Goal: Task Accomplishment & Management: Use online tool/utility

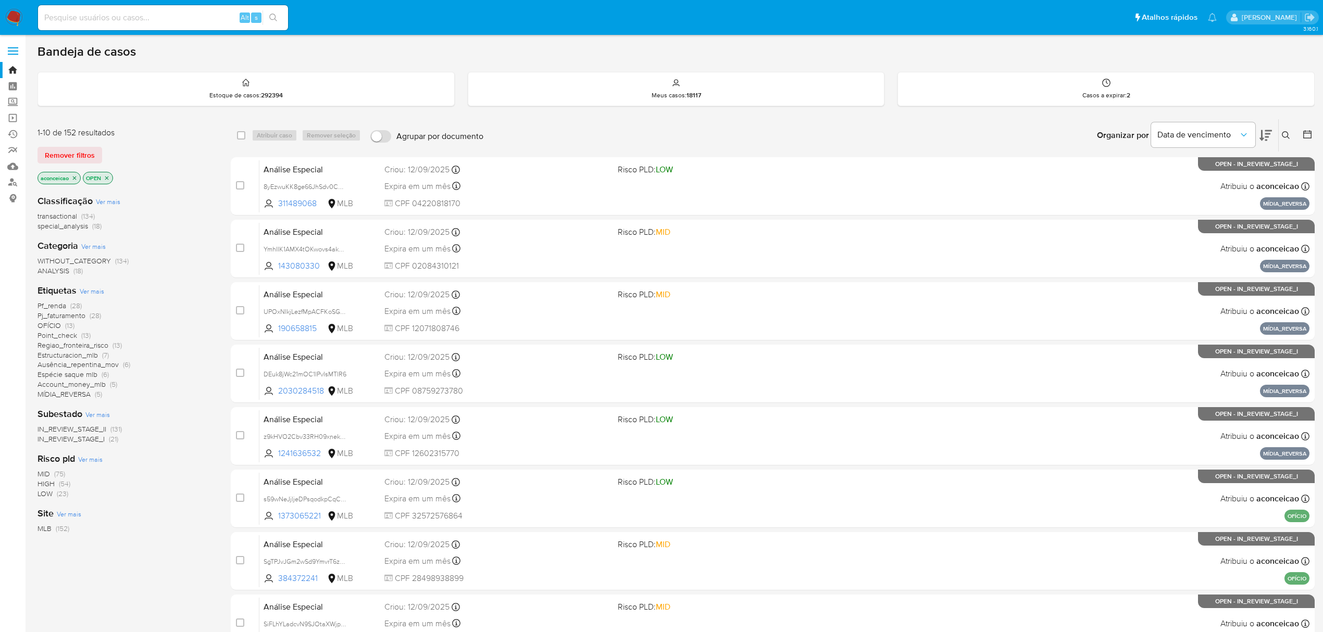
click at [1261, 131] on icon at bounding box center [1265, 135] width 12 height 11
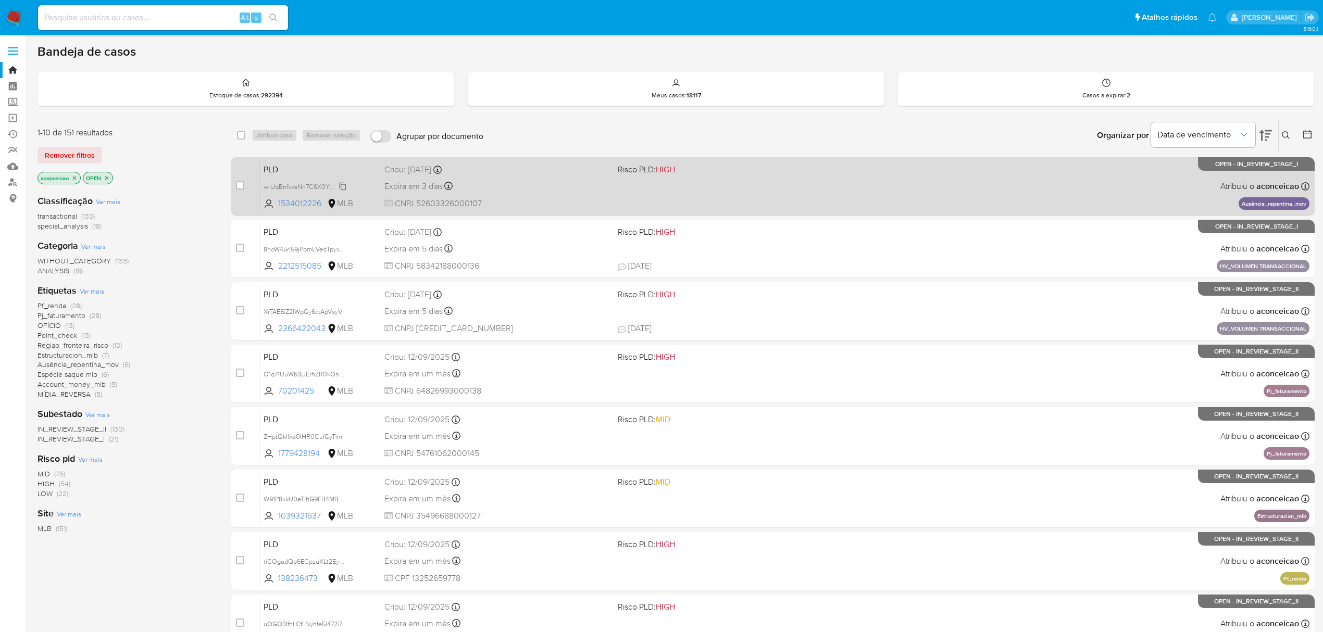
click at [342, 182] on span "wrUqBnfvxsNn7C6X0YRusOYR" at bounding box center [308, 185] width 90 height 11
click at [467, 190] on div "Expira em 3 dias Expira em 26/09/2025 00:05:32" at bounding box center [496, 186] width 225 height 14
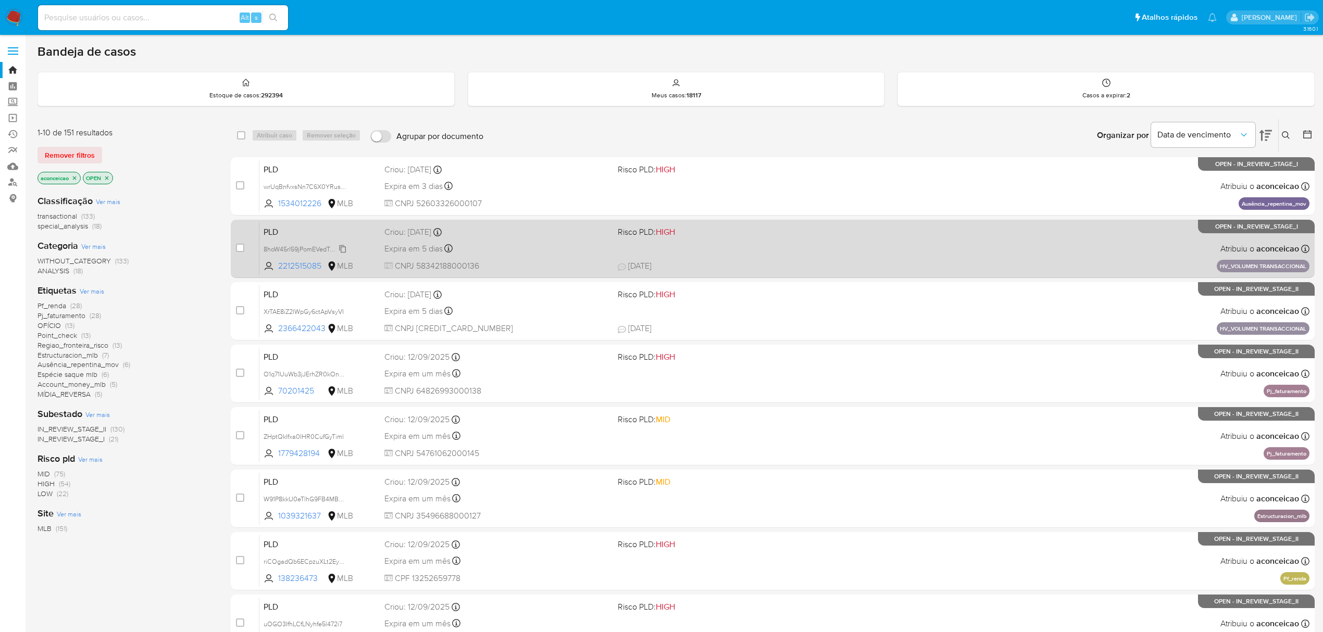
click at [344, 251] on span "8hoW45rI59jPomEVedTpyxWx" at bounding box center [305, 248] width 85 height 11
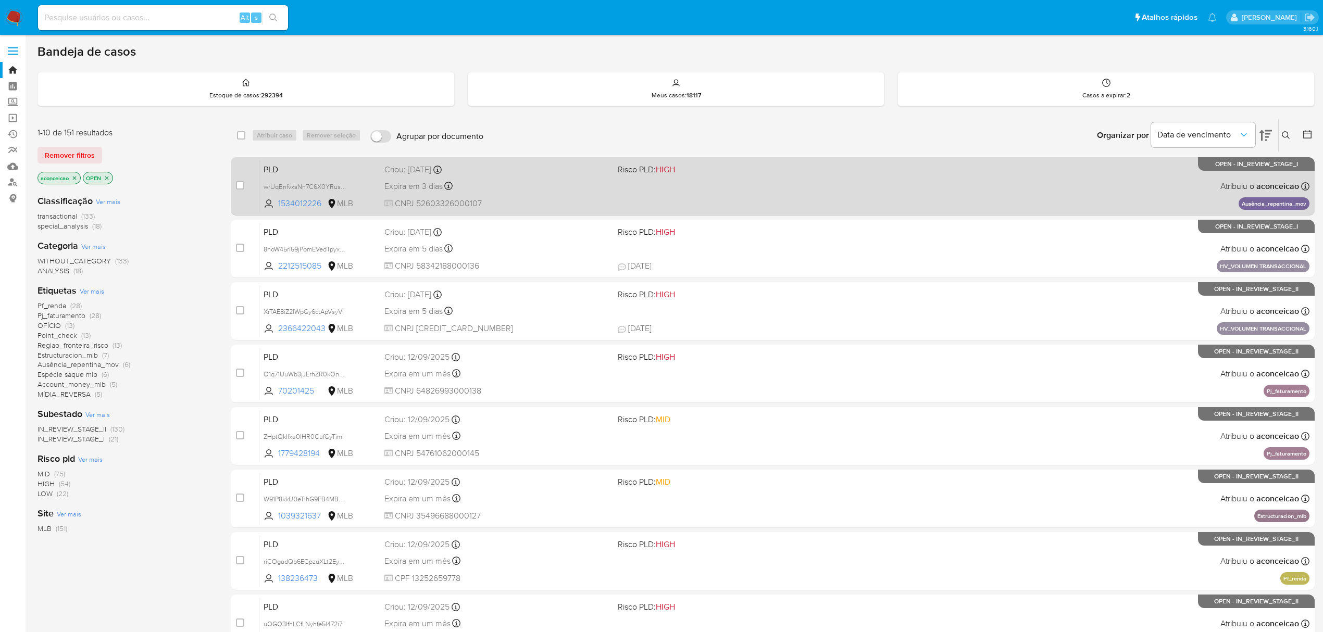
click at [522, 192] on div "Expira em 3 dias Expira em 26/09/2025 00:05:32" at bounding box center [496, 186] width 225 height 14
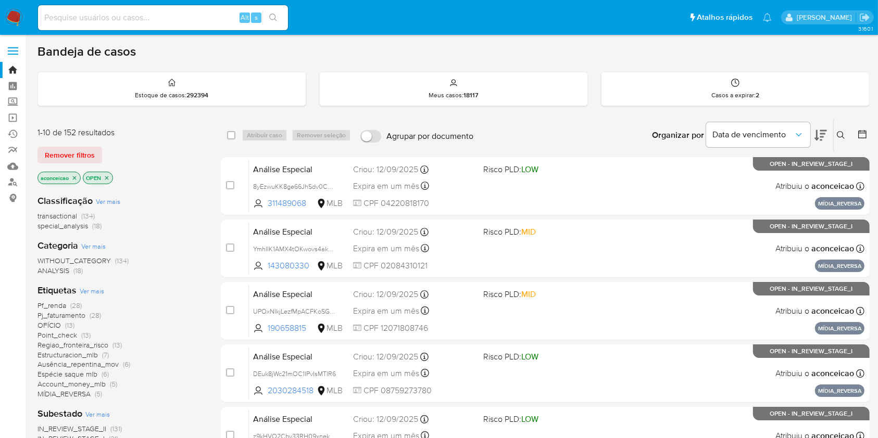
click at [846, 133] on button at bounding box center [842, 135] width 17 height 12
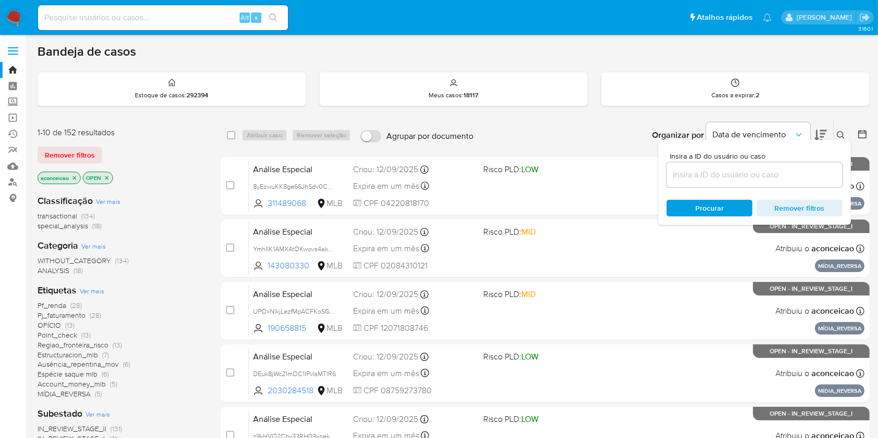
drag, startPoint x: 781, startPoint y: 185, endPoint x: 778, endPoint y: 173, distance: 12.7
click at [780, 185] on div at bounding box center [754, 174] width 176 height 25
click at [778, 173] on input at bounding box center [754, 175] width 176 height 14
paste input "KQWoENUPSO2fppghITeVsWlD"
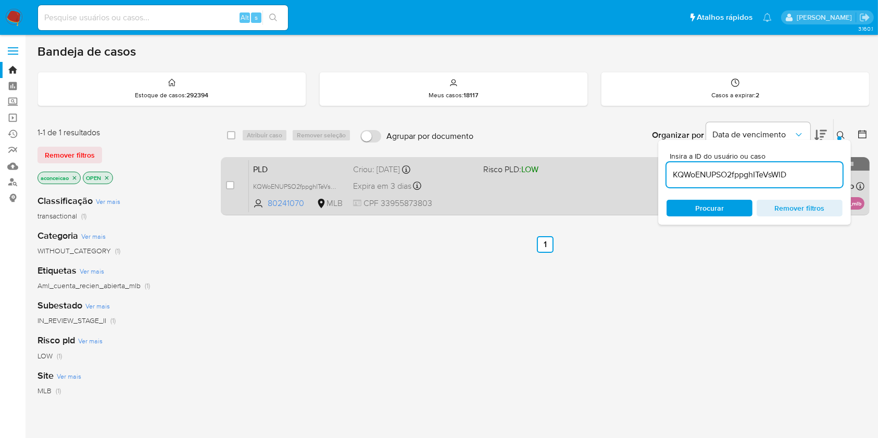
click at [534, 197] on div "PLD KQWoENUPSO2fppghITeVsWlD 80241070 MLB Risco PLD: LOW Criou: 12/08/2025 Crio…" at bounding box center [556, 186] width 615 height 53
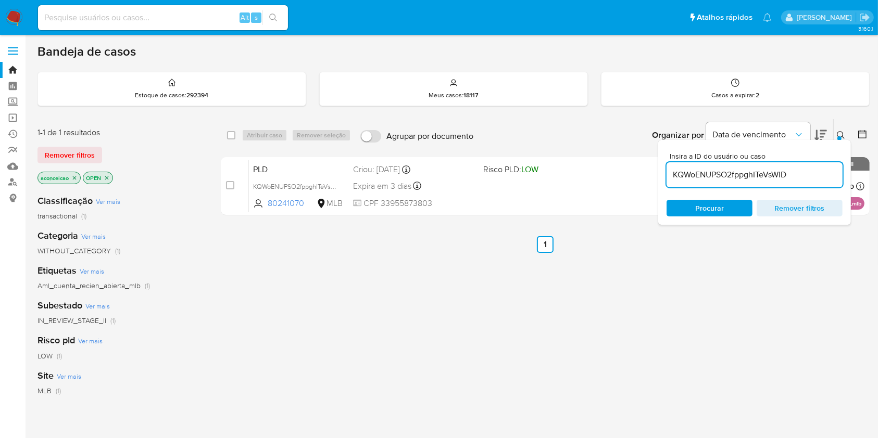
click at [76, 175] on icon "close-filter" at bounding box center [74, 178] width 6 height 6
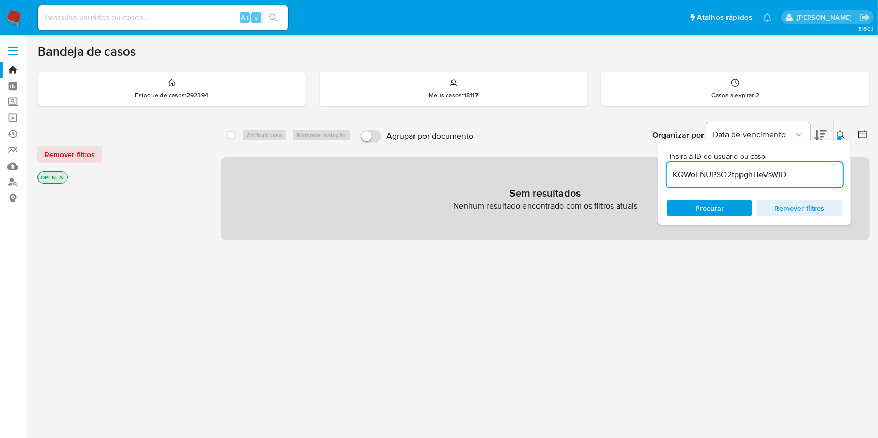
click at [61, 175] on icon "close-filter" at bounding box center [61, 177] width 6 height 6
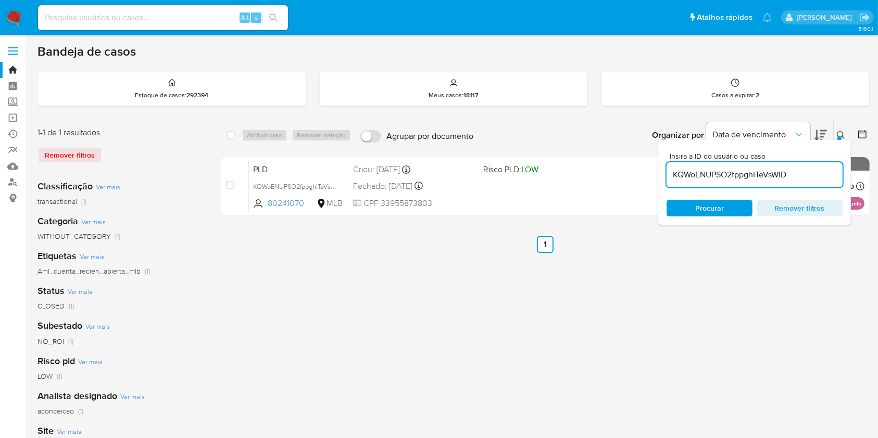
click at [724, 180] on input "KQWoENUPSO2fppghITeVsWlD" at bounding box center [754, 175] width 176 height 14
paste input "3ES83SO8yCfY35SXDIUUowop"
type input "3ES83SO8yCfY35SXDIUUowop"
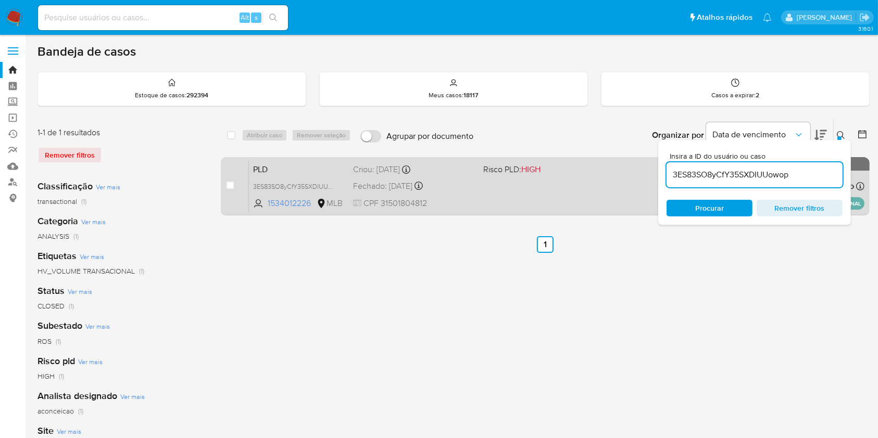
click at [575, 202] on div "PLD 3ES83SO8yCfY35SXDIUUowop 1534012226 MLB Risco PLD: HIGH Criou: 28/06/2024 C…" at bounding box center [556, 186] width 615 height 53
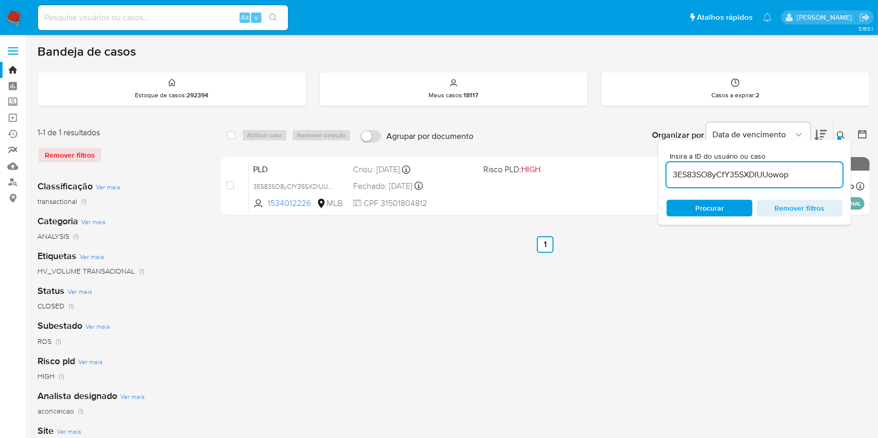
click at [10, 143] on link "relatórios" at bounding box center [62, 150] width 124 height 16
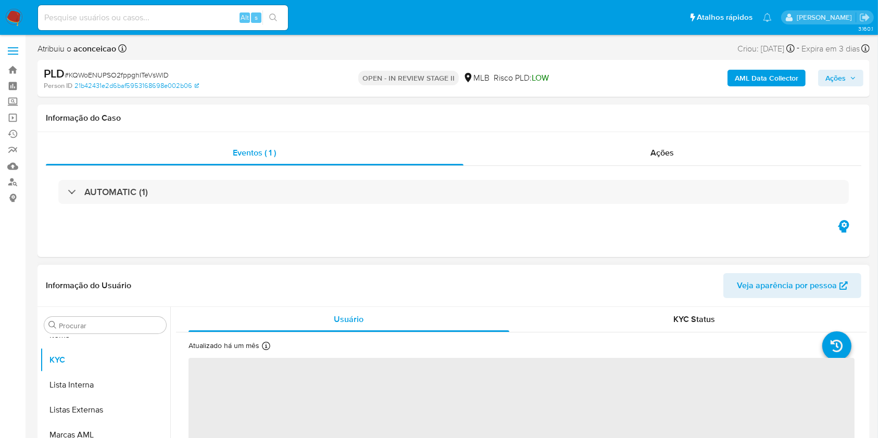
scroll to position [347, 0]
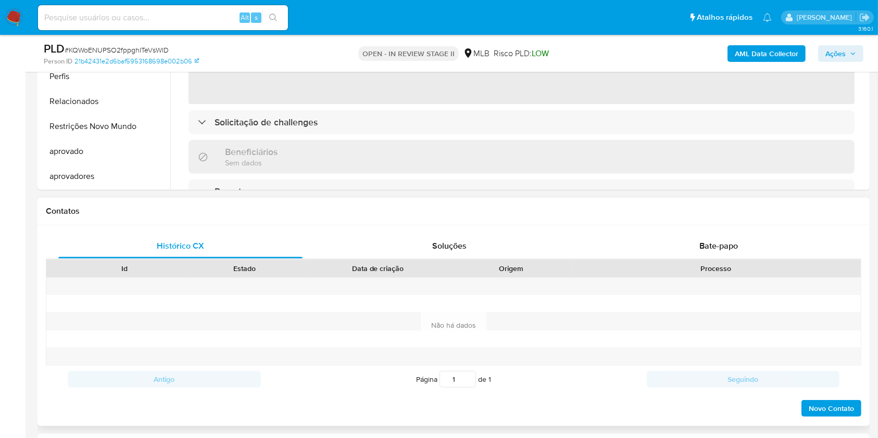
select select "10"
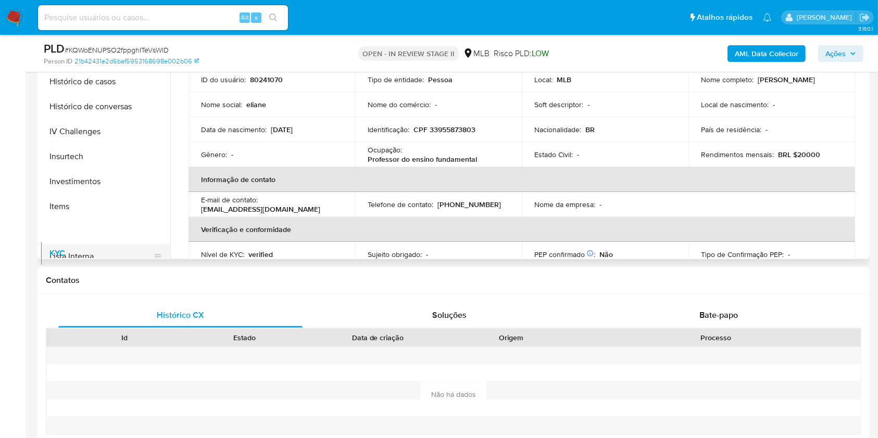
scroll to position [355, 0]
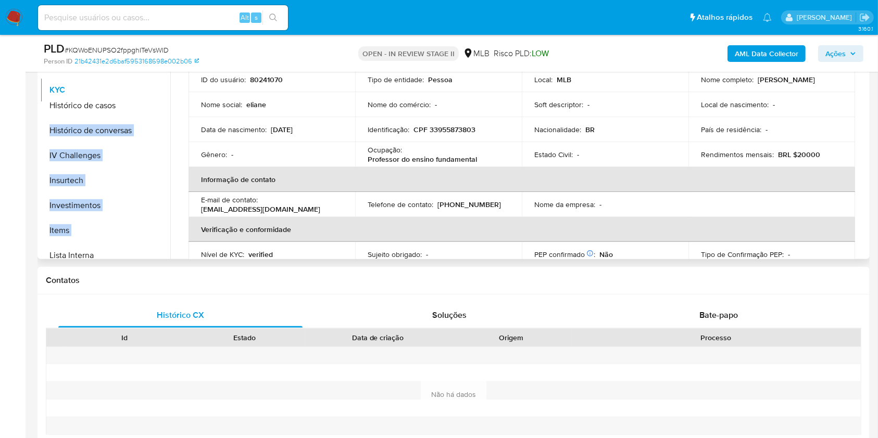
drag, startPoint x: 153, startPoint y: 249, endPoint x: 134, endPoint y: 85, distance: 164.5
click at [134, 85] on ul "Adiantamentos de Dinheiro Anexos CBT Cartões Contas Bancárias Dados Modificados…" at bounding box center [105, 140] width 130 height 235
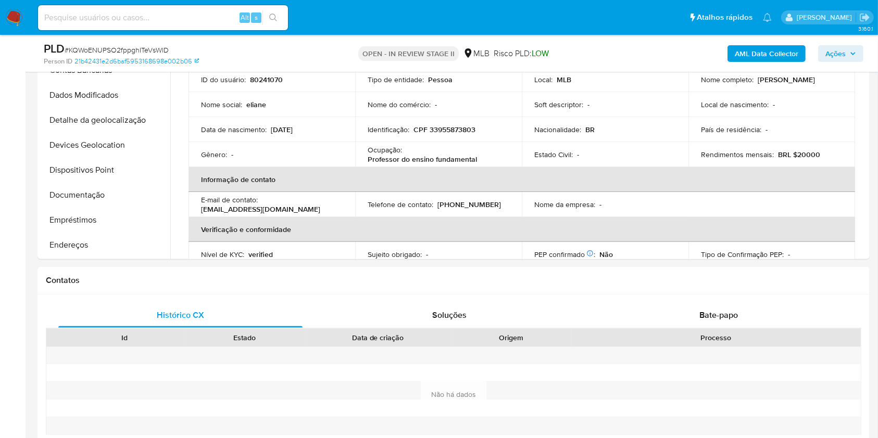
scroll to position [0, 0]
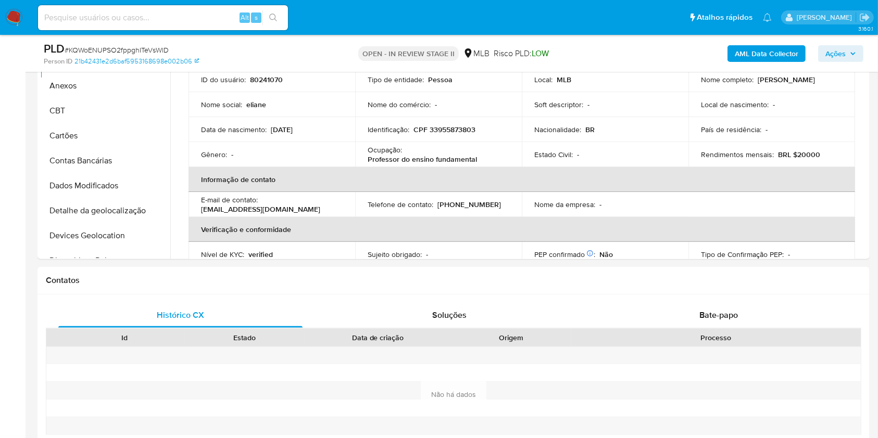
click at [94, 66] on div "PLD # KQWoENUPSO2fppghITeVsWlD Person ID 21b42431e2d6baf5953168698e002b06 OPEN …" at bounding box center [453, 53] width 832 height 37
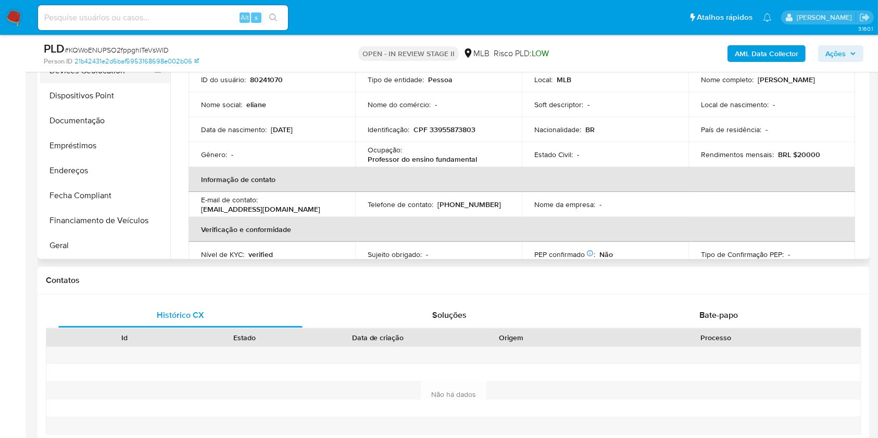
scroll to position [208, 0]
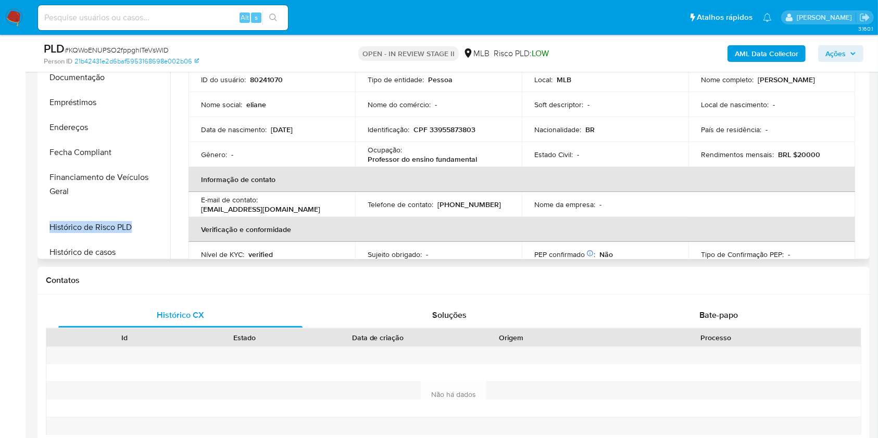
drag, startPoint x: 154, startPoint y: 203, endPoint x: 151, endPoint y: 193, distance: 10.7
click at [151, 193] on ul "Adiantamentos de Dinheiro KYC Anexos CBT Cartões Contas Bancárias Dados Modific…" at bounding box center [105, 140] width 130 height 235
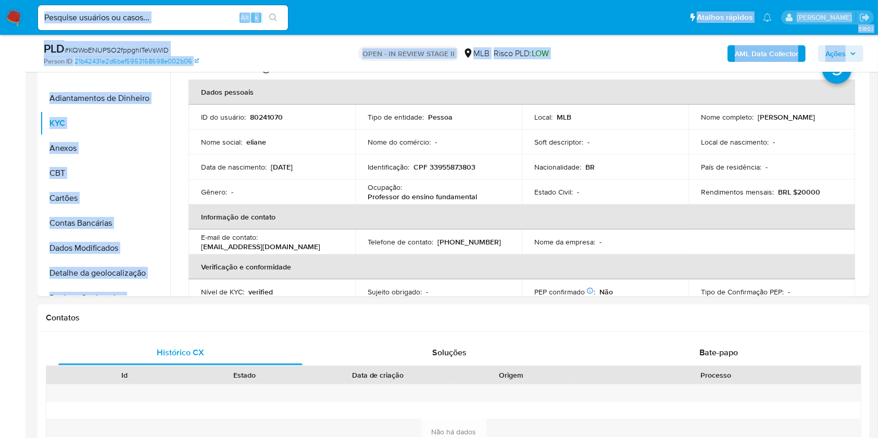
scroll to position [226, 0]
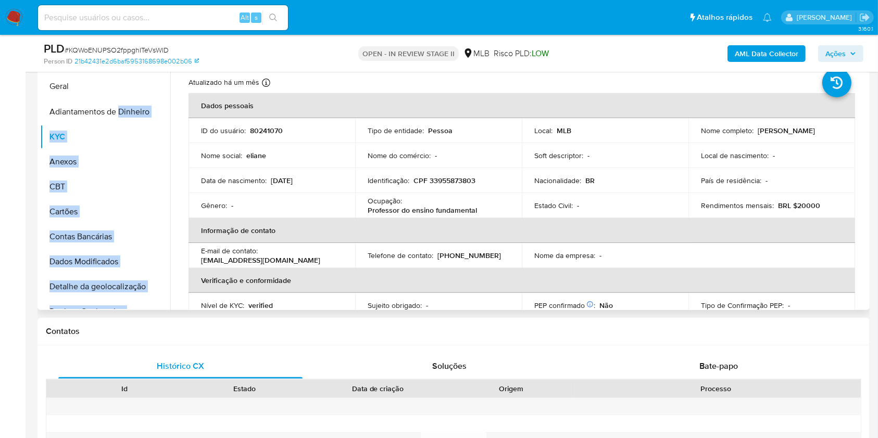
drag, startPoint x: 154, startPoint y: 198, endPoint x: 118, endPoint y: 82, distance: 121.5
click at [118, 82] on ul "Adiantamentos de Dinheiro KYC Anexos CBT Cartões Contas Bancárias Dados Modific…" at bounding box center [105, 191] width 130 height 235
click at [142, 80] on ul "Geral Adiantamentos de Dinheiro KYC Anexos CBT Cartões Contas Bancárias Dados M…" at bounding box center [105, 191] width 130 height 235
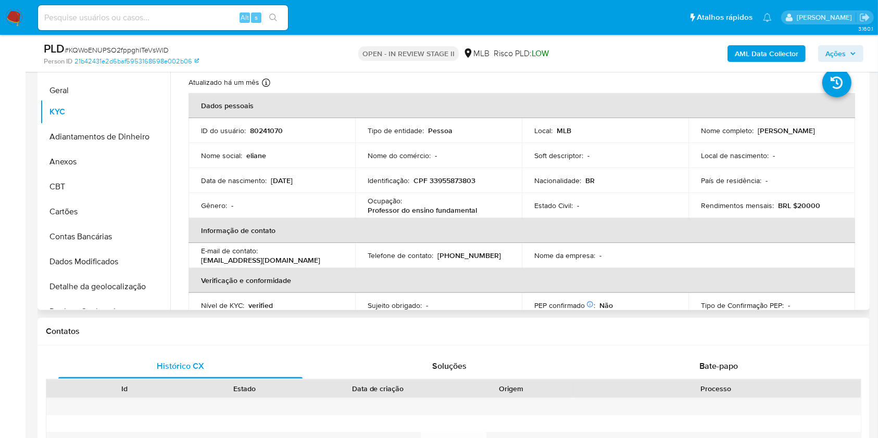
drag, startPoint x: 154, startPoint y: 111, endPoint x: 149, endPoint y: 90, distance: 21.3
click at [149, 90] on ul "KYC Geral Adiantamentos de Dinheiro Anexos CBT Cartões Contas Bancárias Dados M…" at bounding box center [105, 191] width 130 height 235
click at [136, 85] on button "Geral" at bounding box center [101, 86] width 122 height 25
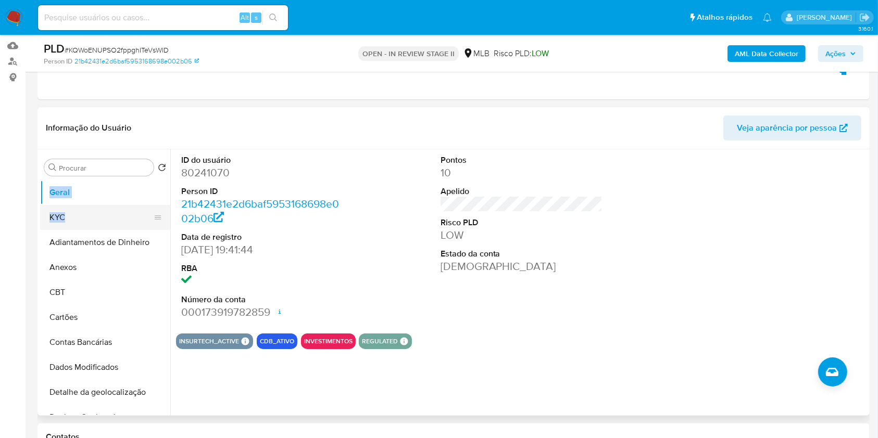
scroll to position [139, 0]
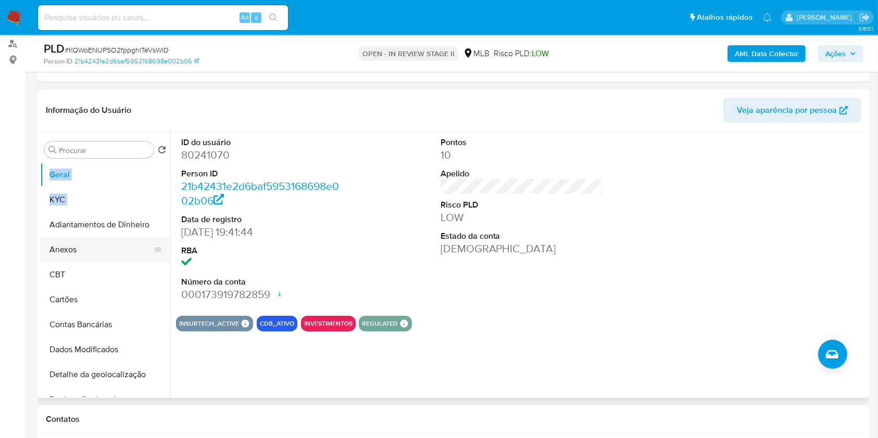
click at [121, 241] on button "Anexos" at bounding box center [101, 249] width 122 height 25
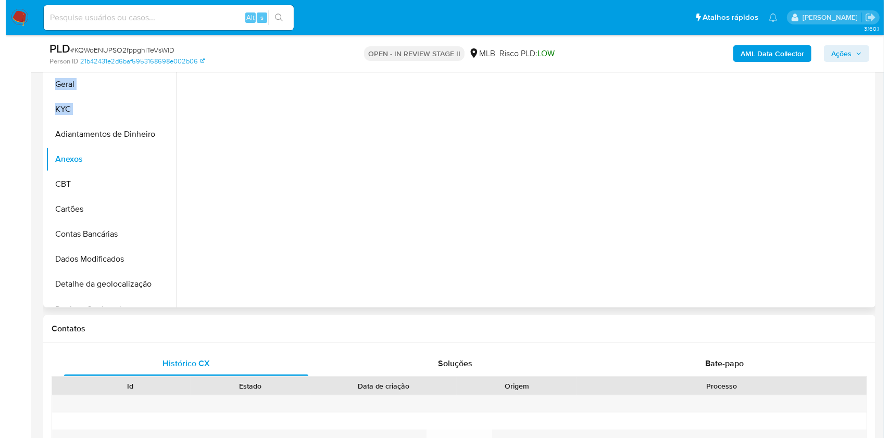
scroll to position [208, 0]
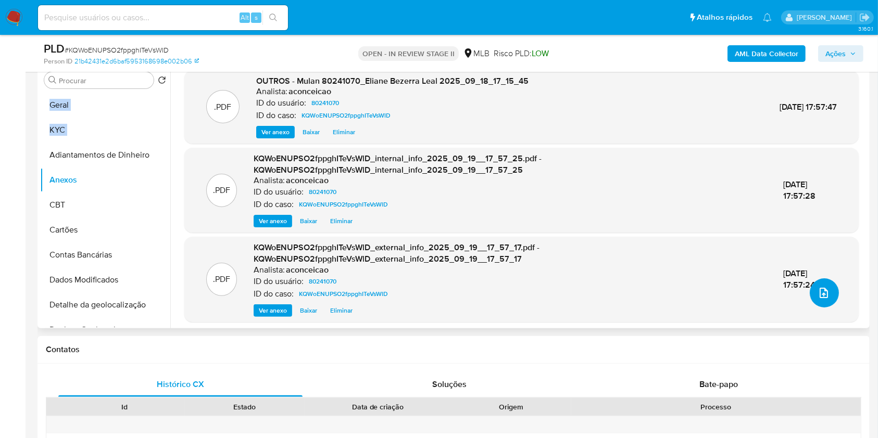
click at [825, 300] on button "upload-file" at bounding box center [824, 293] width 29 height 29
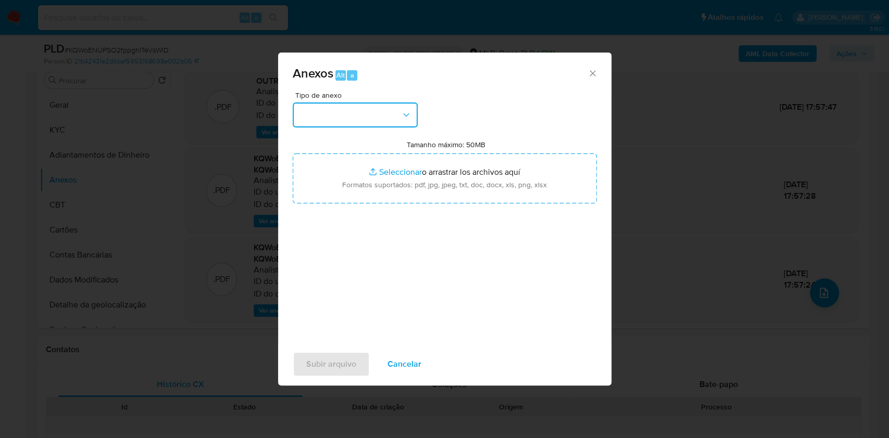
click at [383, 106] on button "button" at bounding box center [355, 115] width 125 height 25
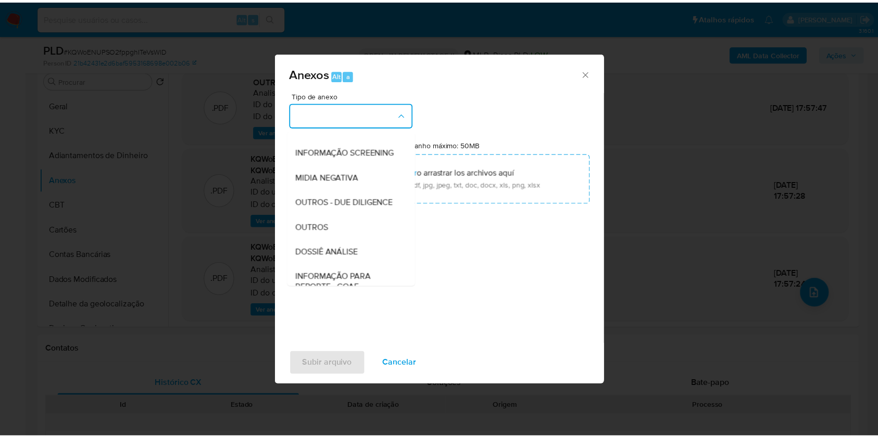
scroll to position [160, 0]
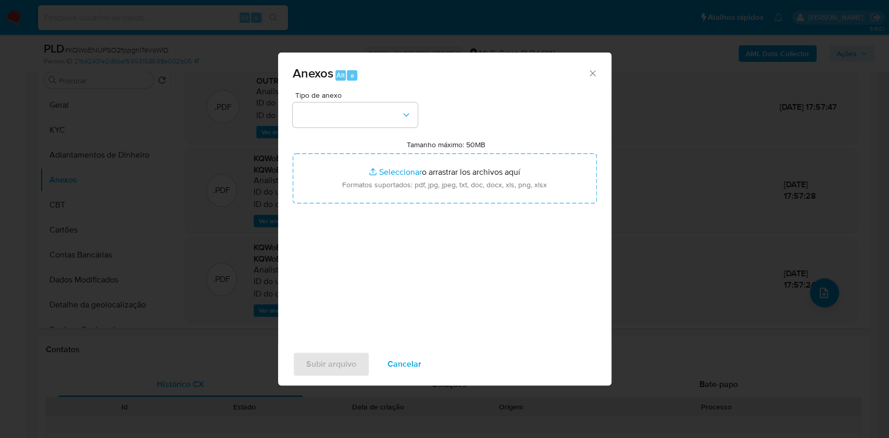
click at [593, 72] on icon "Cerrar" at bounding box center [592, 73] width 6 height 6
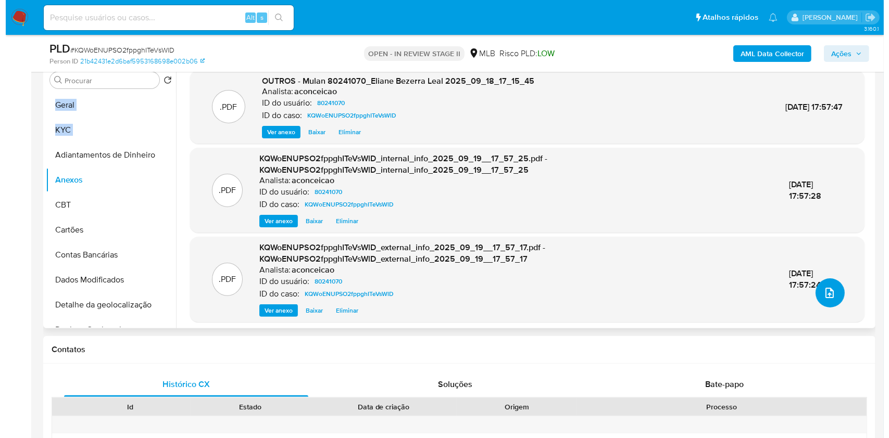
scroll to position [0, 0]
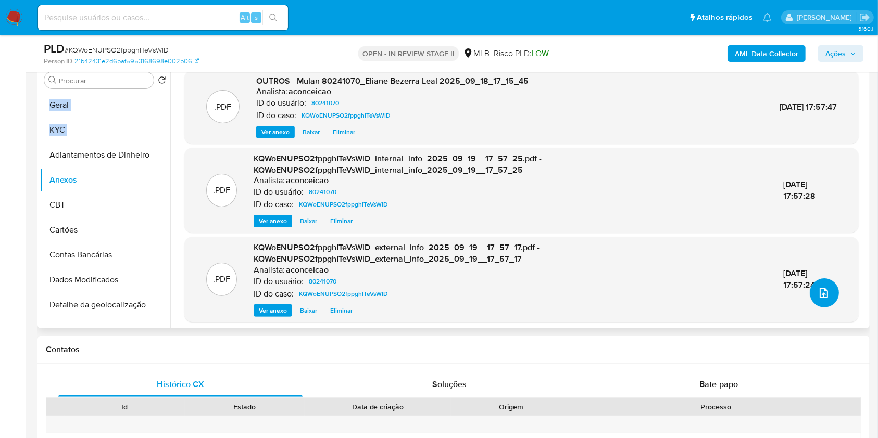
click at [819, 294] on icon "upload-file" at bounding box center [823, 293] width 12 height 12
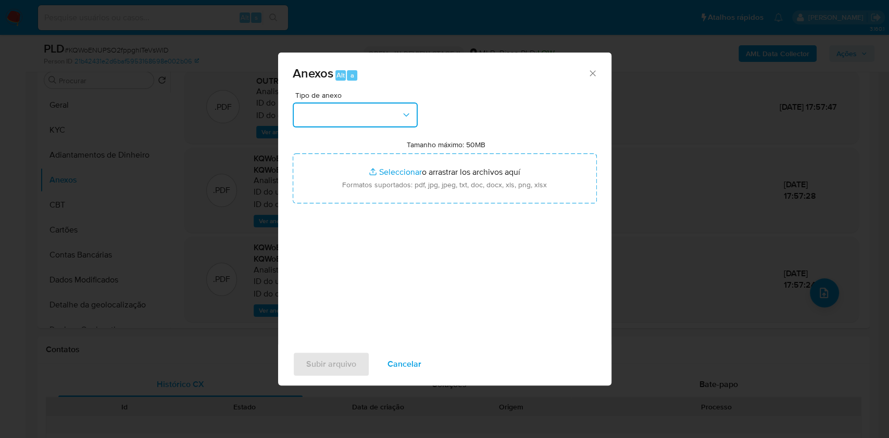
click at [383, 113] on button "button" at bounding box center [355, 115] width 125 height 25
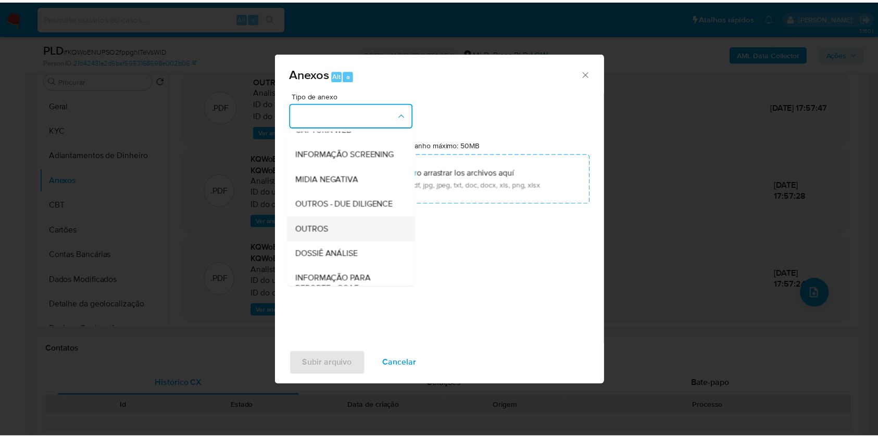
scroll to position [139, 0]
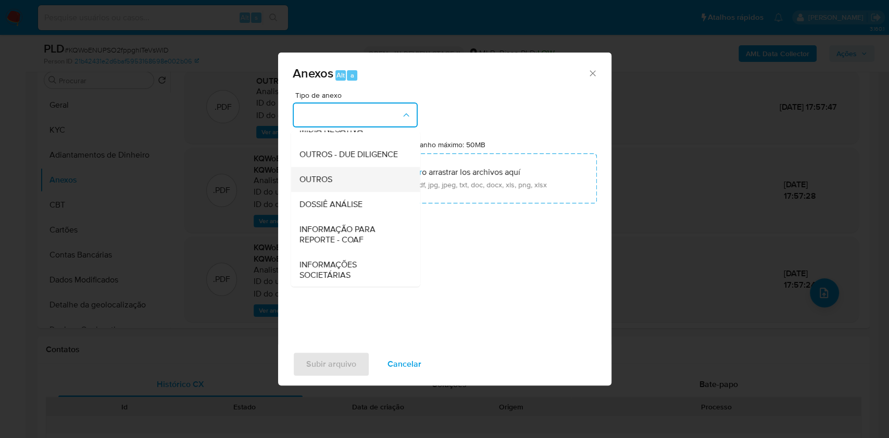
click at [349, 192] on div "OUTROS" at bounding box center [352, 179] width 106 height 25
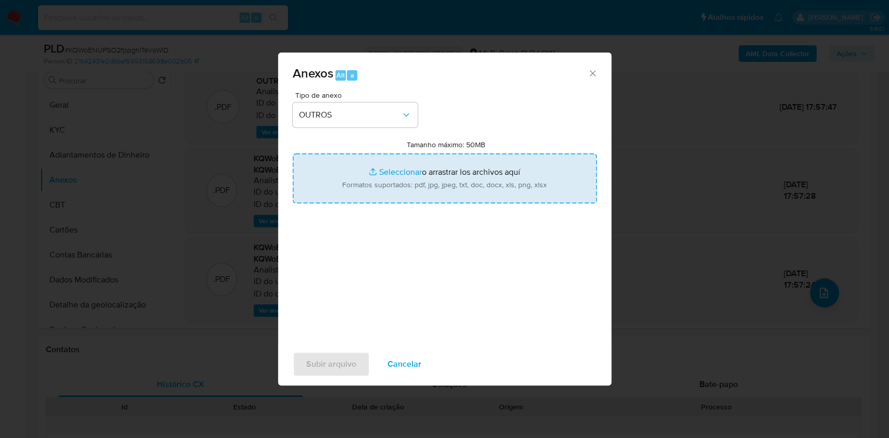
type input "C:\fakepath\Declinio - CPF 33955873803 - ELIANE BEZERRA LEAL.pdf"
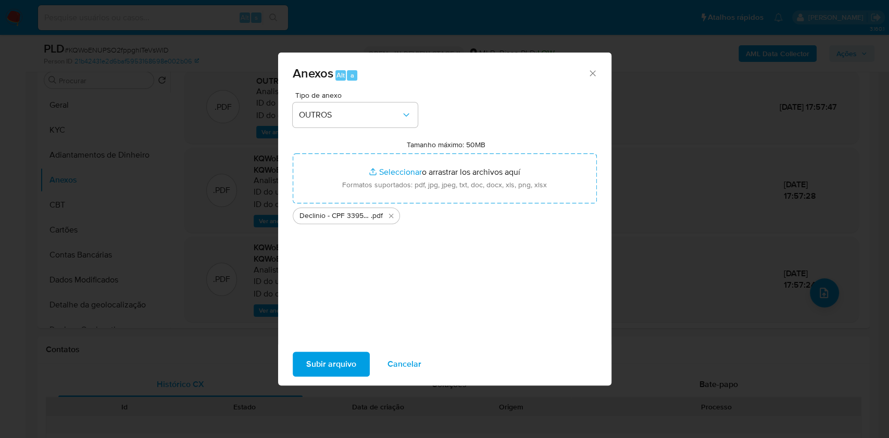
click at [350, 373] on span "Subir arquivo" at bounding box center [331, 364] width 50 height 23
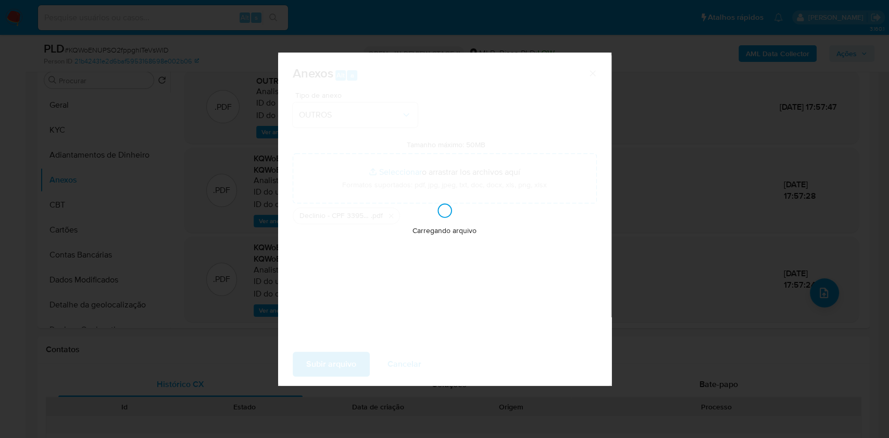
click at [777, 314] on div "Anexos Alt a Tipo de anexo OUTROS Tamanho máximo: 50MB Seleccionar archivos Sel…" at bounding box center [444, 219] width 889 height 438
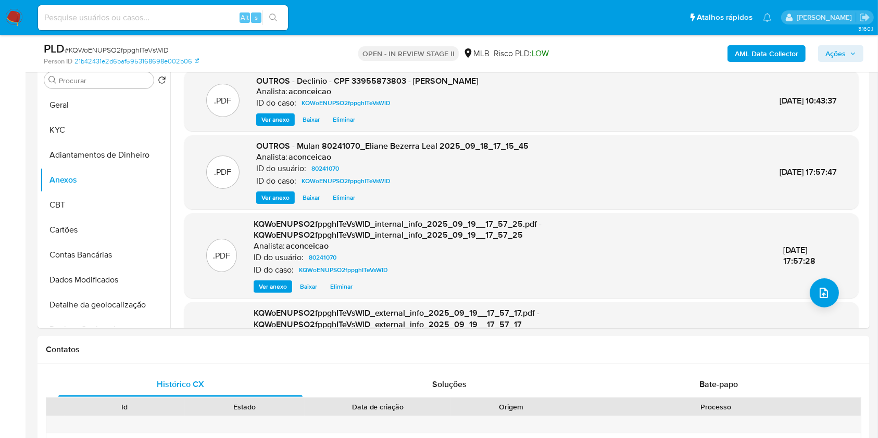
click at [834, 44] on div "AML Data Collector Ações" at bounding box center [728, 53] width 270 height 24
click at [824, 53] on button "Ações" at bounding box center [840, 53] width 45 height 17
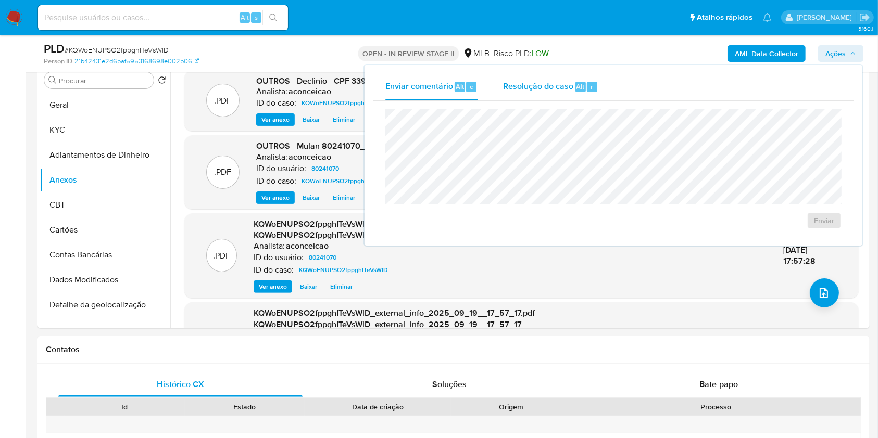
click at [573, 93] on div "Resolução do caso Alt r" at bounding box center [550, 86] width 95 height 27
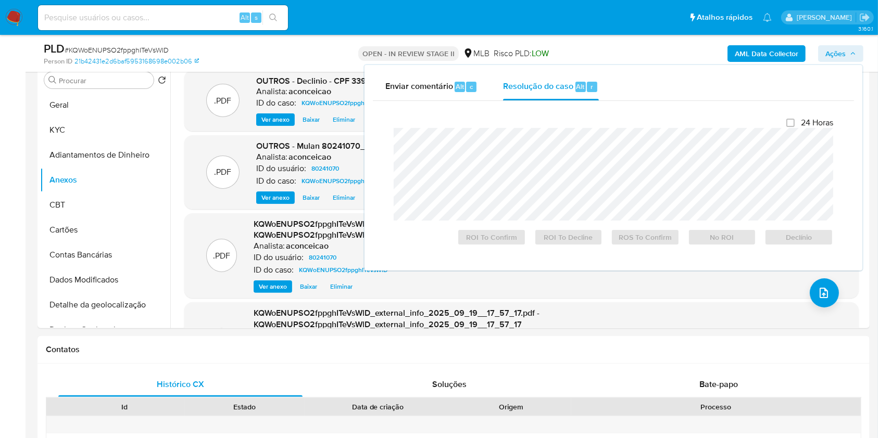
click at [575, 129] on div at bounding box center [613, 174] width 439 height 93
click at [815, 241] on span "Declínio" at bounding box center [799, 237] width 54 height 15
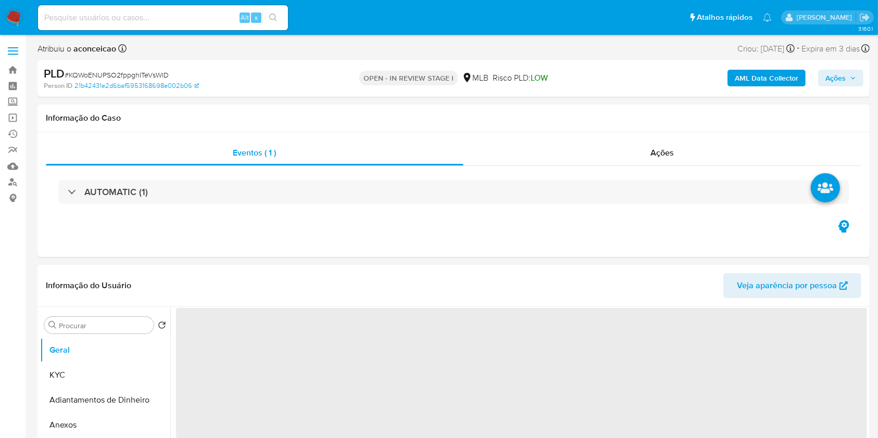
click at [837, 78] on span "Ações" at bounding box center [835, 78] width 20 height 17
select select "10"
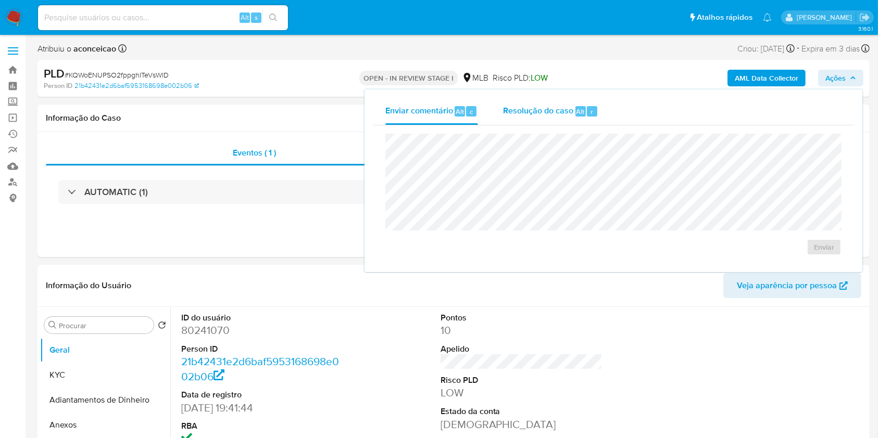
click at [571, 119] on div "Resolução do caso Alt r" at bounding box center [550, 111] width 95 height 27
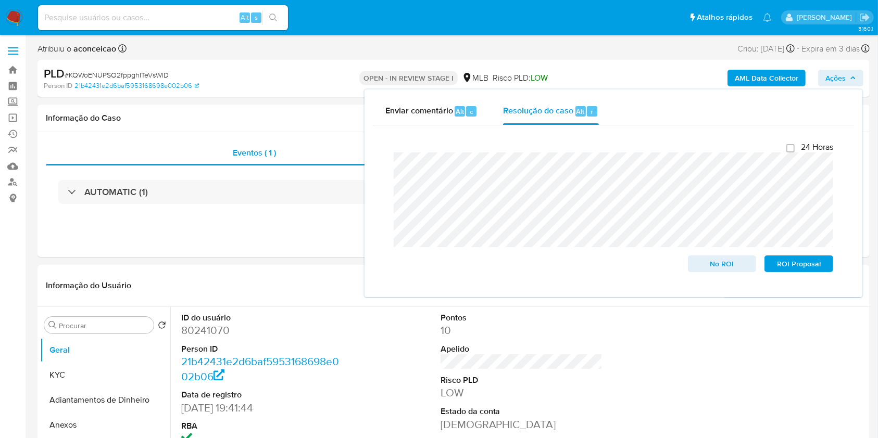
click at [0, 0] on lt-span "DECLÍNIO" at bounding box center [0, 0] width 0 height 0
click at [714, 261] on span "No ROI" at bounding box center [722, 264] width 54 height 15
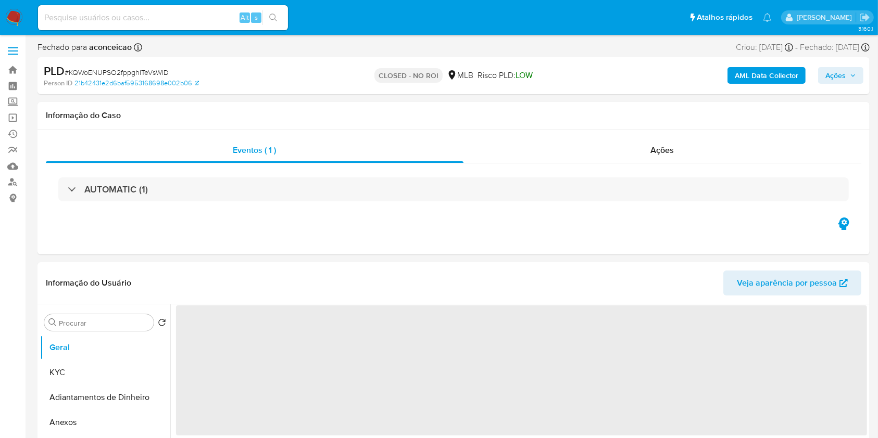
select select "10"
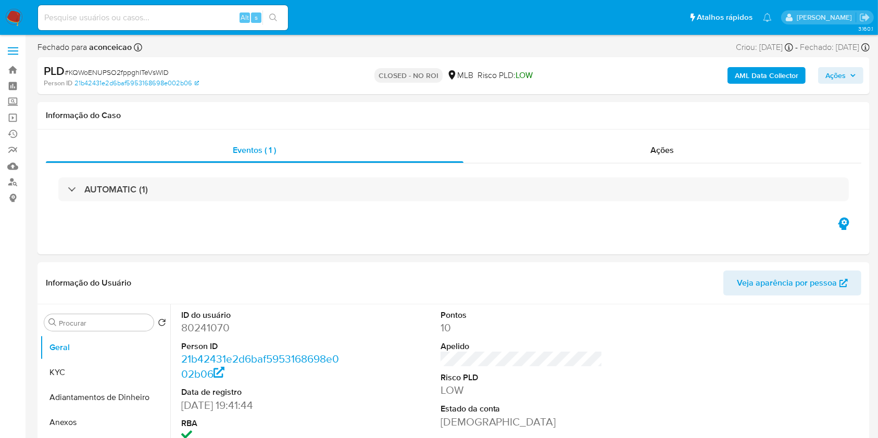
click at [115, 72] on span "# KQWoENUPSO2fppghITeVsWlD" at bounding box center [117, 72] width 104 height 10
copy span "KQWoENUPSO2fppghITeVsWlD"
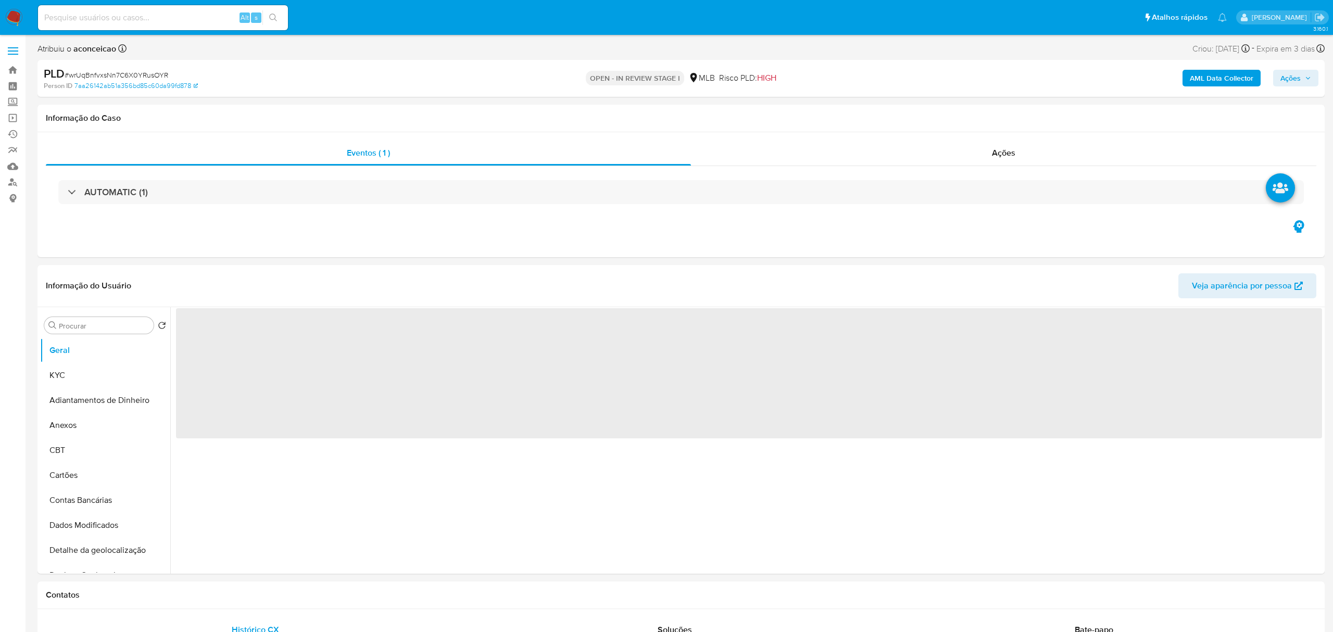
select select "10"
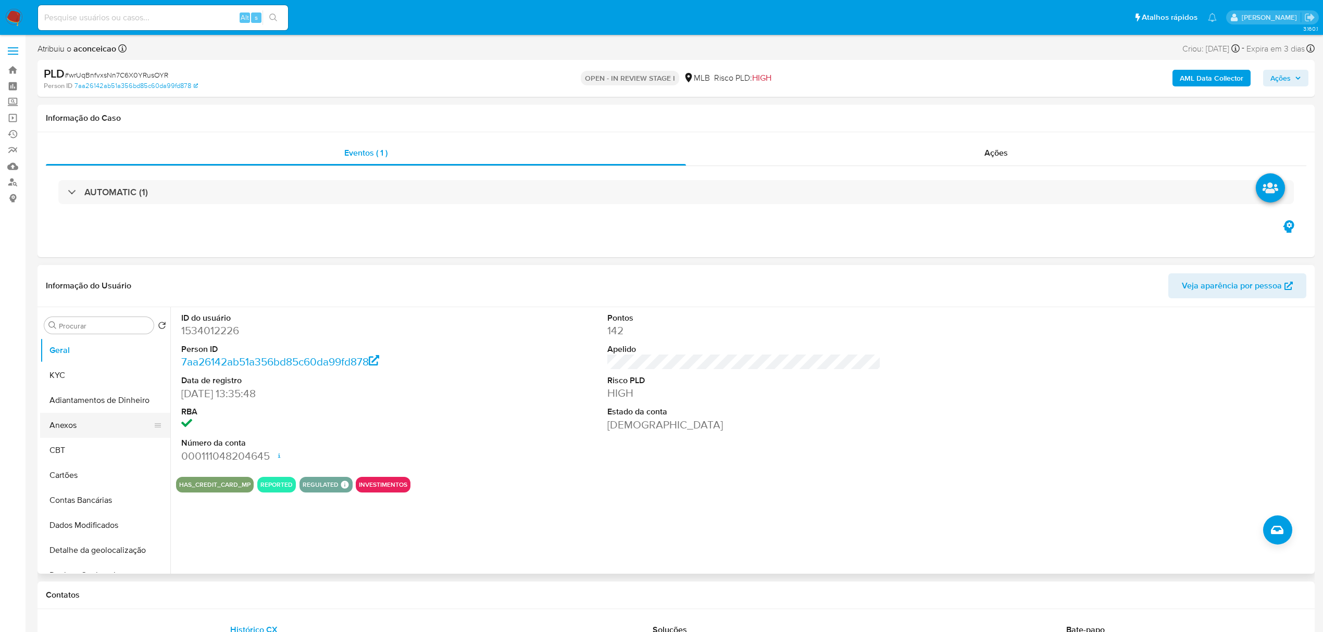
click at [97, 423] on button "Anexos" at bounding box center [101, 425] width 122 height 25
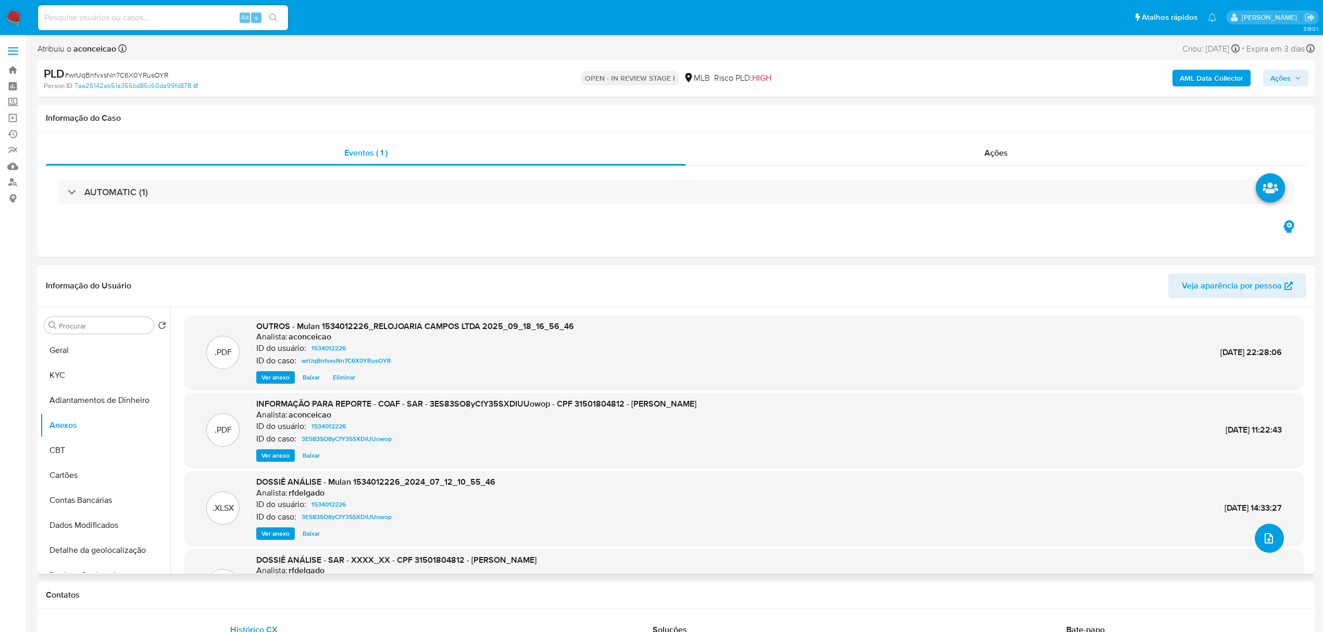
click at [1265, 535] on icon "upload-file" at bounding box center [1268, 538] width 12 height 12
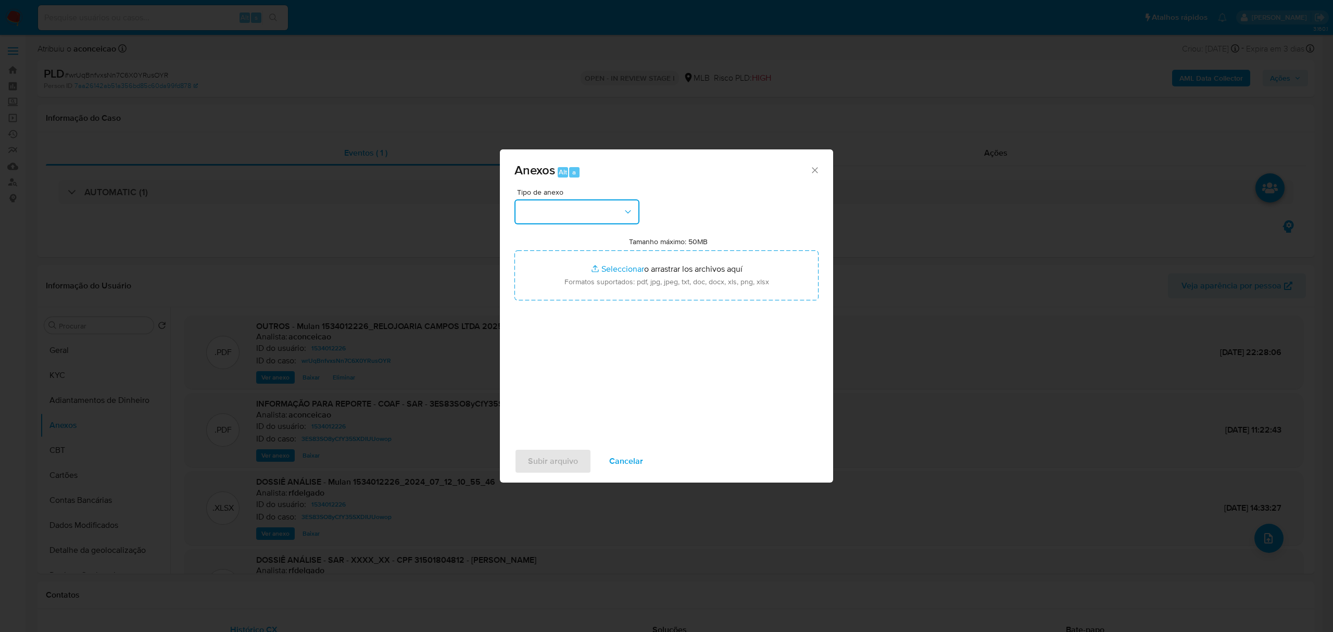
click at [588, 216] on button "button" at bounding box center [576, 211] width 125 height 25
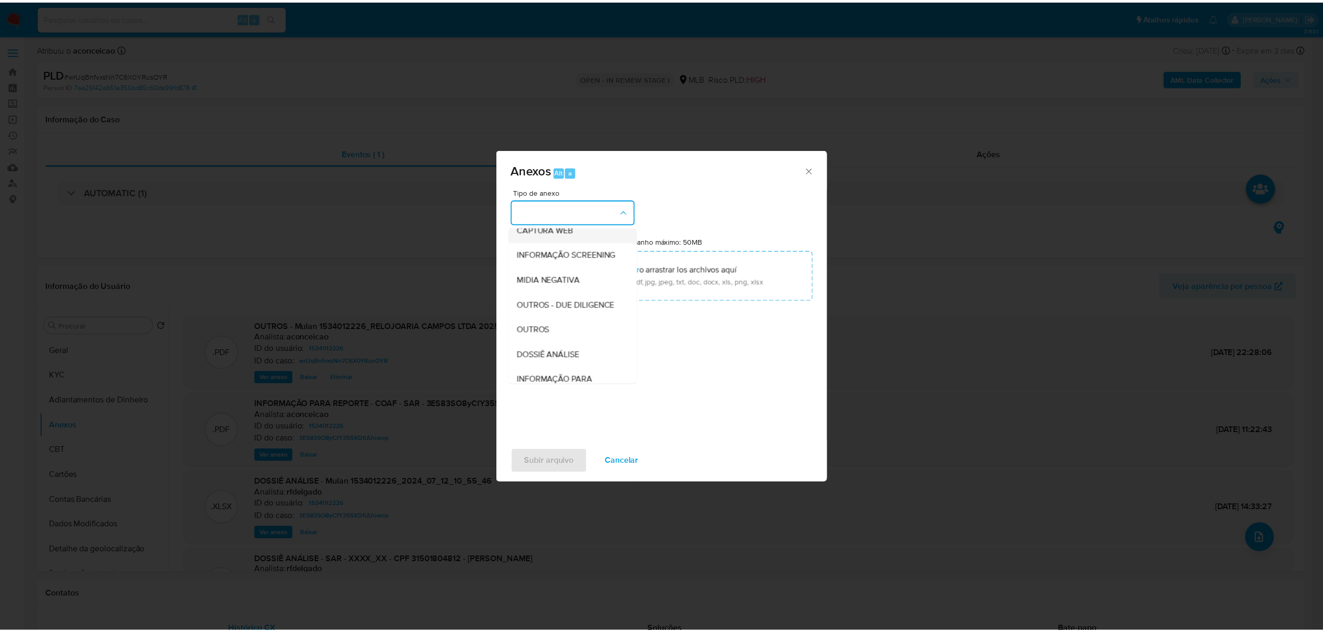
scroll to position [160, 0]
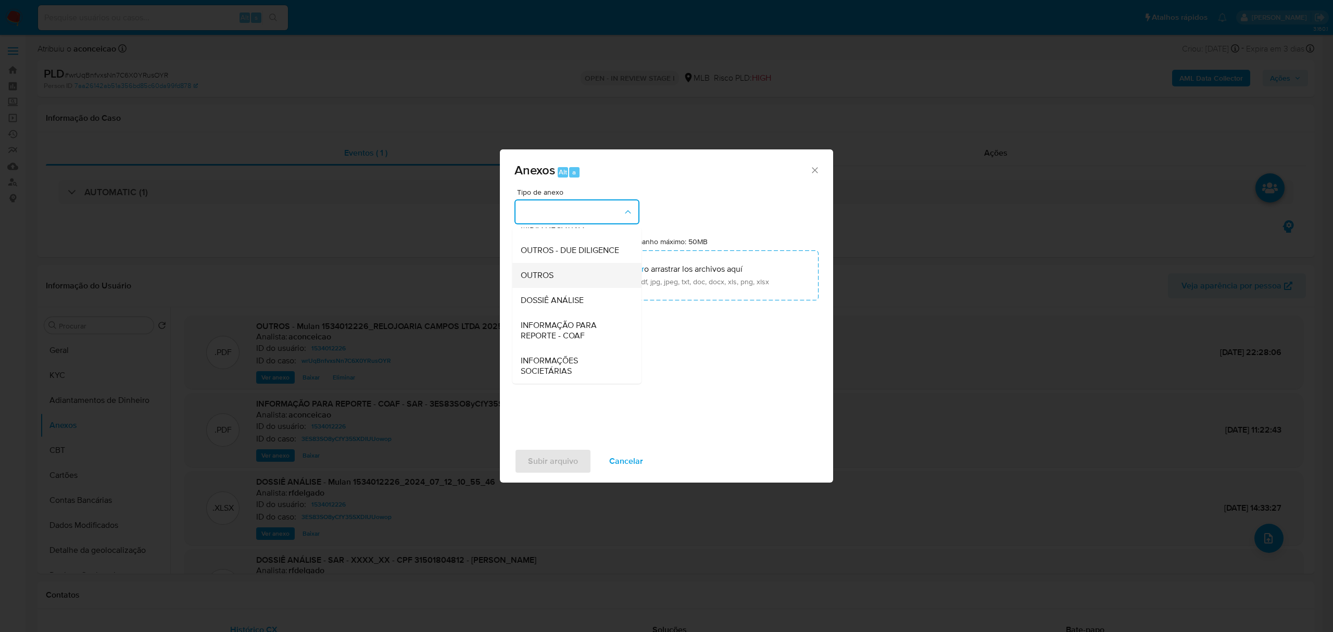
click at [567, 276] on div "OUTROS" at bounding box center [574, 275] width 106 height 25
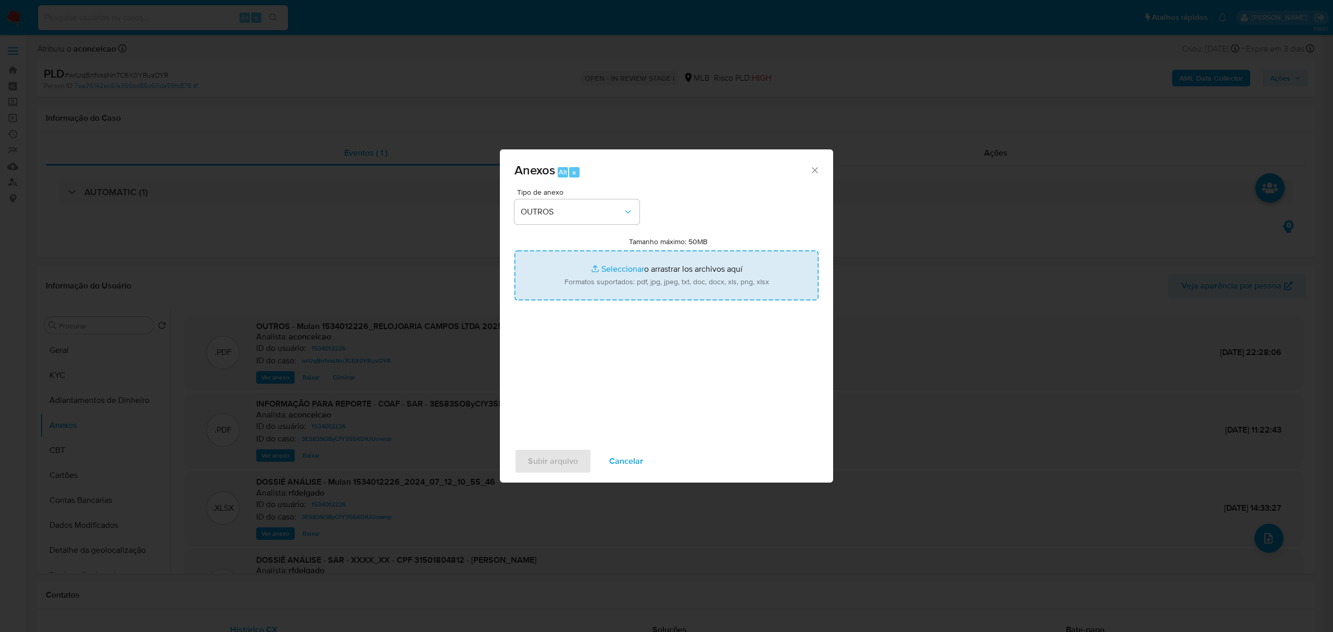
type input "C:\fakepath\DECLINIO - CNPJ 52603326000107 - RELOJOARIA CAMPOS LTDA.pdf"
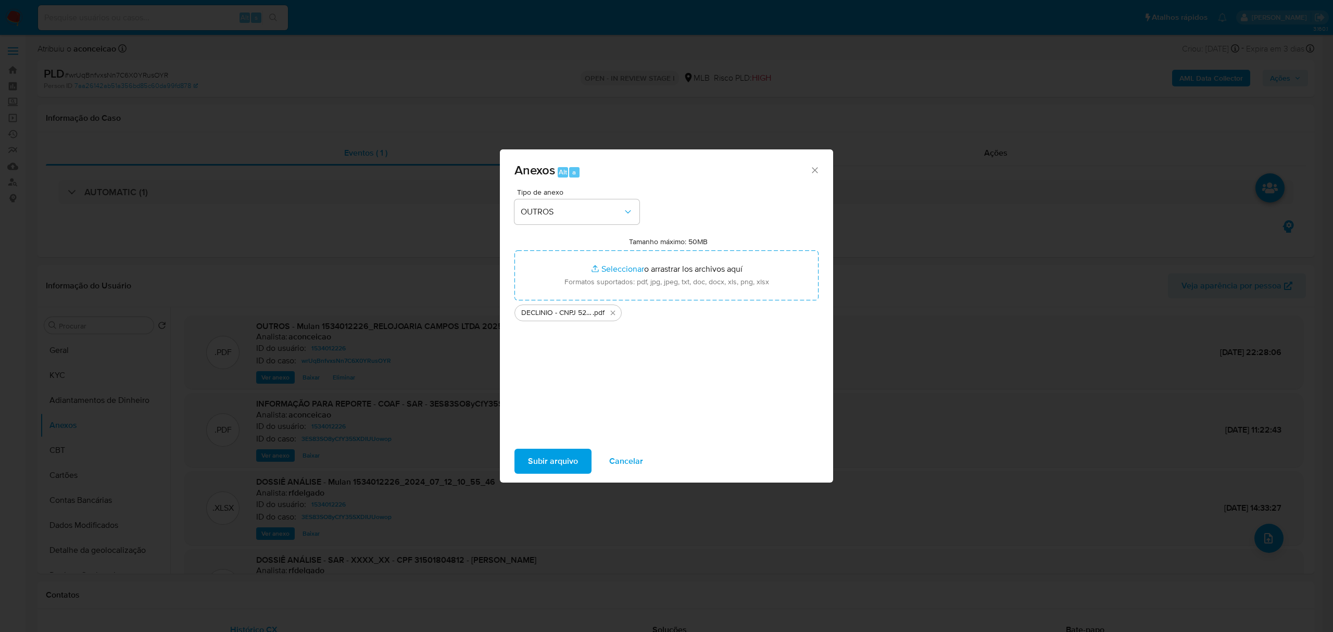
click at [555, 461] on span "Subir arquivo" at bounding box center [553, 461] width 50 height 23
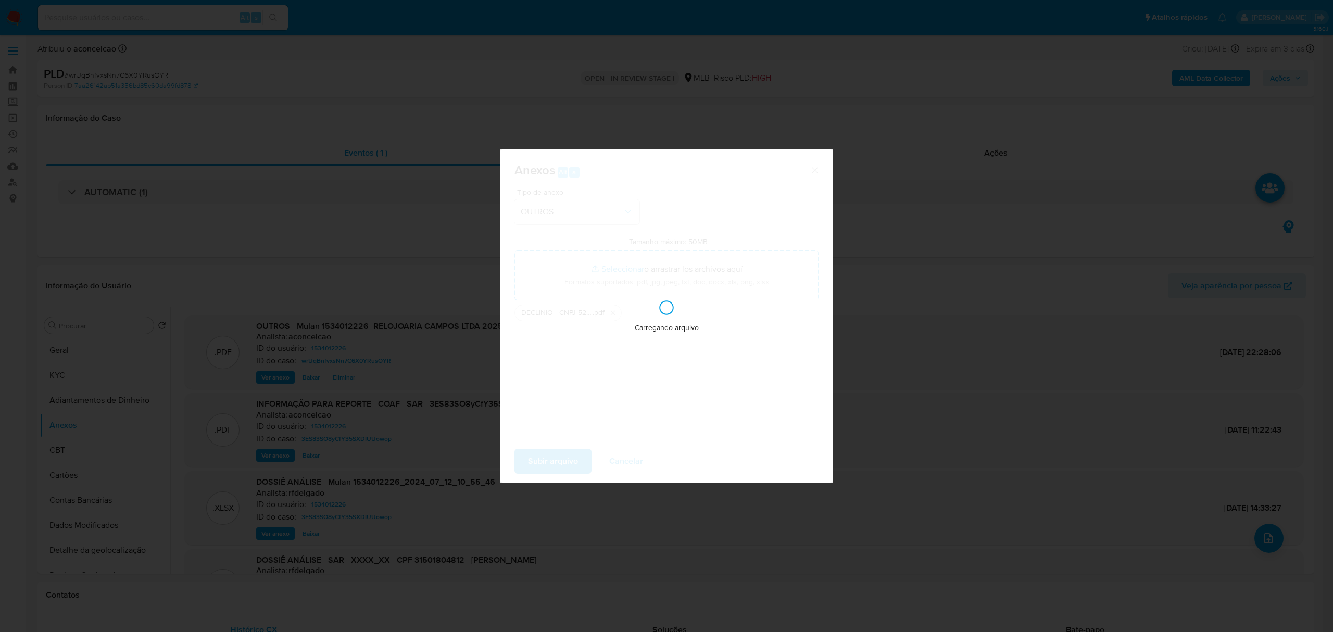
click at [1186, 301] on div "Anexos Alt a Tipo de anexo OUTROS Tamanho máximo: 50MB Seleccionar archivos Sel…" at bounding box center [666, 316] width 1333 height 632
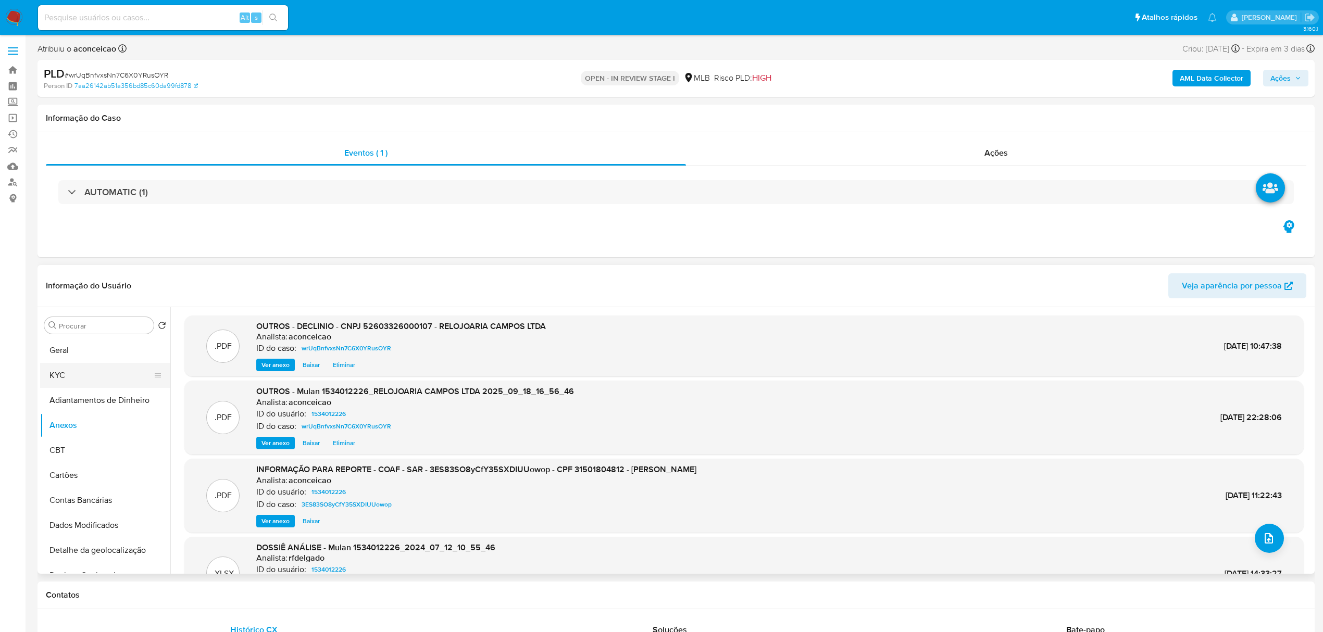
click at [76, 380] on button "KYC" at bounding box center [101, 375] width 122 height 25
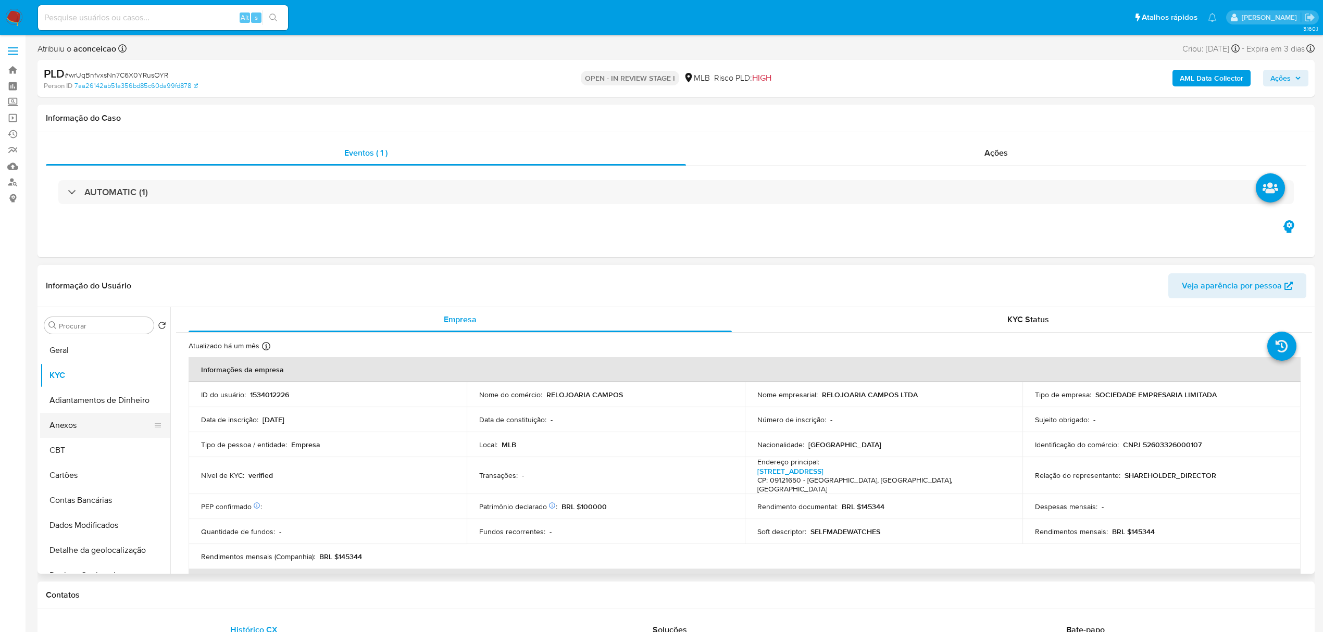
click at [80, 419] on button "Anexos" at bounding box center [101, 425] width 122 height 25
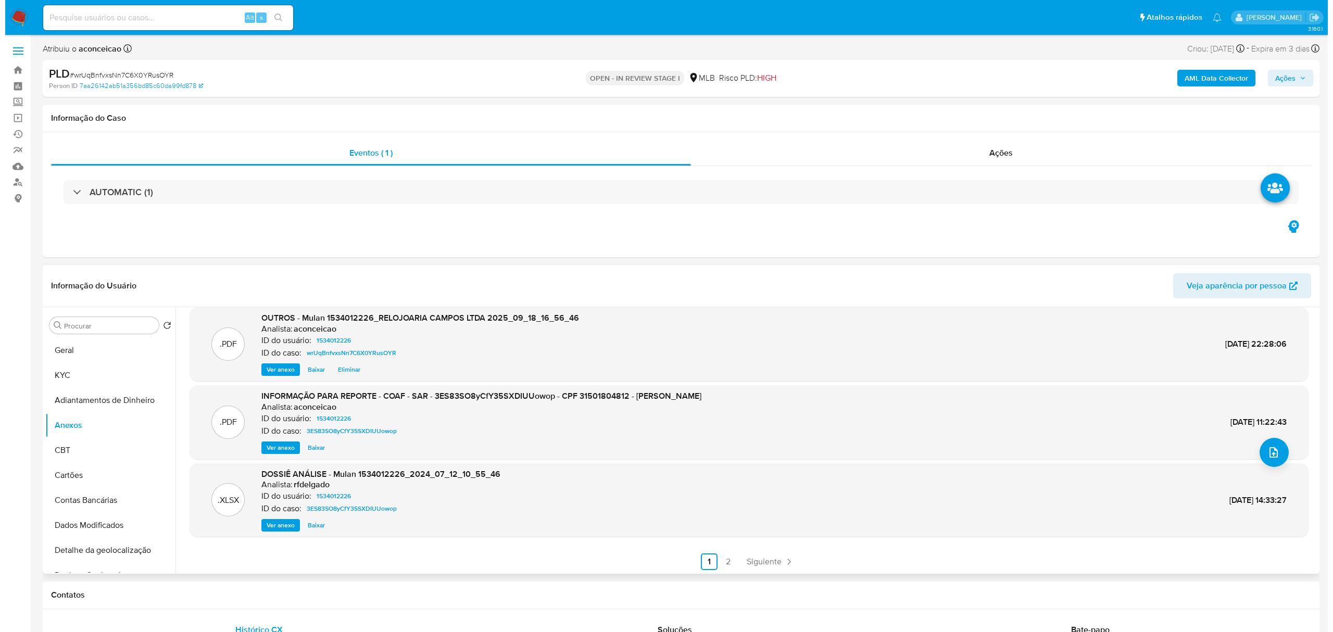
scroll to position [87, 0]
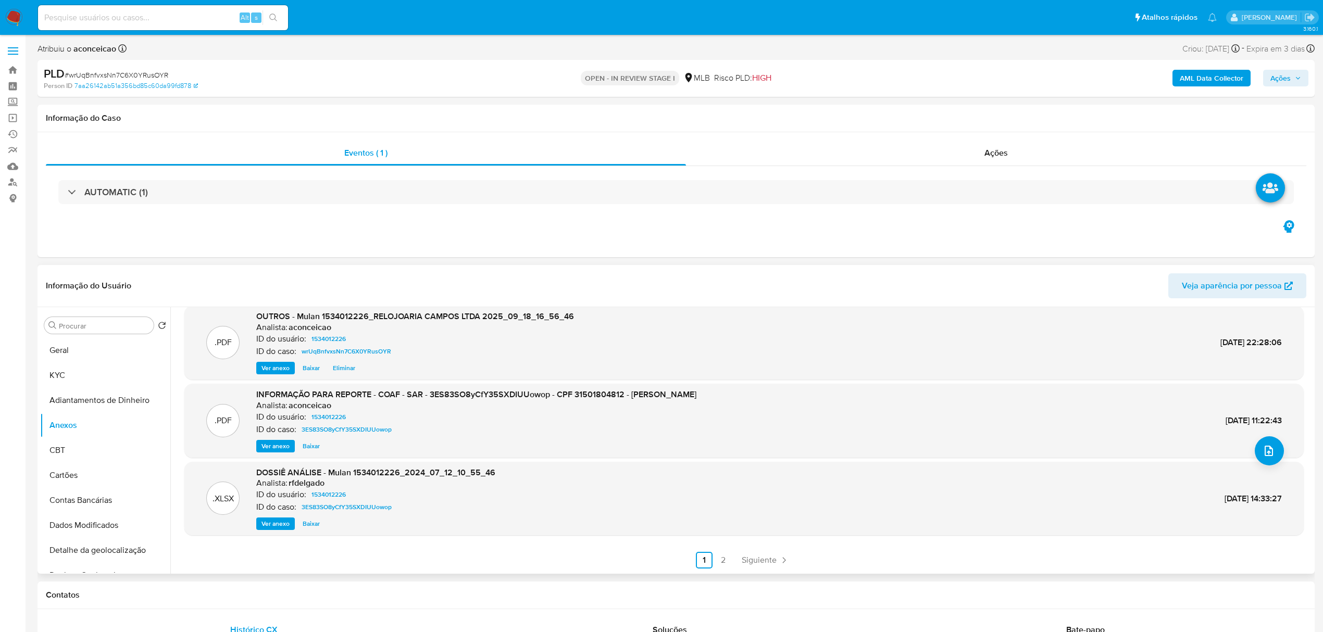
click at [278, 446] on span "Ver anexo" at bounding box center [275, 446] width 28 height 10
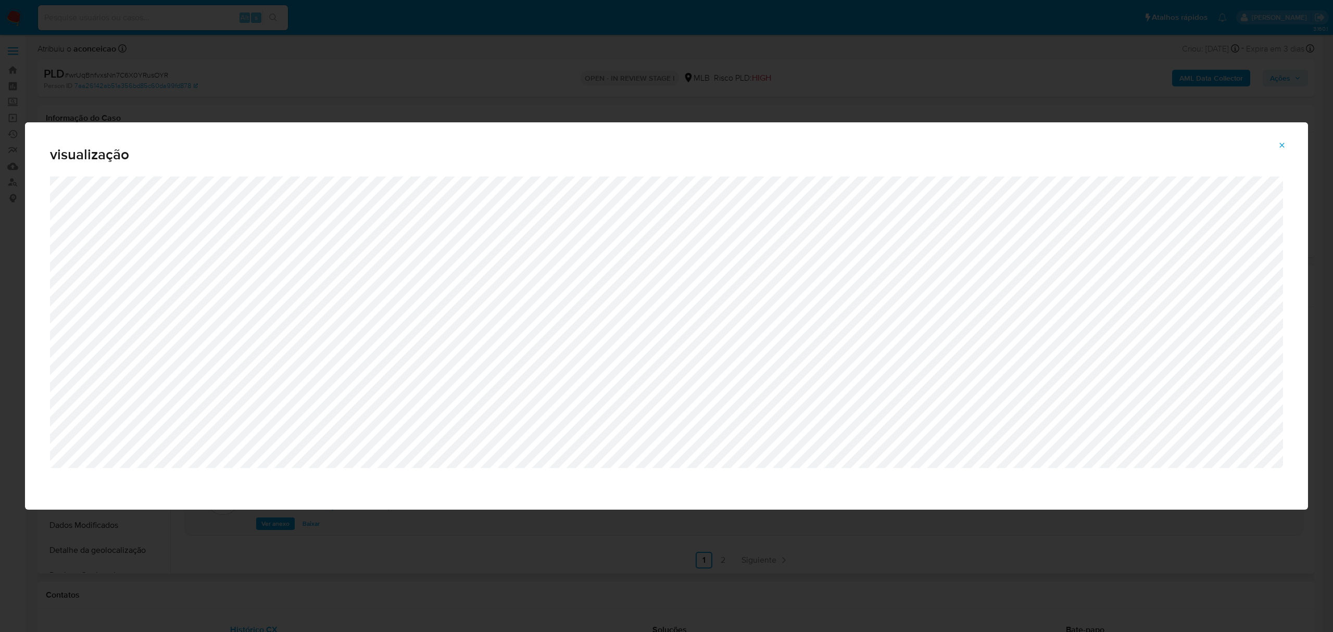
drag, startPoint x: 1283, startPoint y: 144, endPoint x: 1267, endPoint y: 150, distance: 16.8
click at [1282, 144] on icon "Attachment preview" at bounding box center [1282, 145] width 8 height 8
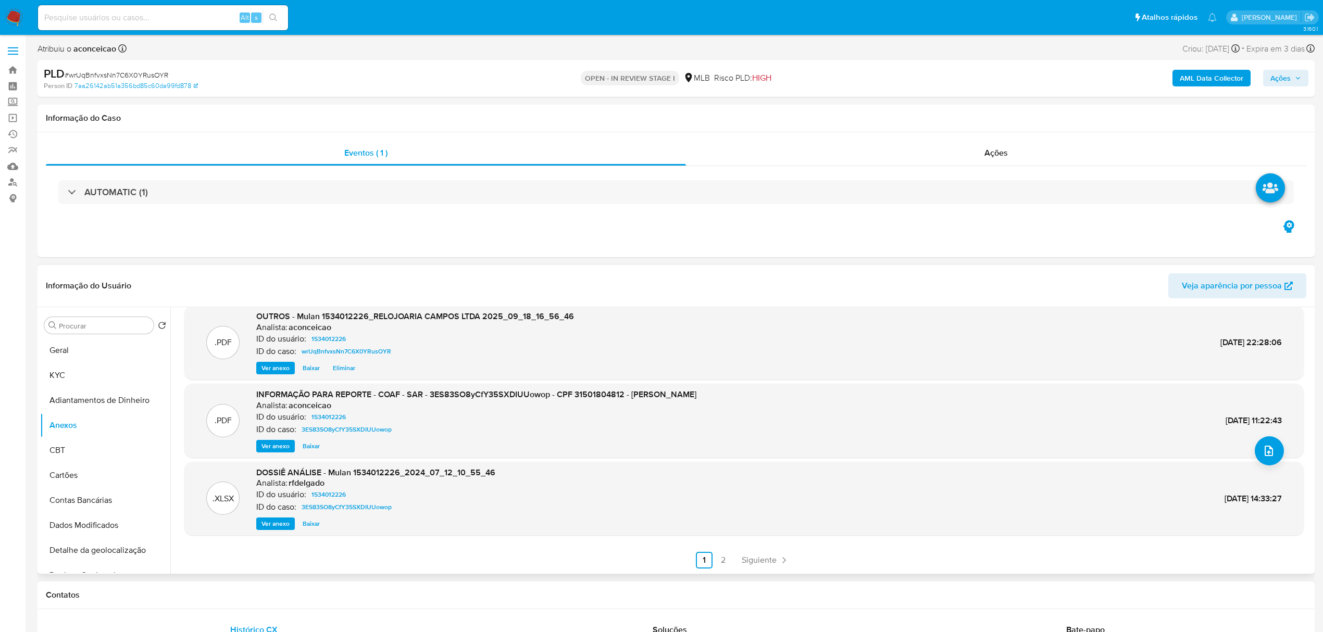
click at [604, 394] on span "INFORMAÇÃO PARA REPORTE - COAF - SAR - 3ES83SO8yCfY35SXDIUUowop - CPF 315018048…" at bounding box center [476, 394] width 440 height 12
copy span "31501804812"
click at [1264, 449] on icon "upload-file" at bounding box center [1268, 451] width 12 height 12
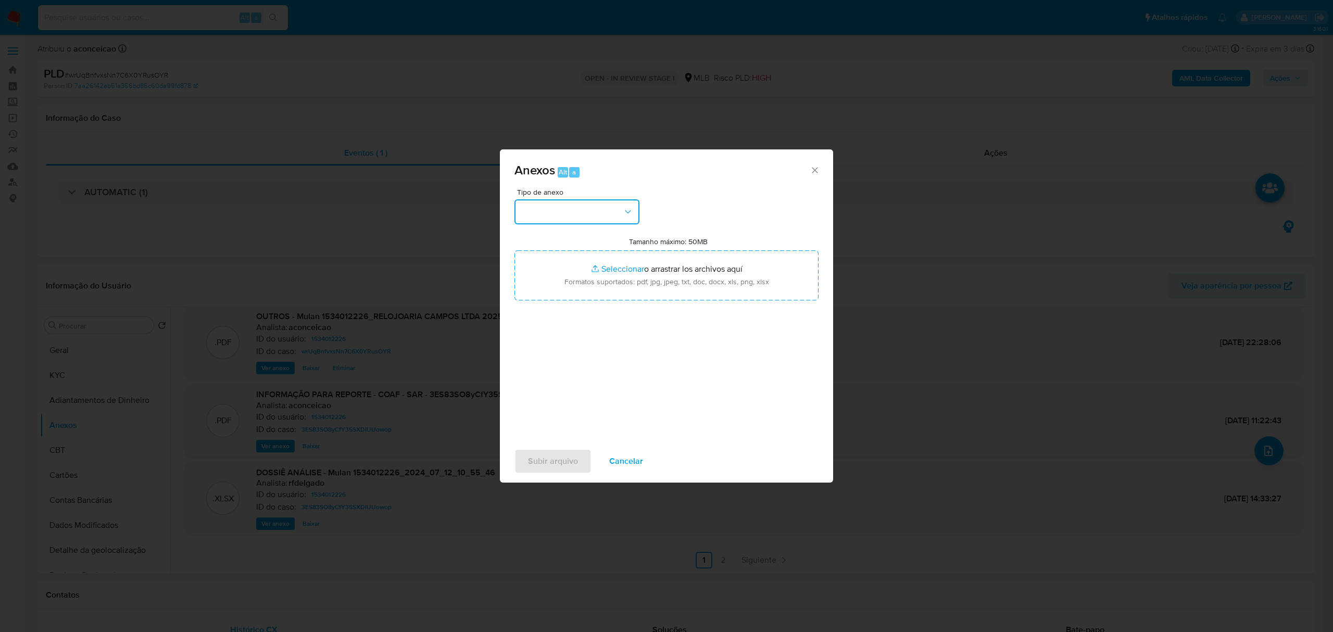
click at [563, 213] on button "button" at bounding box center [576, 211] width 125 height 25
click at [557, 289] on div "OUTROS" at bounding box center [574, 276] width 106 height 25
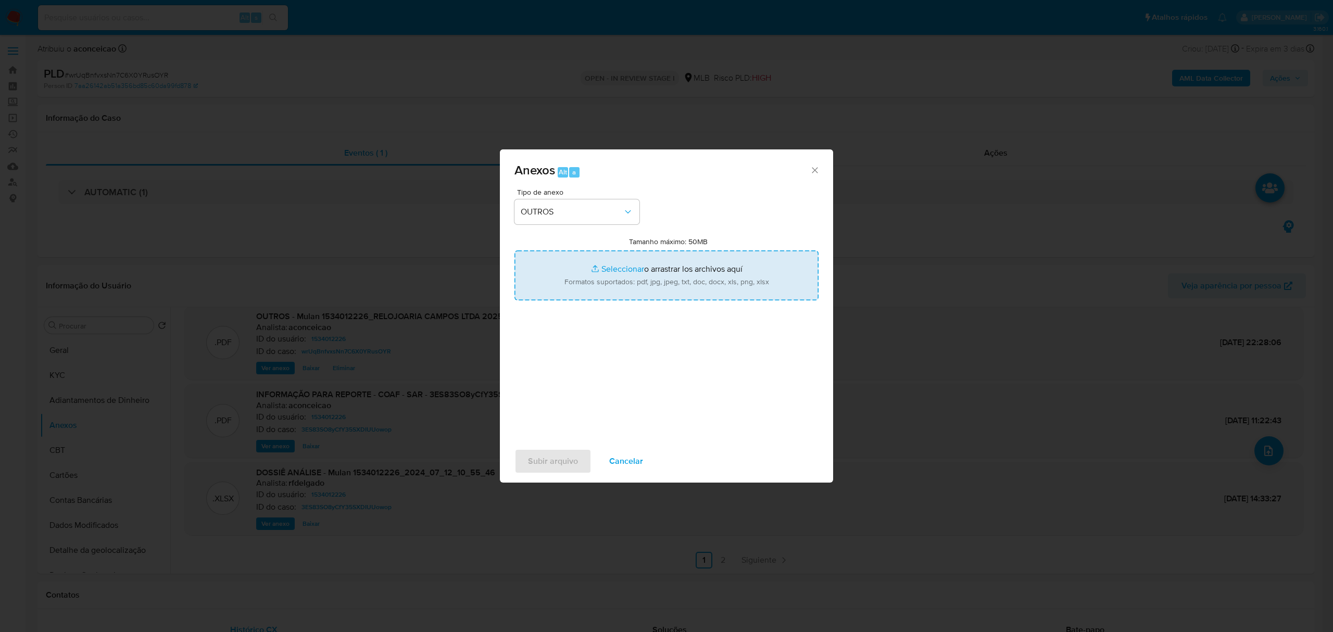
type input "C:\fakepath\DECLINIO - CNPJ 52603326000107 - RELOJOARIA CAMPOS LTDA (2).pdf"
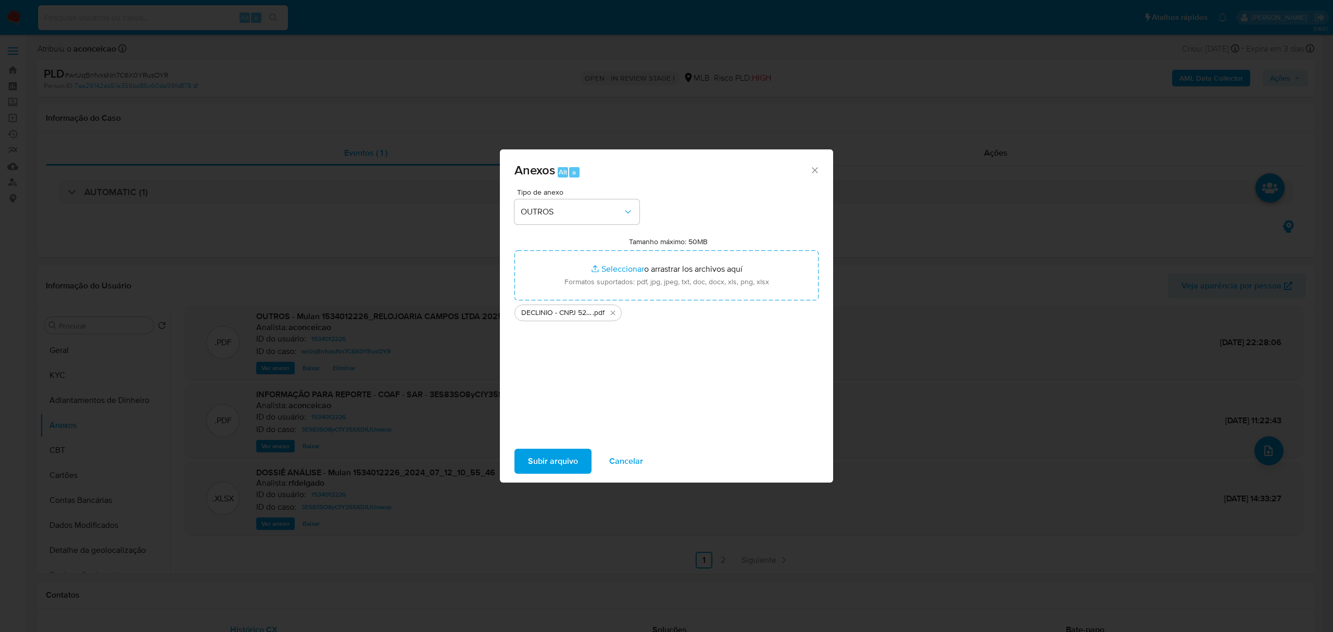
click at [544, 459] on span "Subir arquivo" at bounding box center [553, 461] width 50 height 23
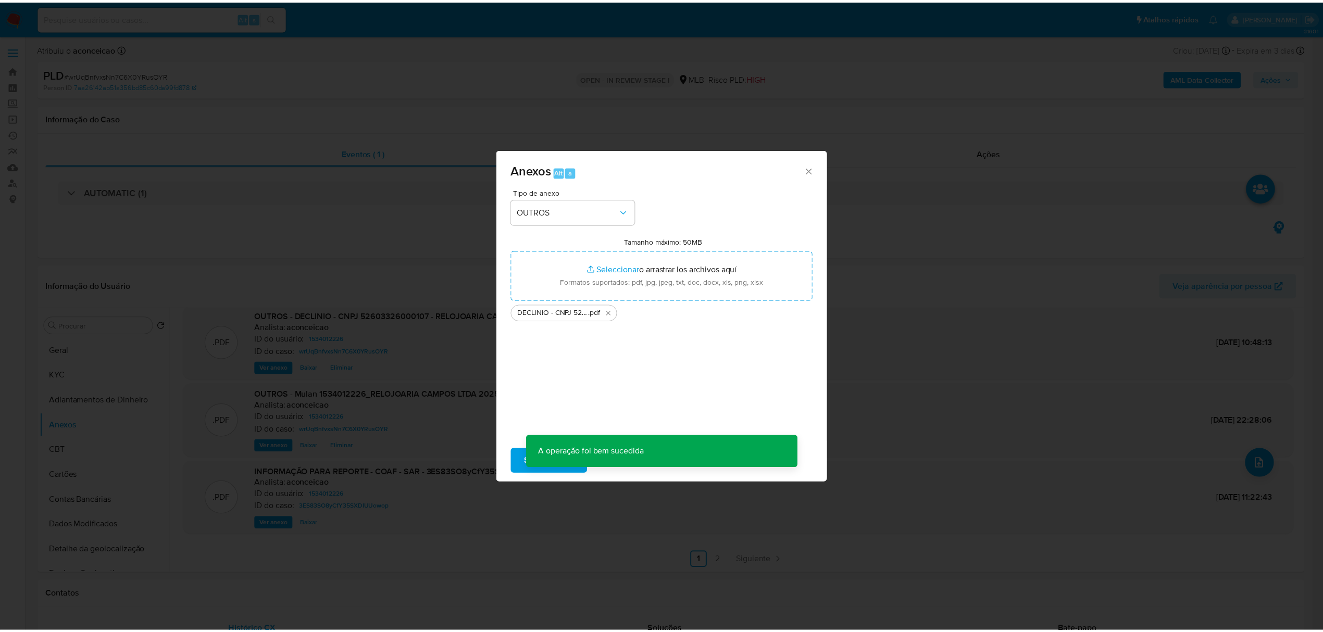
scroll to position [75, 0]
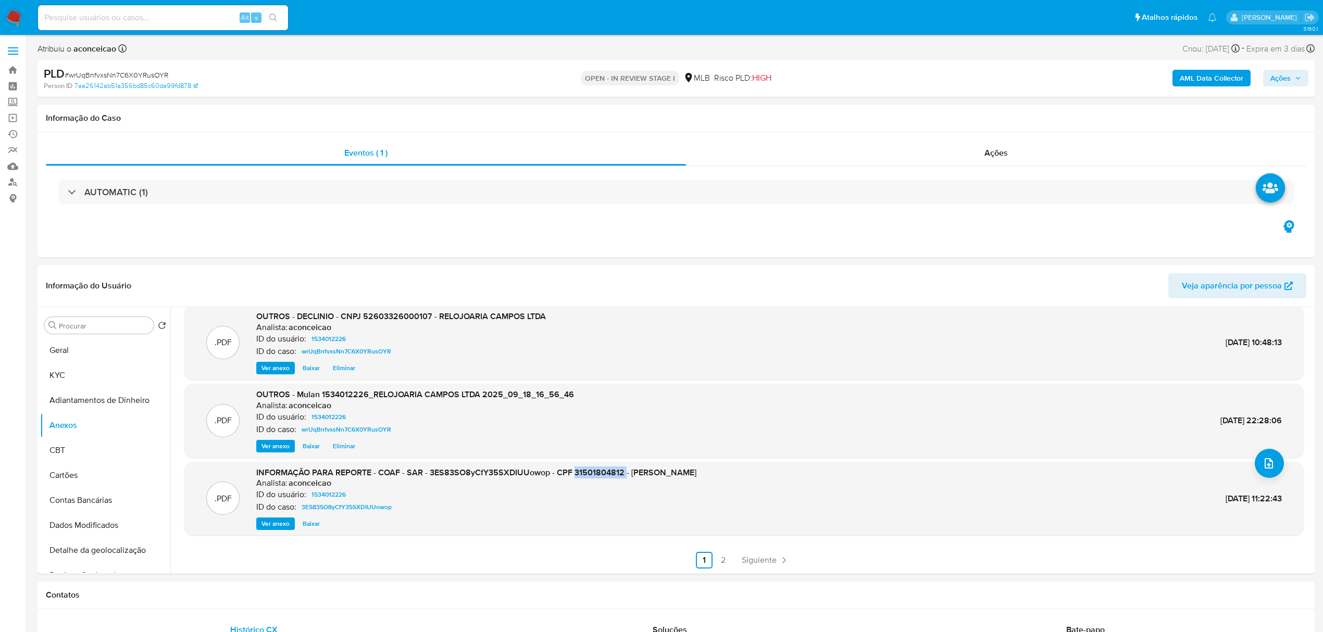
click at [1294, 78] on icon "button" at bounding box center [1297, 78] width 6 height 6
click at [969, 109] on span "Resolução do caso" at bounding box center [983, 111] width 70 height 12
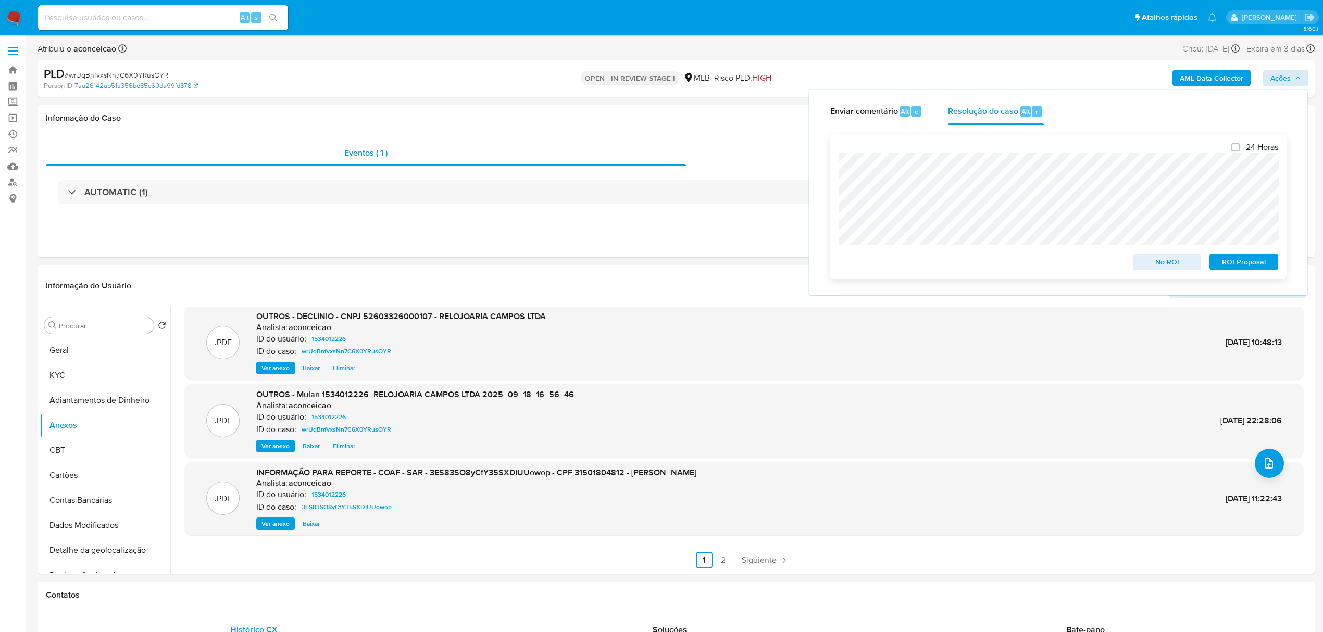
click at [1176, 260] on span "No ROI" at bounding box center [1167, 262] width 54 height 15
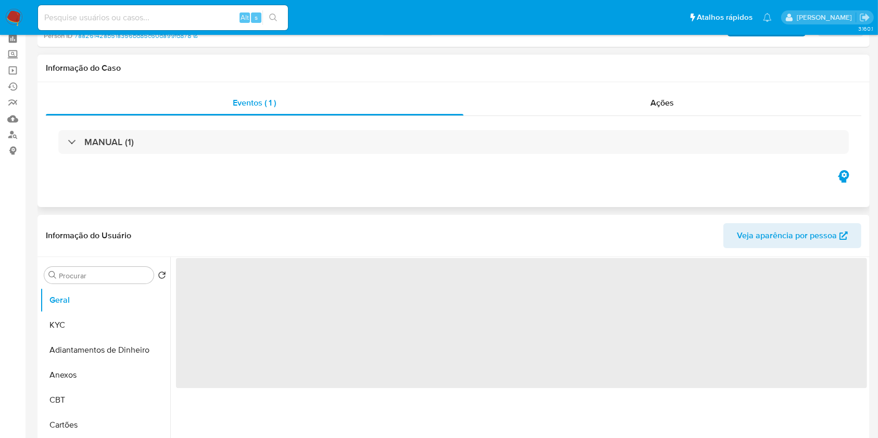
scroll to position [69, 0]
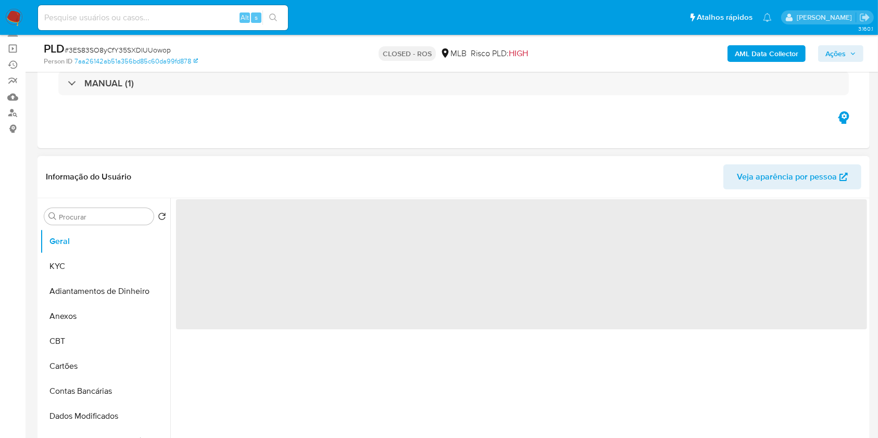
drag, startPoint x: 93, startPoint y: 318, endPoint x: 177, endPoint y: 306, distance: 84.8
click at [93, 318] on button "Anexos" at bounding box center [105, 316] width 130 height 25
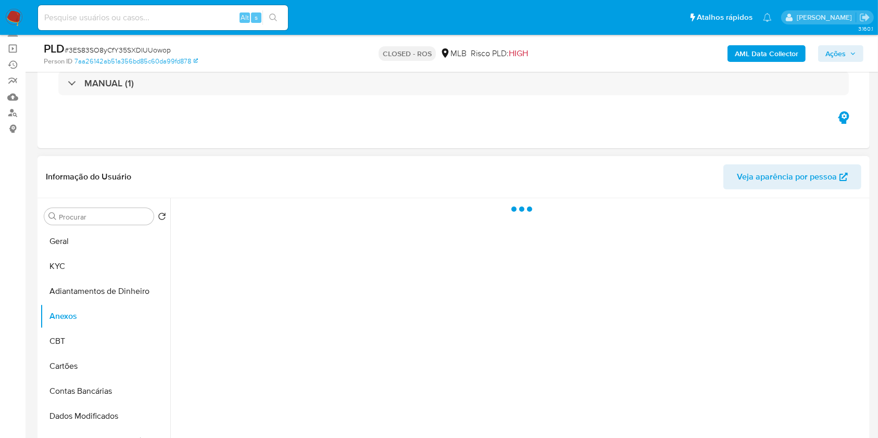
select select "10"
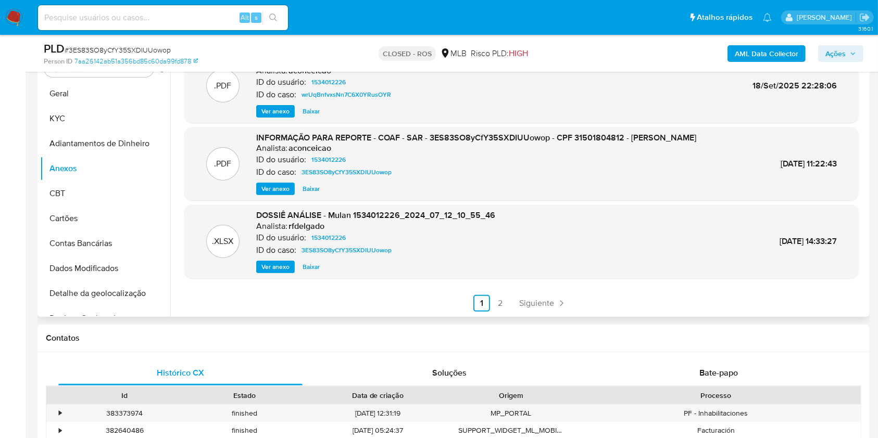
scroll to position [208, 0]
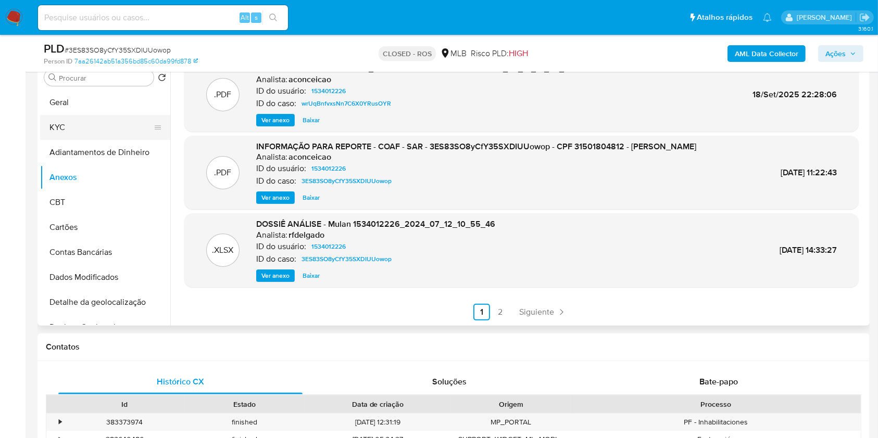
click at [75, 124] on button "KYC" at bounding box center [101, 127] width 122 height 25
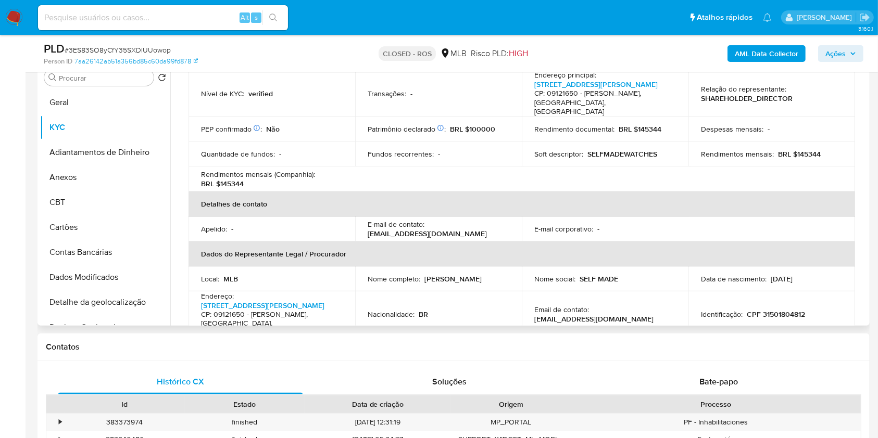
scroll to position [0, 0]
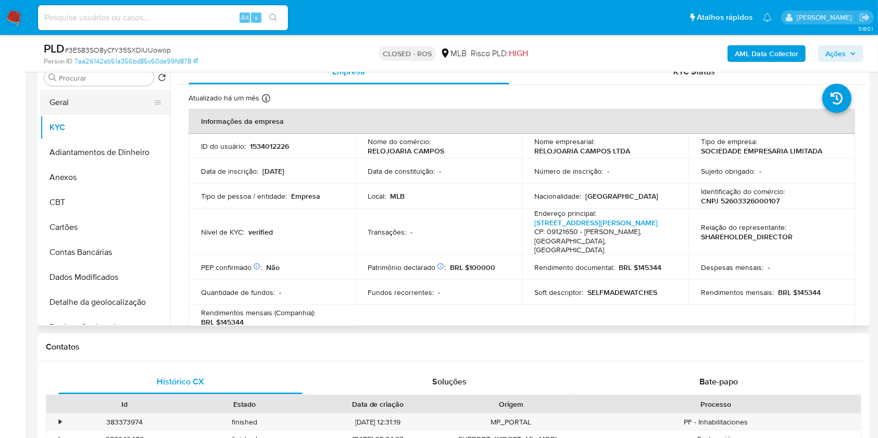
click at [65, 109] on button "Geral" at bounding box center [101, 102] width 122 height 25
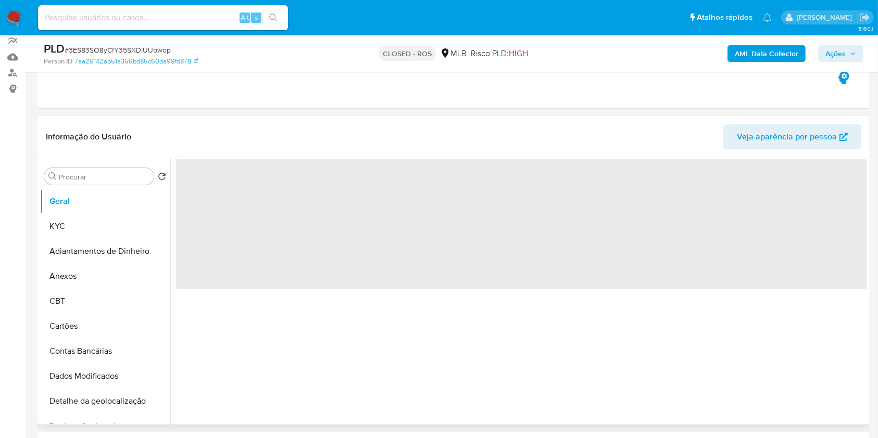
scroll to position [69, 0]
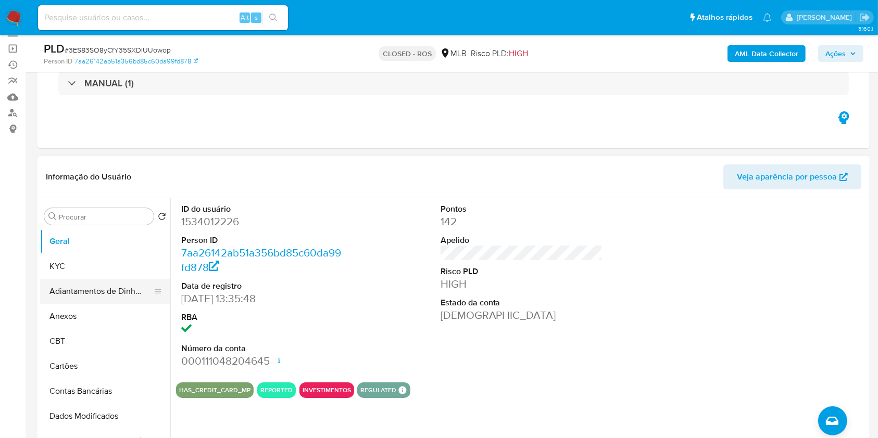
click at [81, 302] on button "Adiantamentos de Dinheiro" at bounding box center [101, 291] width 122 height 25
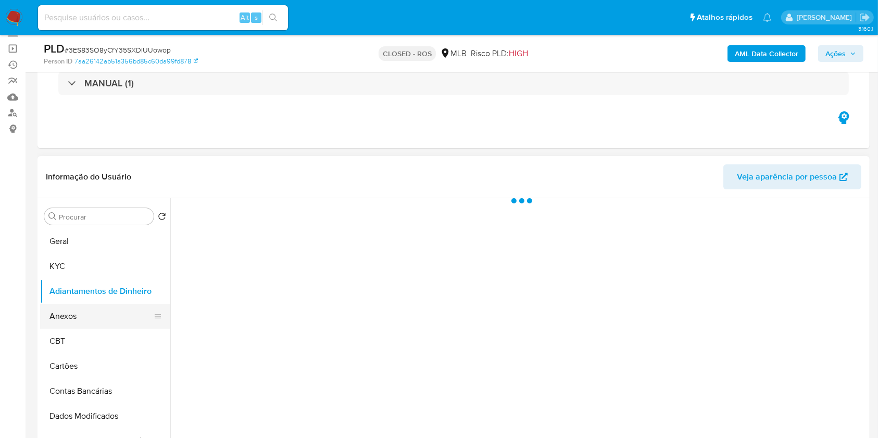
click at [81, 309] on button "Anexos" at bounding box center [101, 316] width 122 height 25
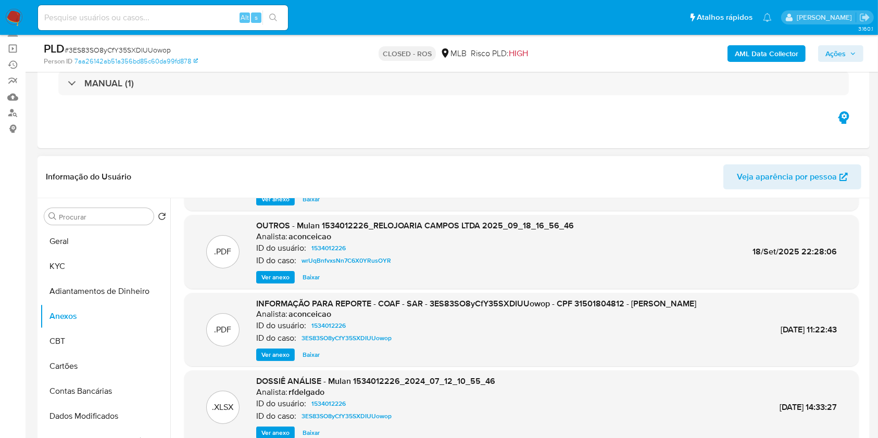
scroll to position [0, 0]
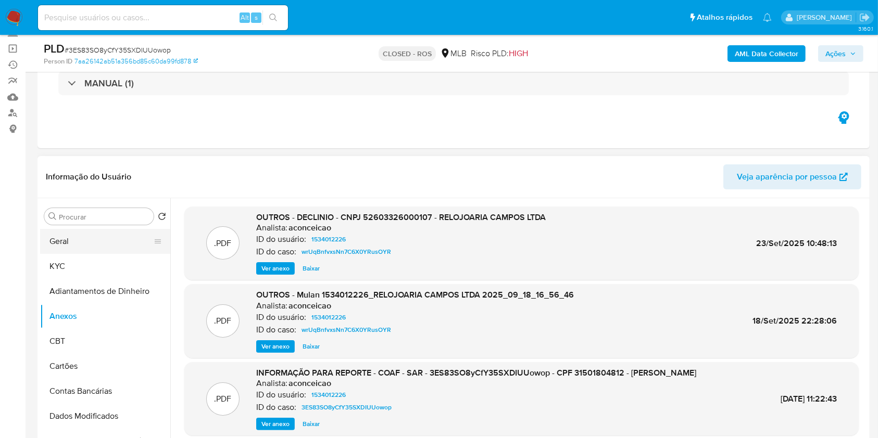
click at [95, 252] on button "Geral" at bounding box center [101, 241] width 122 height 25
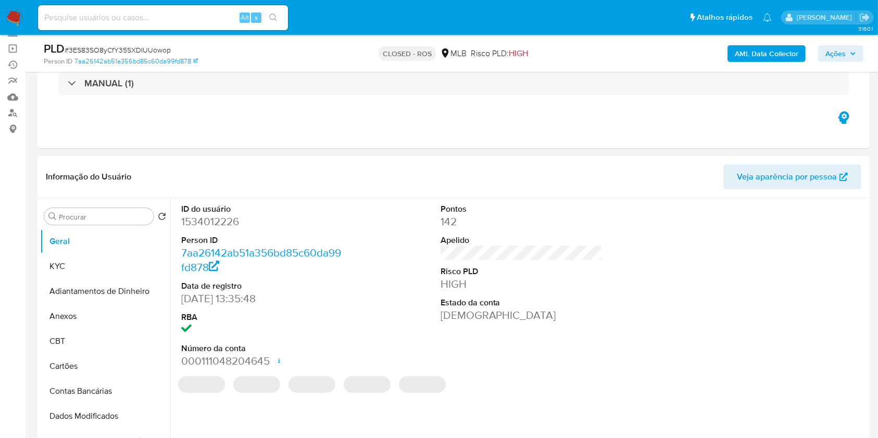
click at [230, 220] on dd "1534012226" at bounding box center [262, 222] width 162 height 15
copy dd "1534012226"
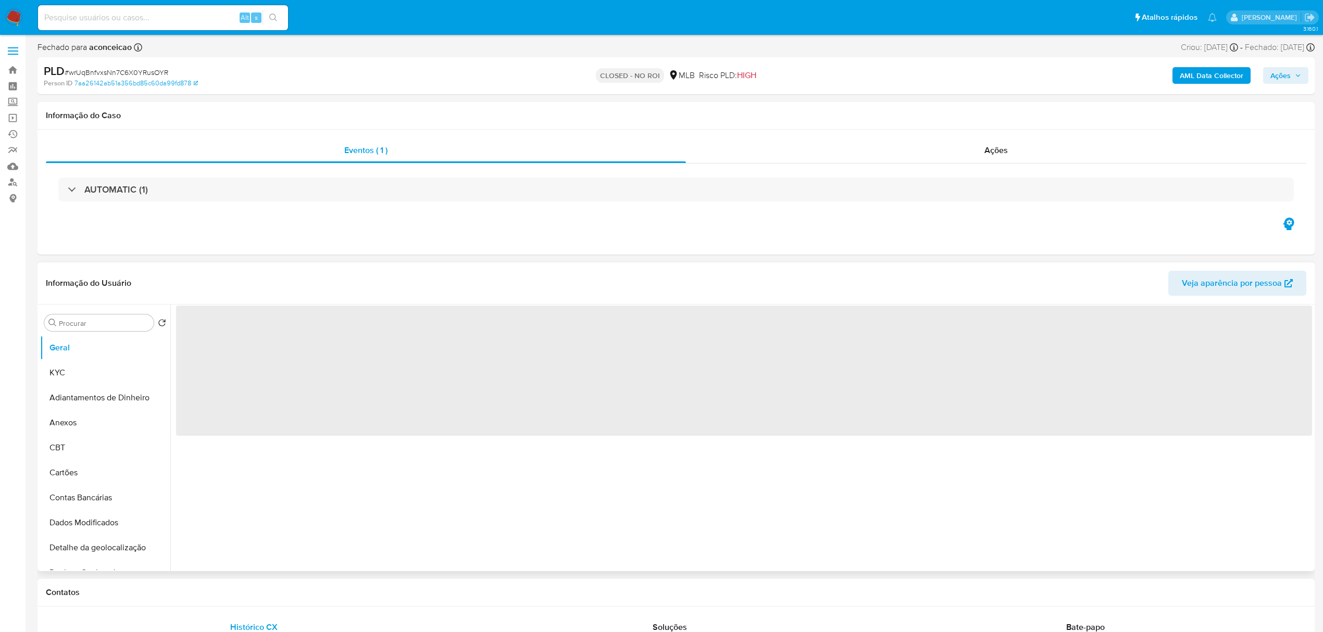
select select "10"
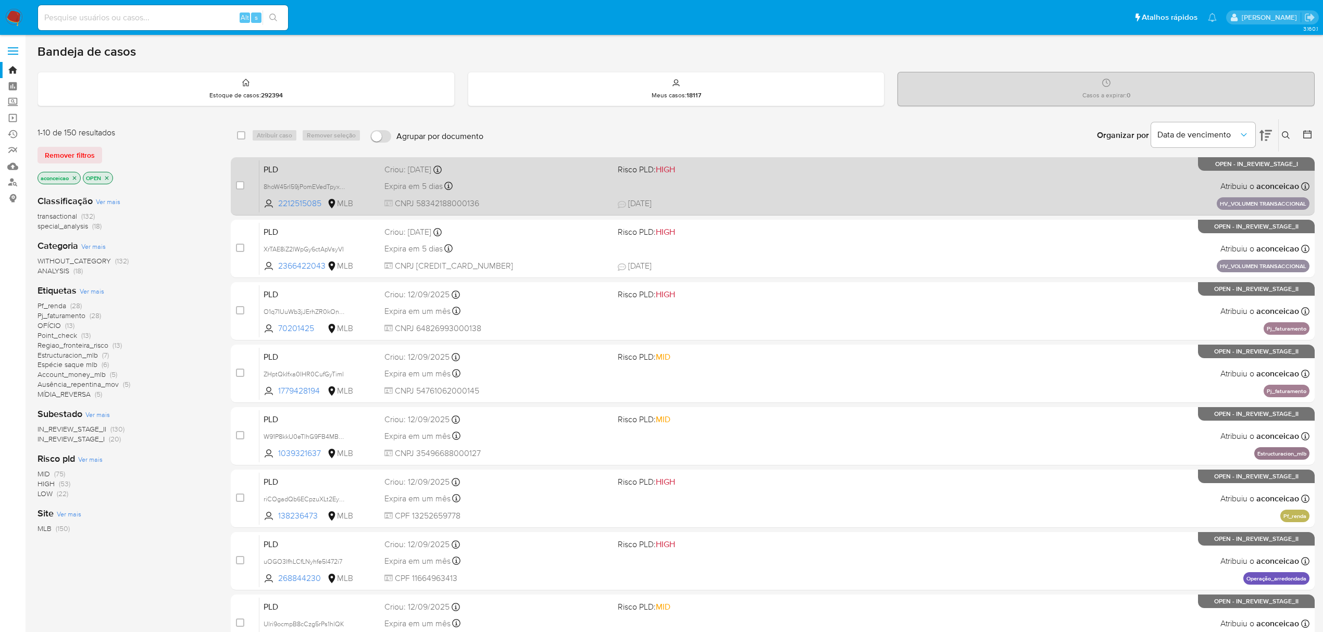
click at [509, 190] on div "Expira em 5 dias Expira em [DATE] 11:15:17" at bounding box center [496, 186] width 225 height 14
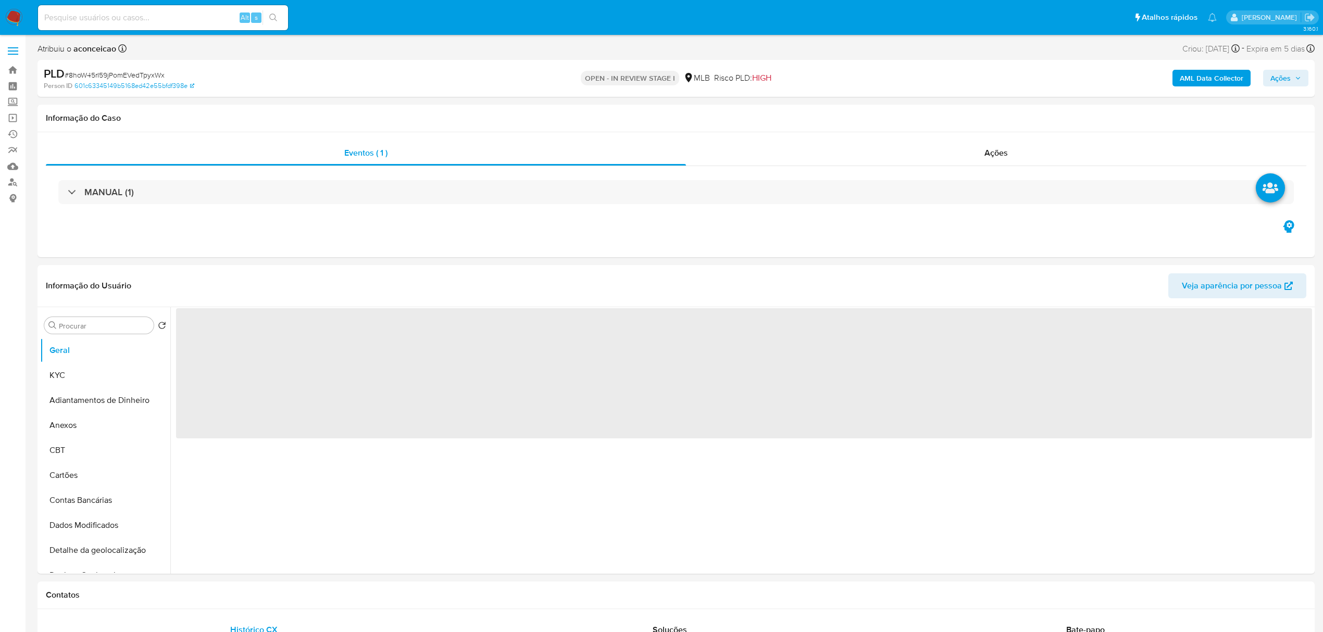
click at [144, 75] on span "# 8hoW45rI59jPomEVedTpyxWx" at bounding box center [115, 75] width 100 height 10
select select "10"
click at [144, 75] on span "# 8hoW45rI59jPomEVedTpyxWx" at bounding box center [115, 75] width 100 height 10
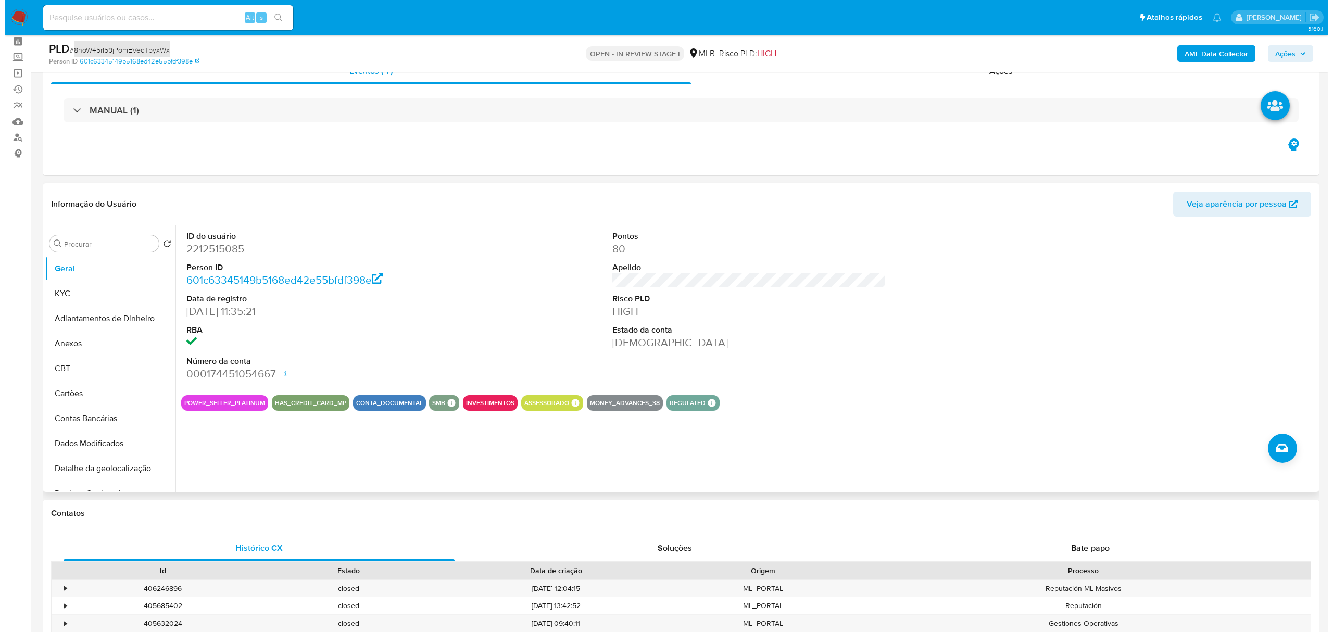
scroll to position [69, 0]
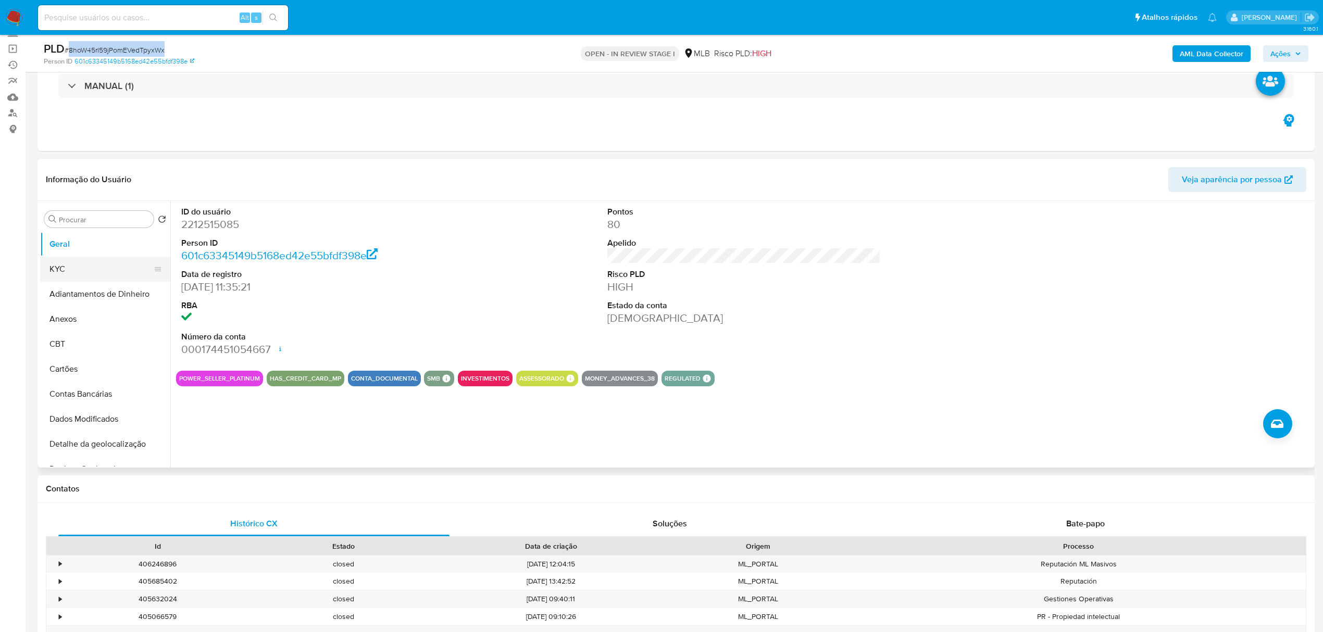
click at [51, 275] on button "KYC" at bounding box center [101, 269] width 122 height 25
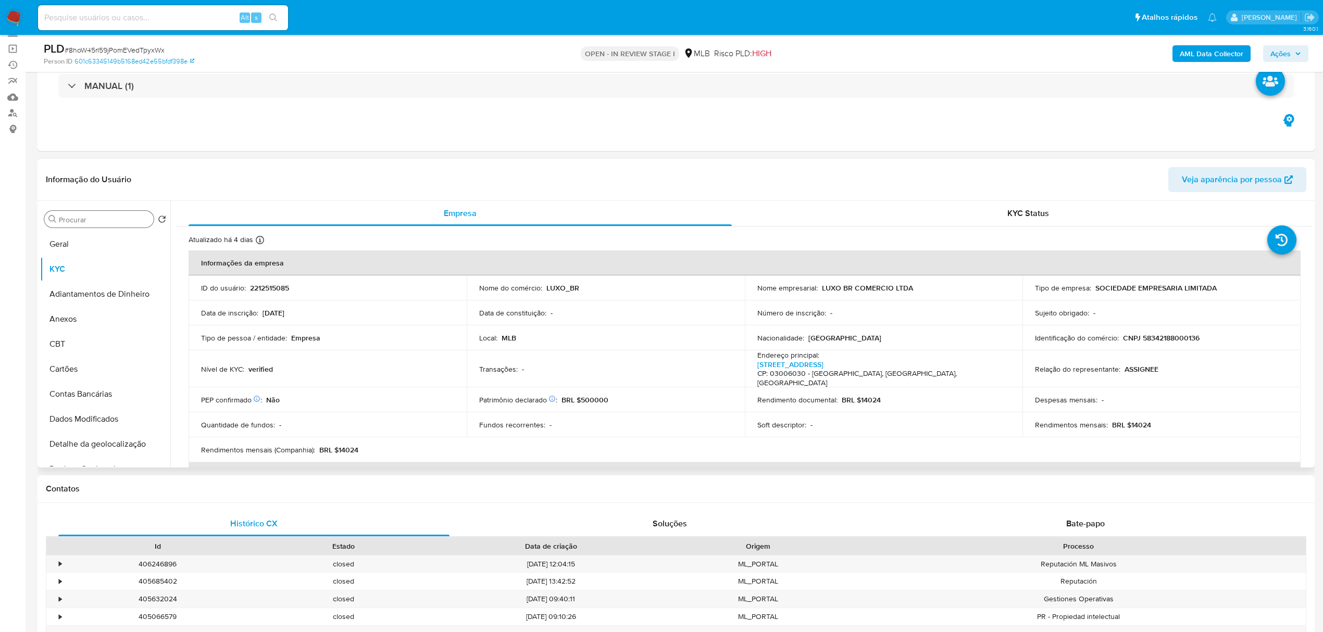
click at [115, 215] on input "Procurar" at bounding box center [104, 219] width 91 height 9
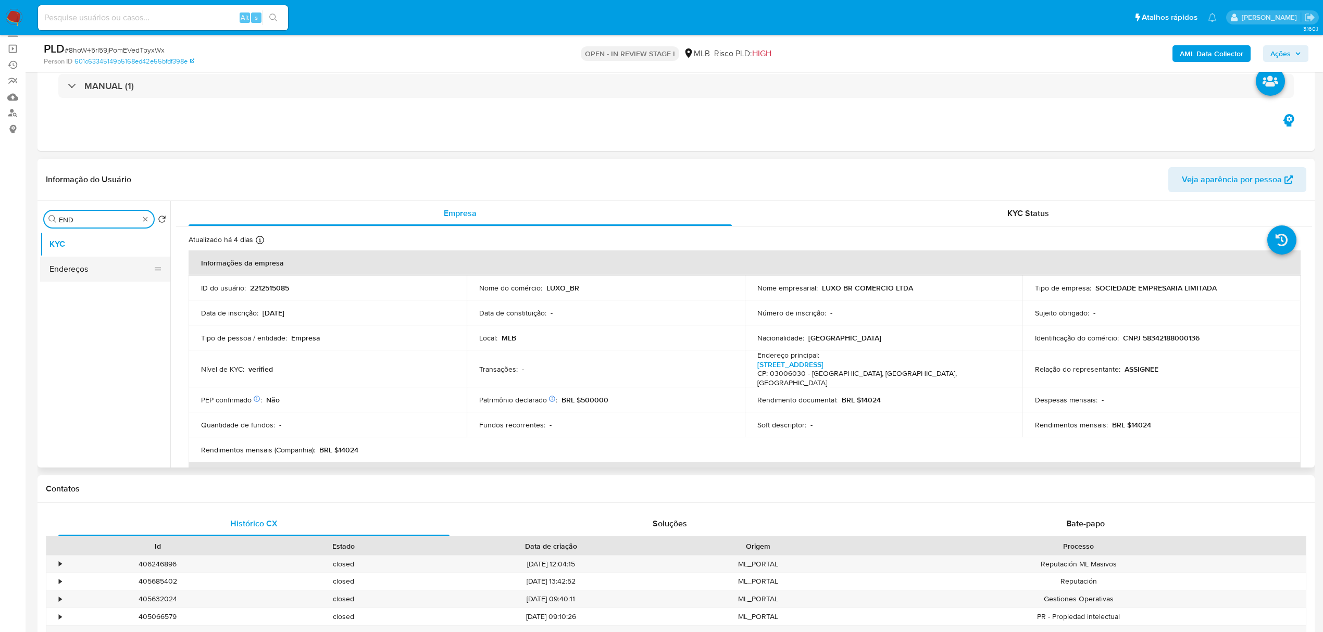
type input "END"
click at [94, 267] on button "Endereços" at bounding box center [101, 269] width 122 height 25
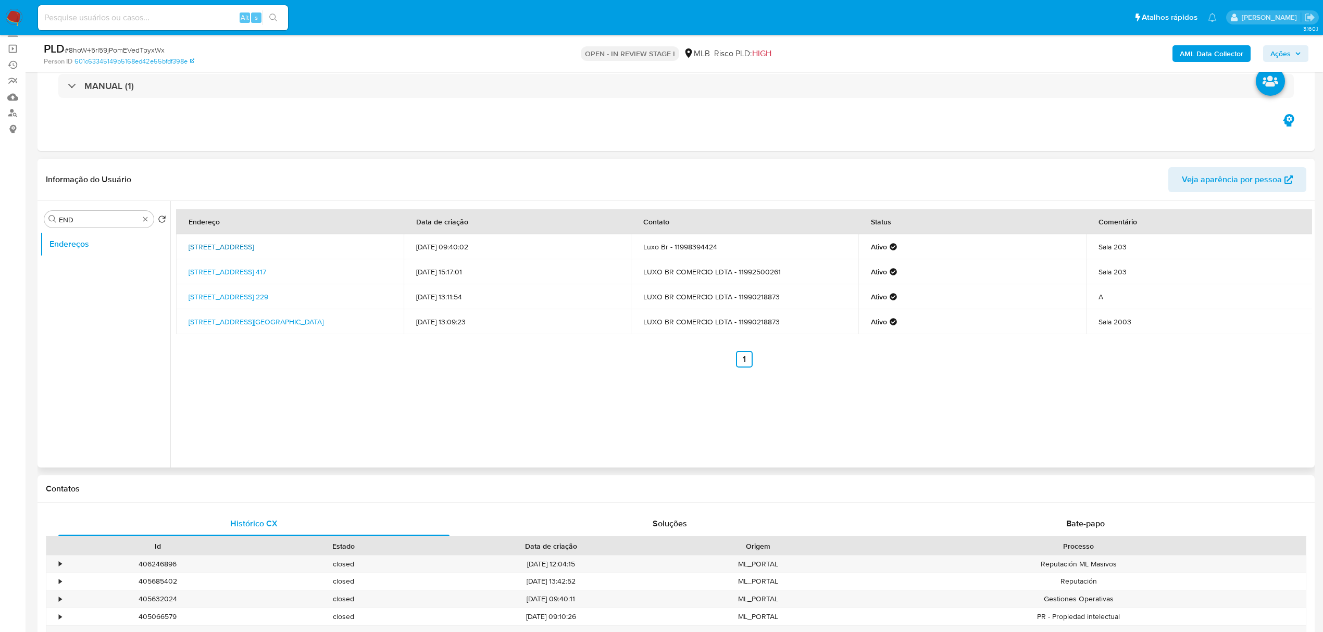
click at [254, 245] on link "[STREET_ADDRESS]" at bounding box center [220, 247] width 65 height 10
click at [131, 224] on input "Procurar" at bounding box center [104, 219] width 91 height 9
type input "GEO"
click at [124, 247] on button "Detalhe da geolocalização" at bounding box center [101, 244] width 122 height 25
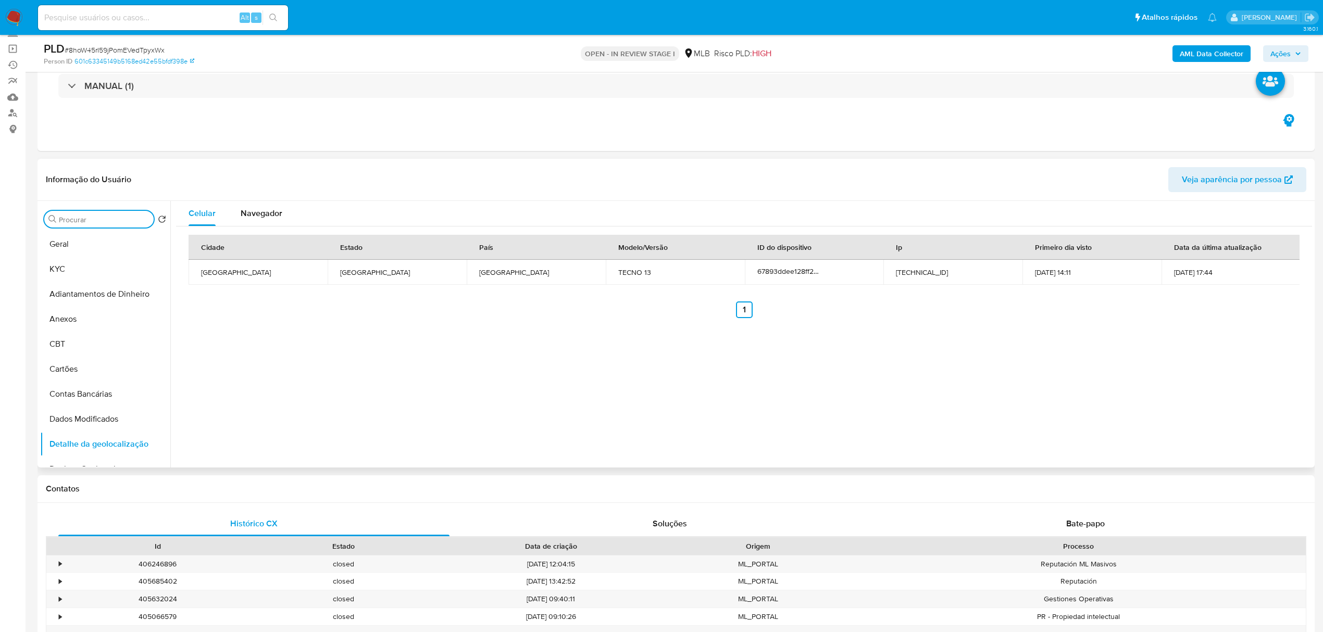
click at [138, 219] on input "Procurar" at bounding box center [104, 219] width 91 height 9
type input "RES"
click at [102, 296] on button "Restrições Novo Mundo" at bounding box center [101, 294] width 122 height 25
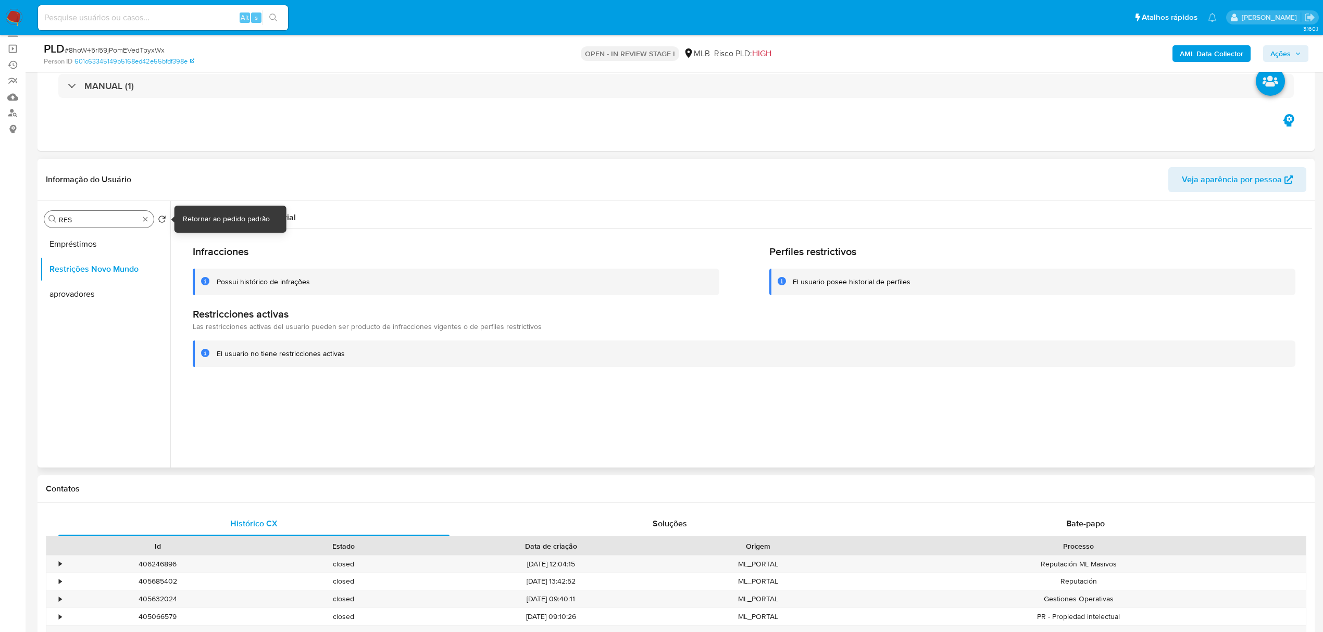
click at [146, 223] on div "Procurar RES" at bounding box center [98, 219] width 109 height 17
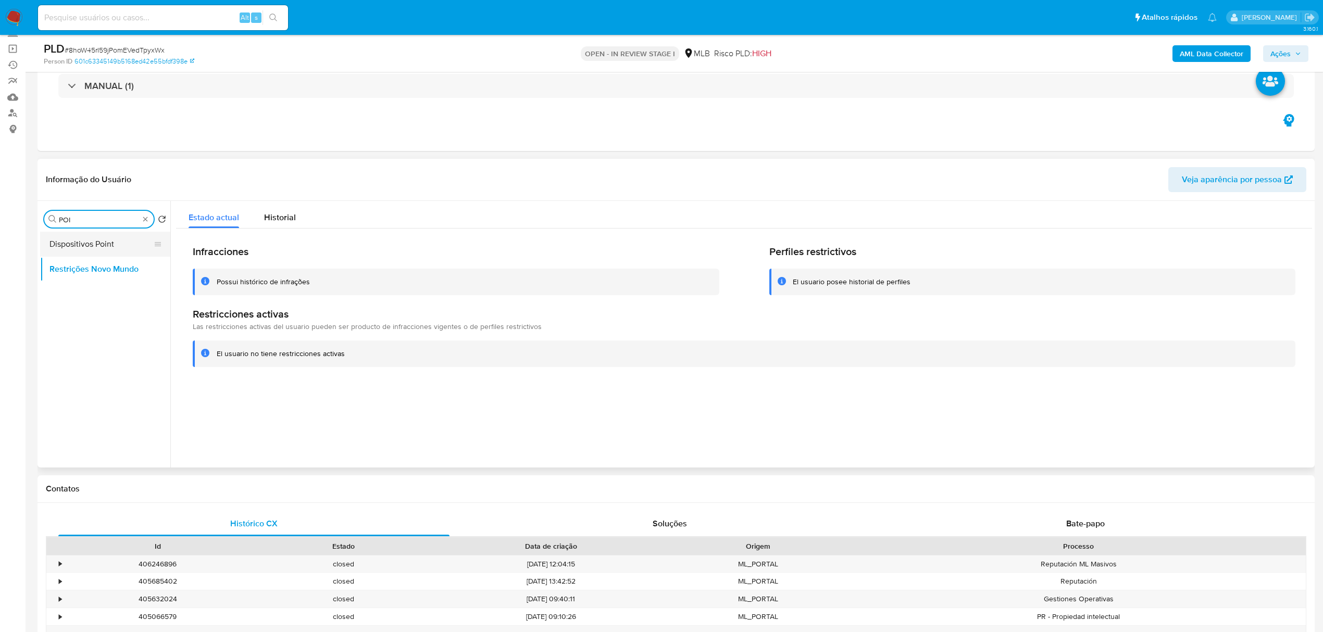
type input "POI"
click at [127, 236] on button "Dispositivos Point" at bounding box center [101, 244] width 122 height 25
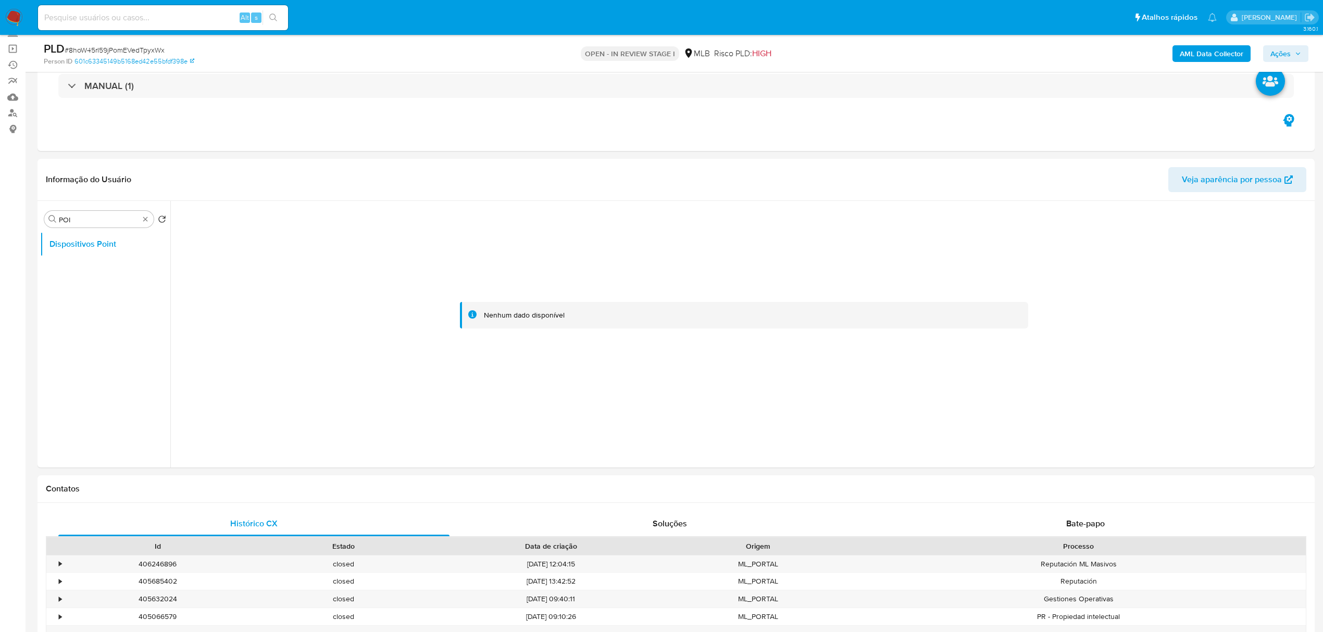
click at [1199, 57] on b "AML Data Collector" at bounding box center [1211, 53] width 64 height 17
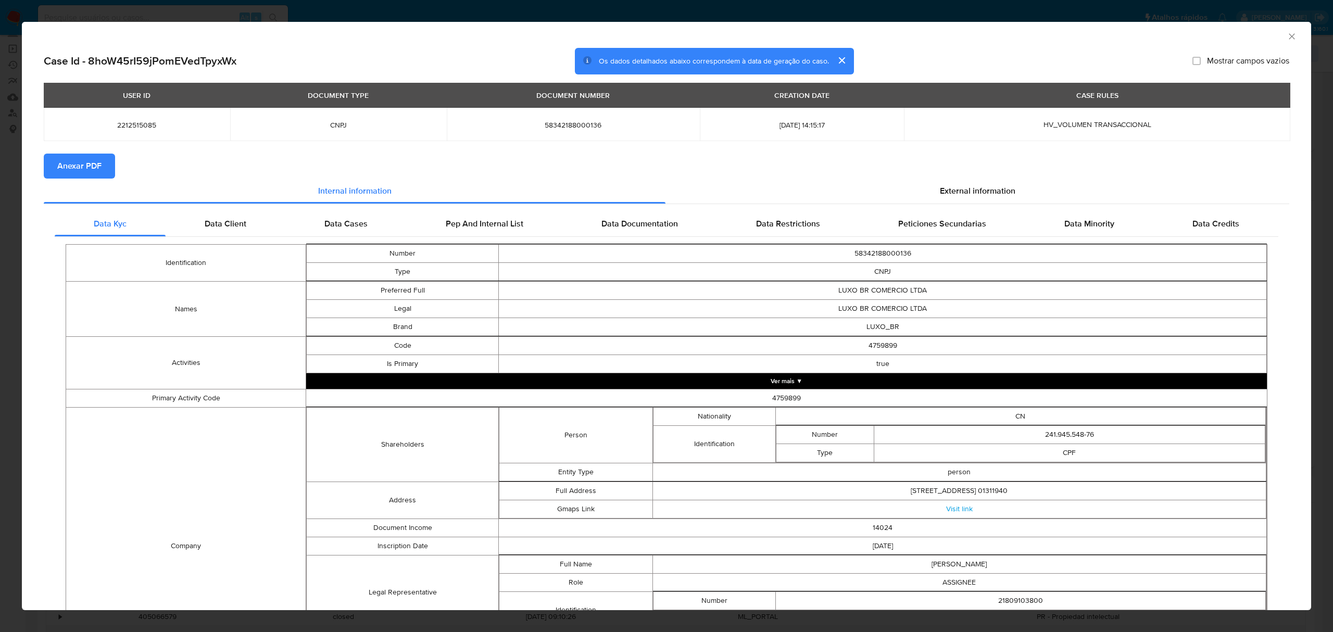
click at [98, 171] on span "Anexar PDF" at bounding box center [79, 166] width 44 height 23
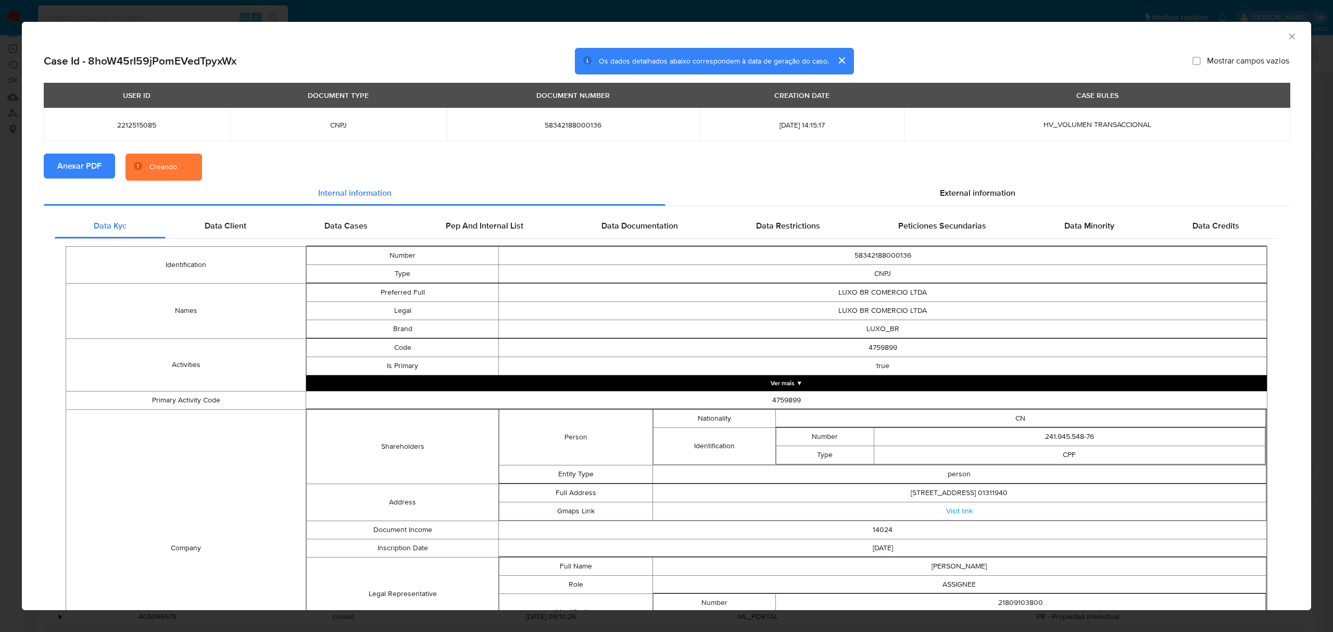
click at [951, 177] on section "Anexar PDF Creando" at bounding box center [666, 167] width 1245 height 27
click at [952, 188] on span "External information" at bounding box center [977, 193] width 75 height 12
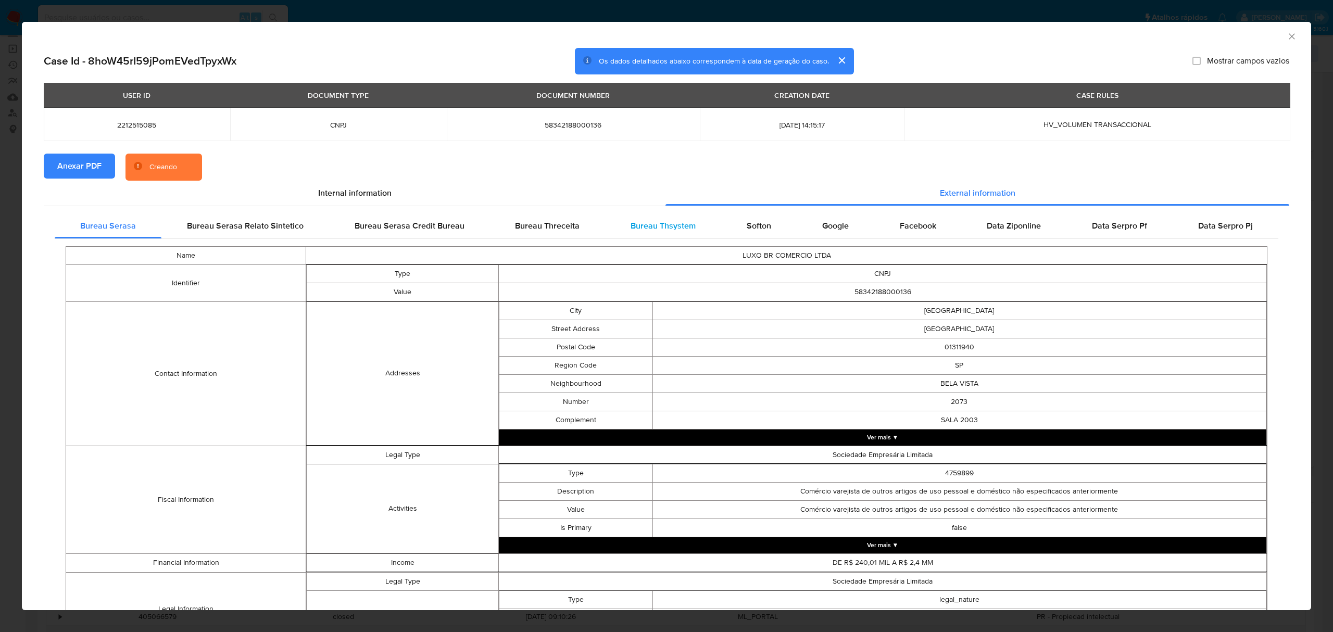
click at [681, 232] on span "Bureau Thsystem" at bounding box center [663, 226] width 65 height 12
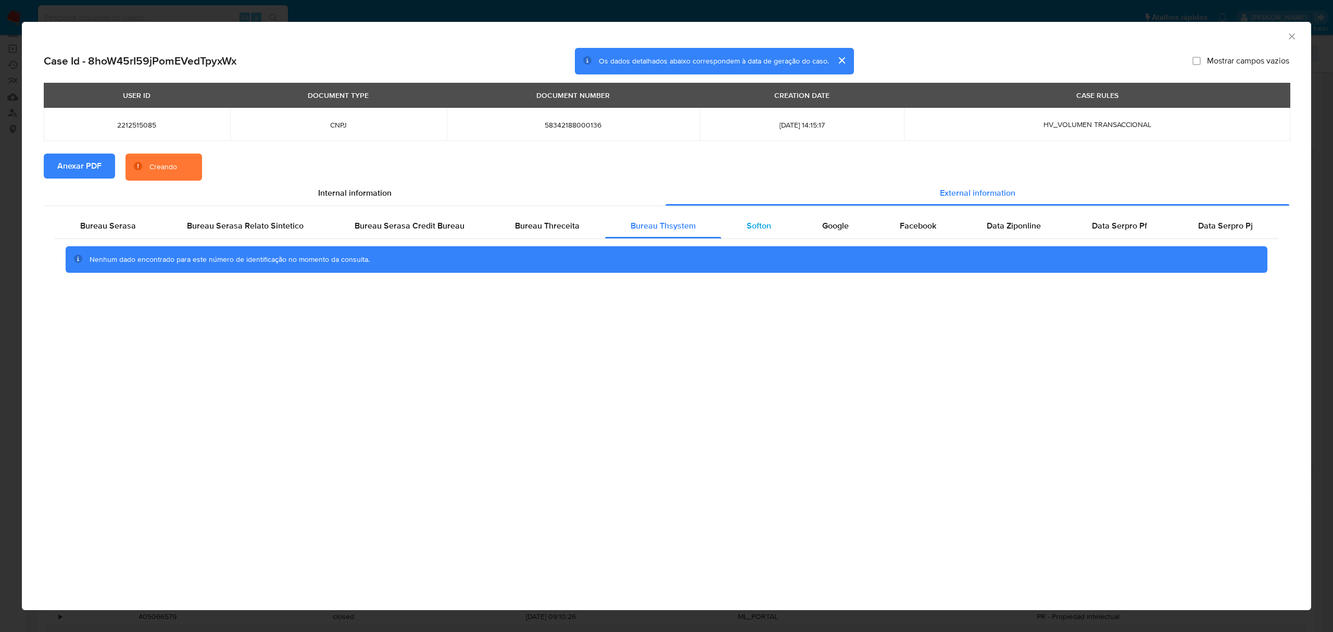
click at [758, 227] on span "Softon" at bounding box center [759, 226] width 24 height 12
click at [813, 230] on div "Google" at bounding box center [836, 225] width 78 height 25
click at [897, 225] on div "Facebook" at bounding box center [917, 225] width 87 height 25
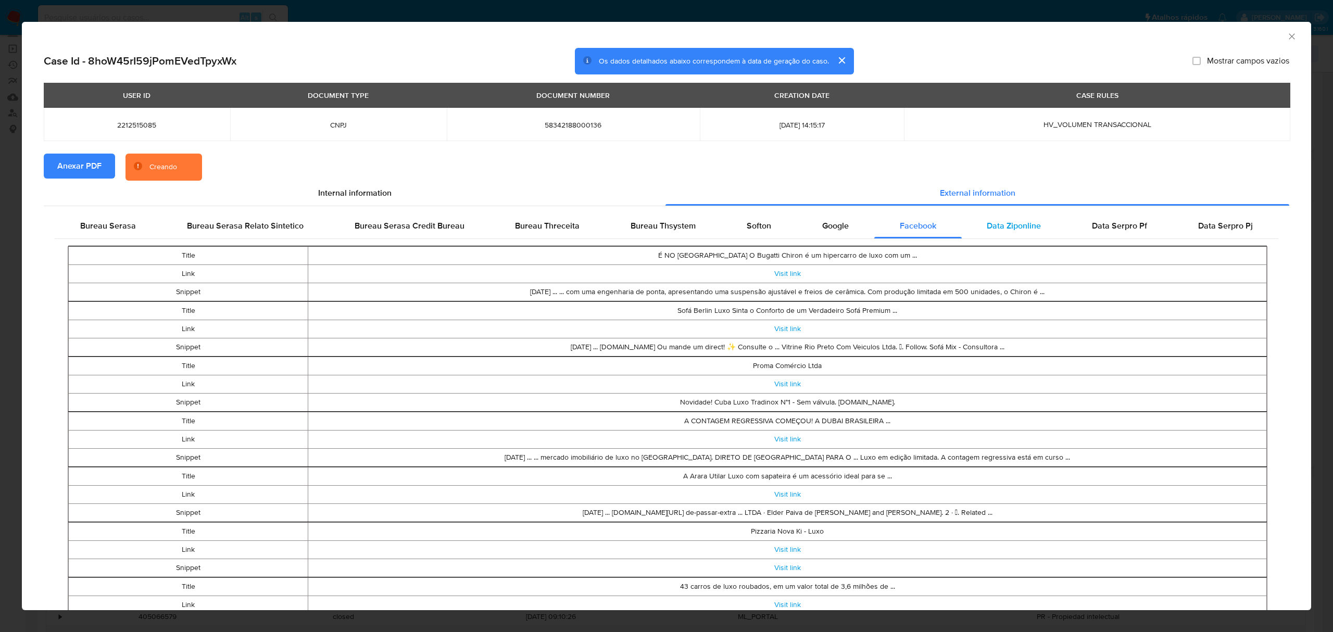
click at [1007, 228] on span "Data Ziponline" at bounding box center [1014, 226] width 54 height 12
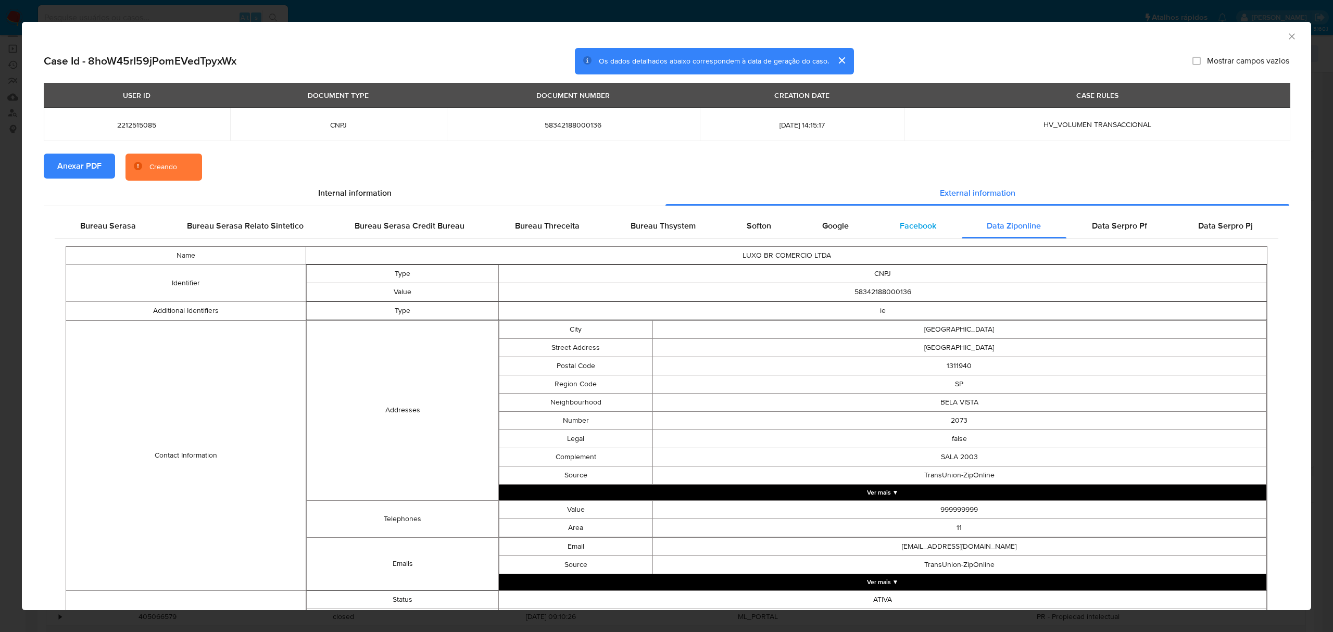
click at [938, 223] on div "Facebook" at bounding box center [917, 225] width 87 height 25
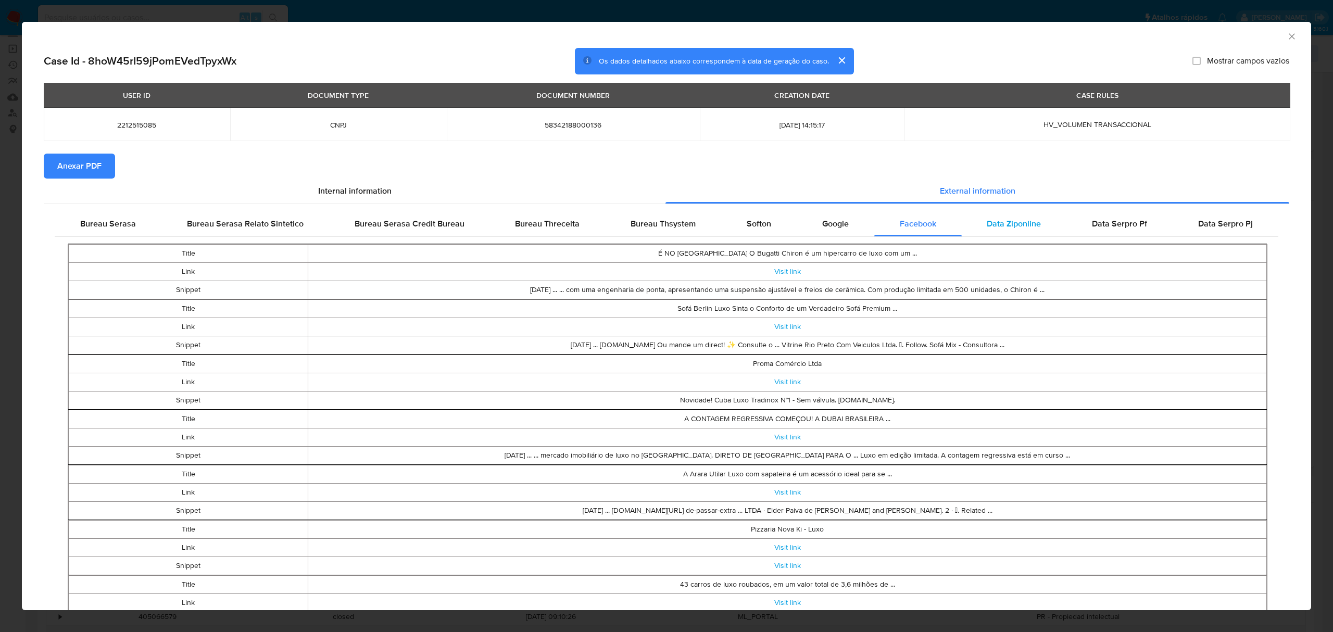
click at [987, 221] on span "Data Ziponline" at bounding box center [1014, 224] width 54 height 12
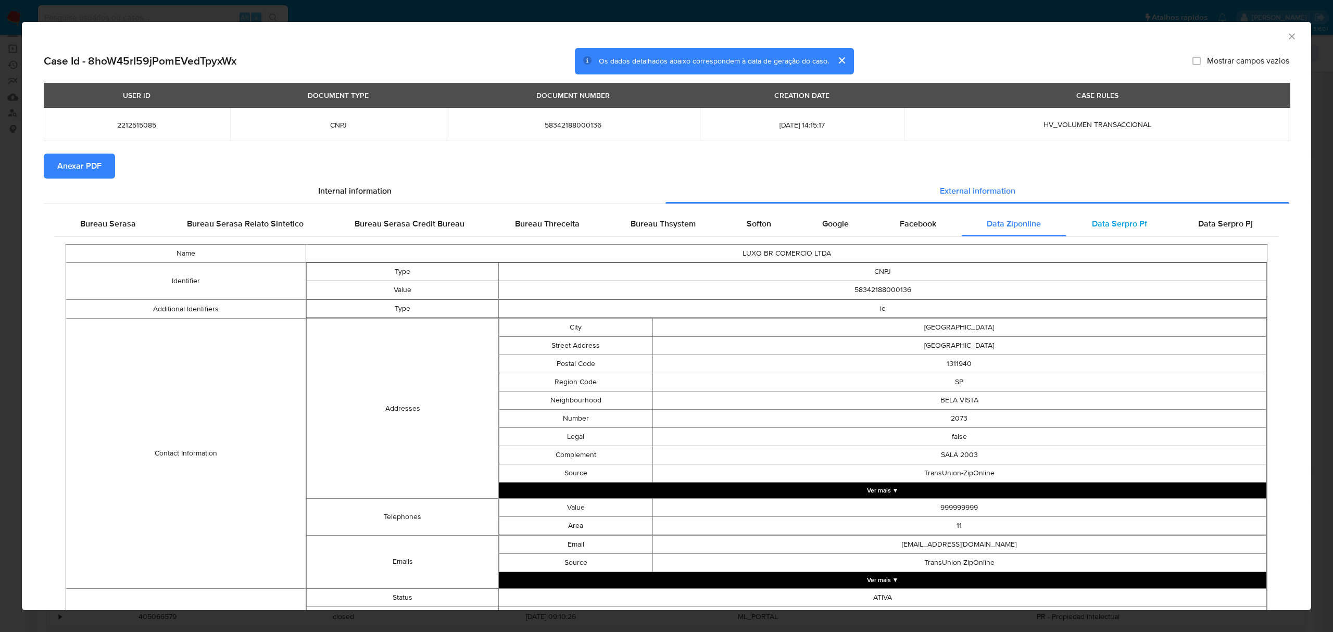
click at [1100, 218] on span "Data Serpro Pf" at bounding box center [1119, 224] width 55 height 12
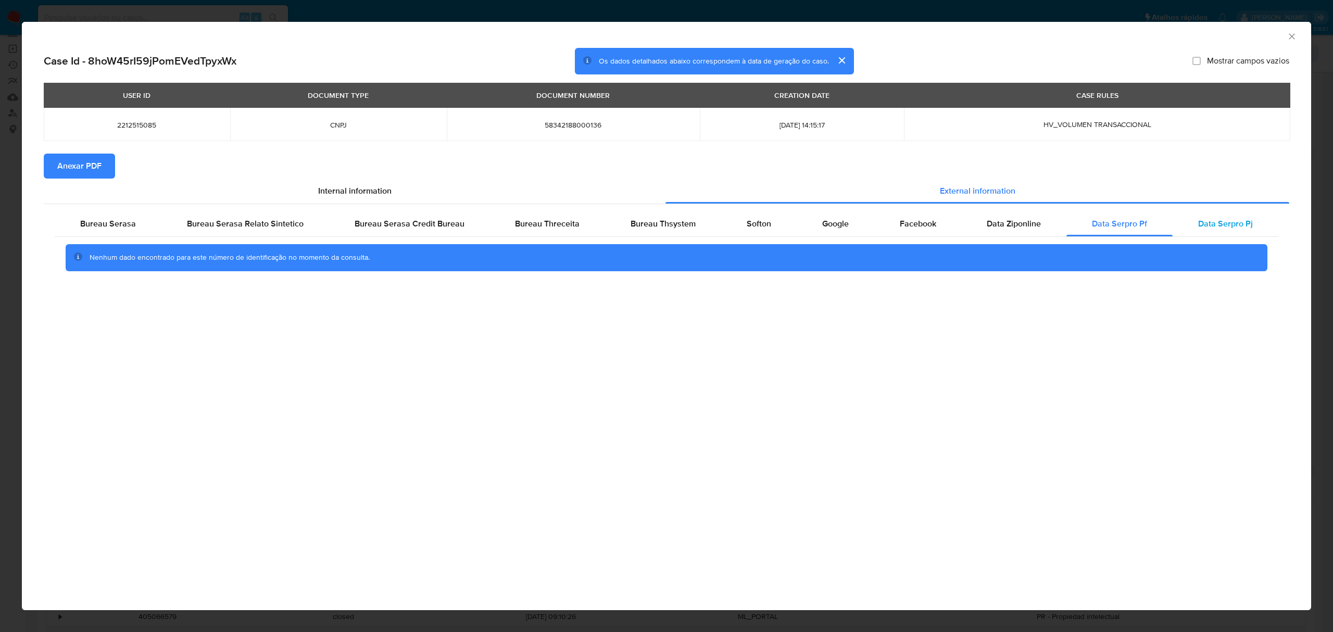
click at [1200, 211] on div "Bureau Serasa Bureau Serasa Relato Sintetico Bureau Serasa Credit Bureau Bureau…" at bounding box center [666, 245] width 1245 height 82
click at [1211, 221] on span "Data Serpro Pj" at bounding box center [1225, 224] width 55 height 12
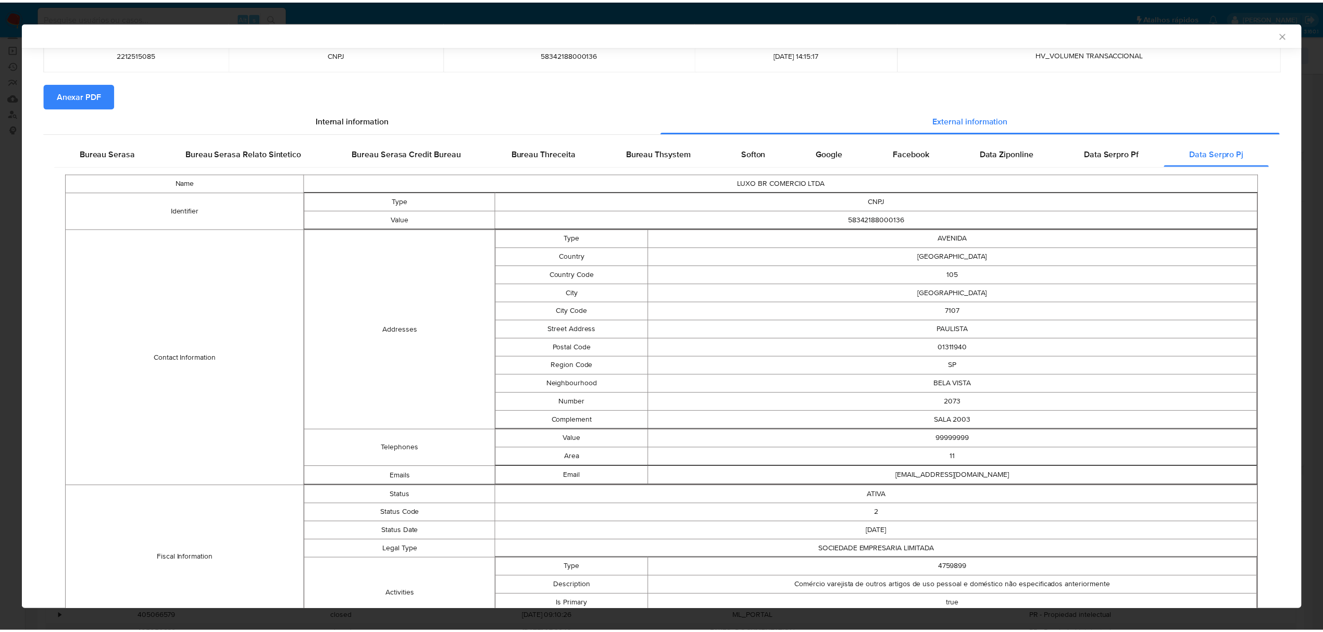
scroll to position [0, 0]
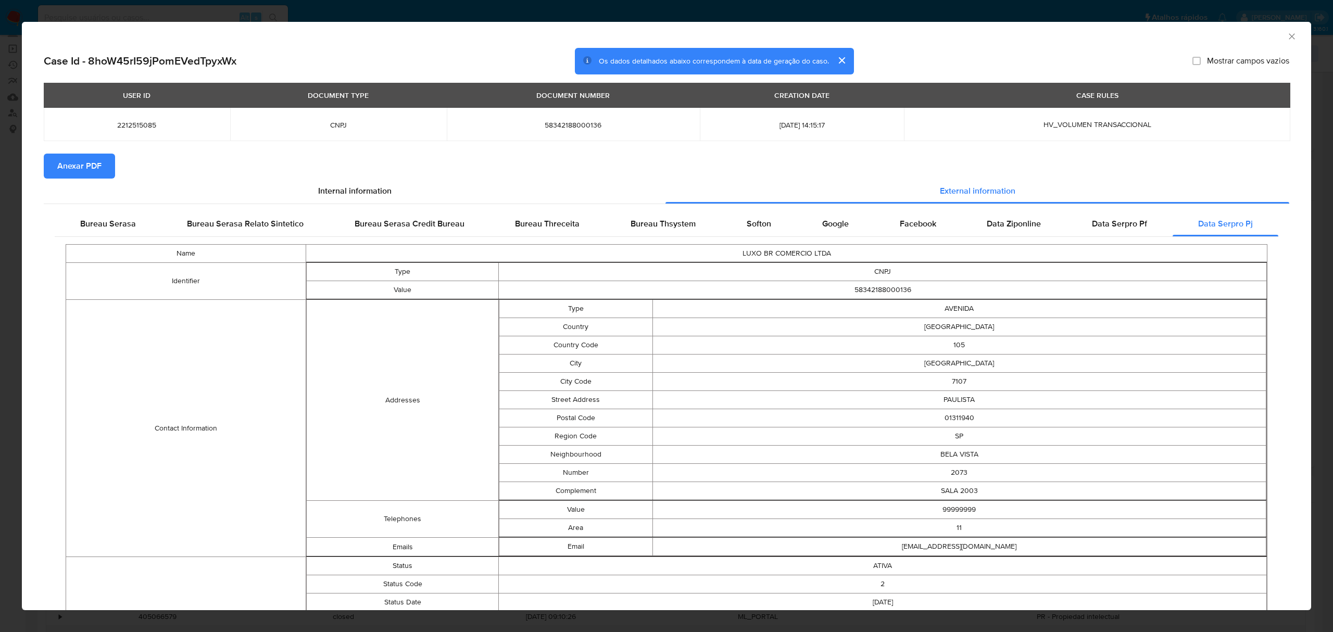
click at [1289, 35] on icon "Fechar a janela" at bounding box center [1292, 36] width 6 height 6
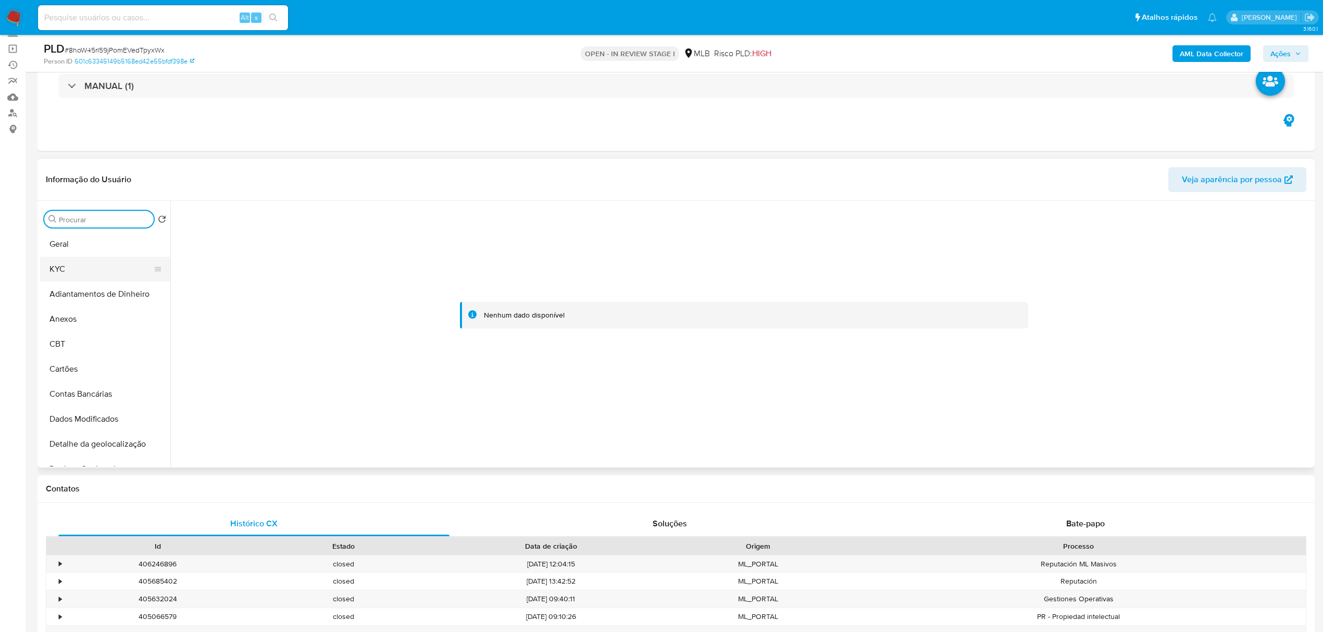
click at [110, 267] on button "KYC" at bounding box center [101, 269] width 122 height 25
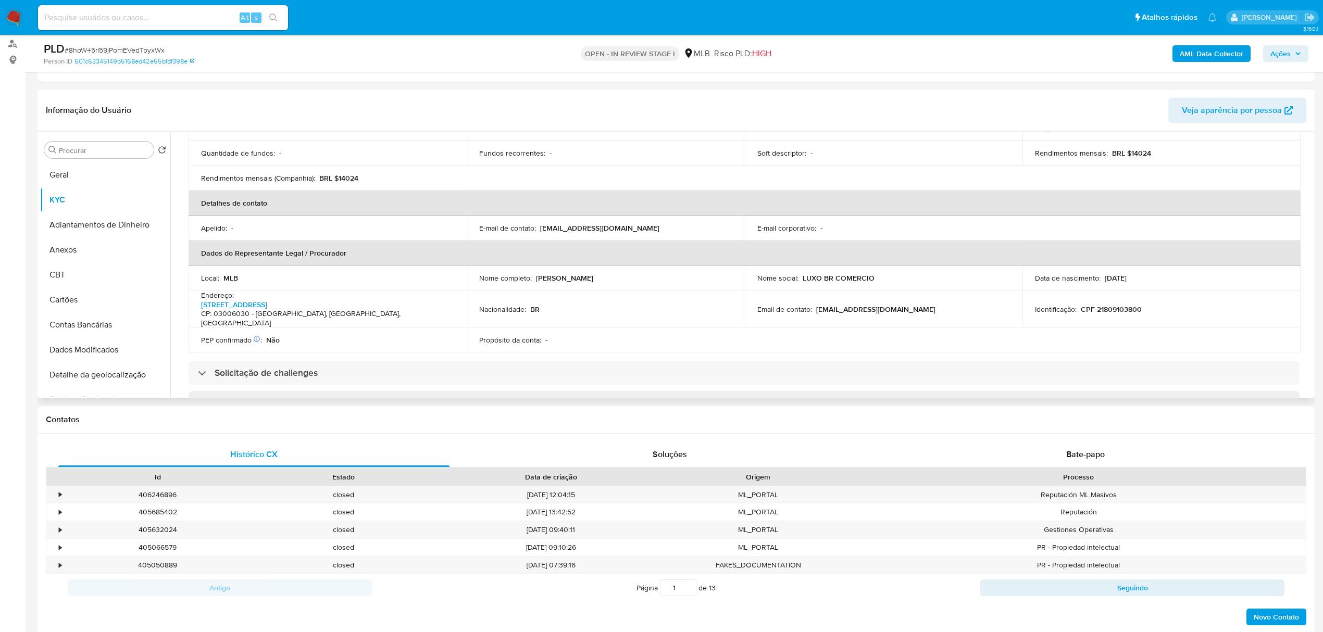
scroll to position [208, 0]
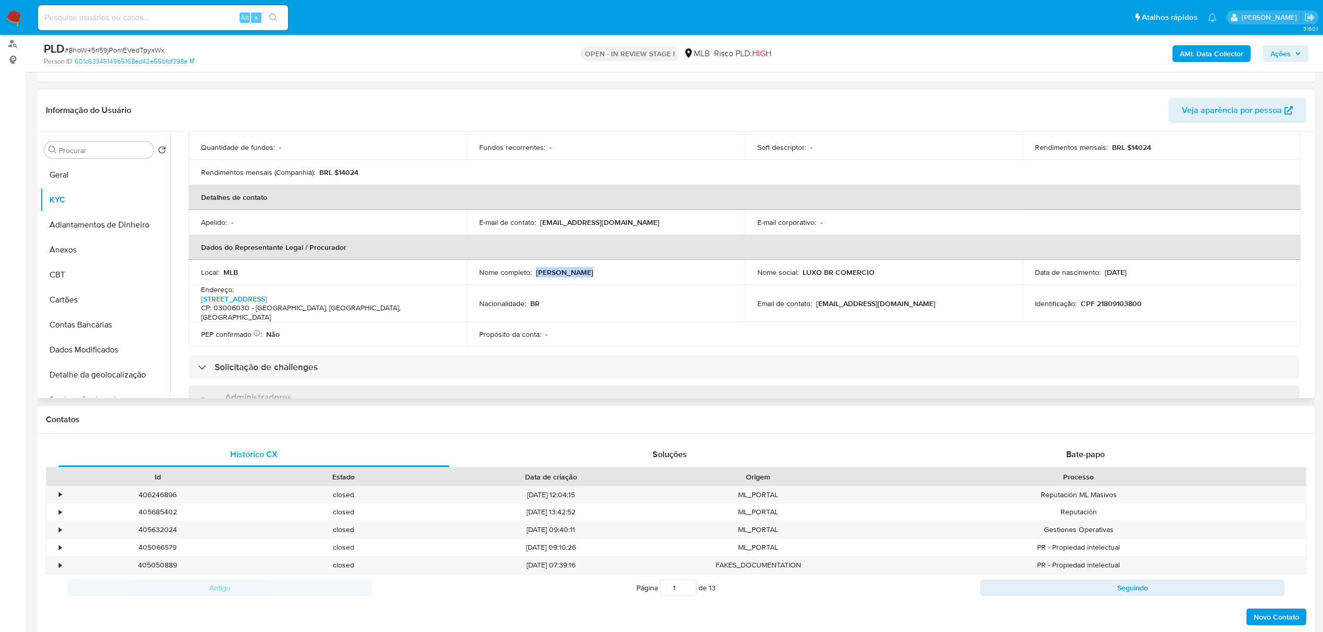
drag, startPoint x: 534, startPoint y: 261, endPoint x: 587, endPoint y: 263, distance: 53.2
click at [587, 268] on div "Nome completo : [PERSON_NAME]" at bounding box center [605, 272] width 253 height 9
copy div "[PERSON_NAME]"
drag, startPoint x: 588, startPoint y: 258, endPoint x: 533, endPoint y: 261, distance: 54.8
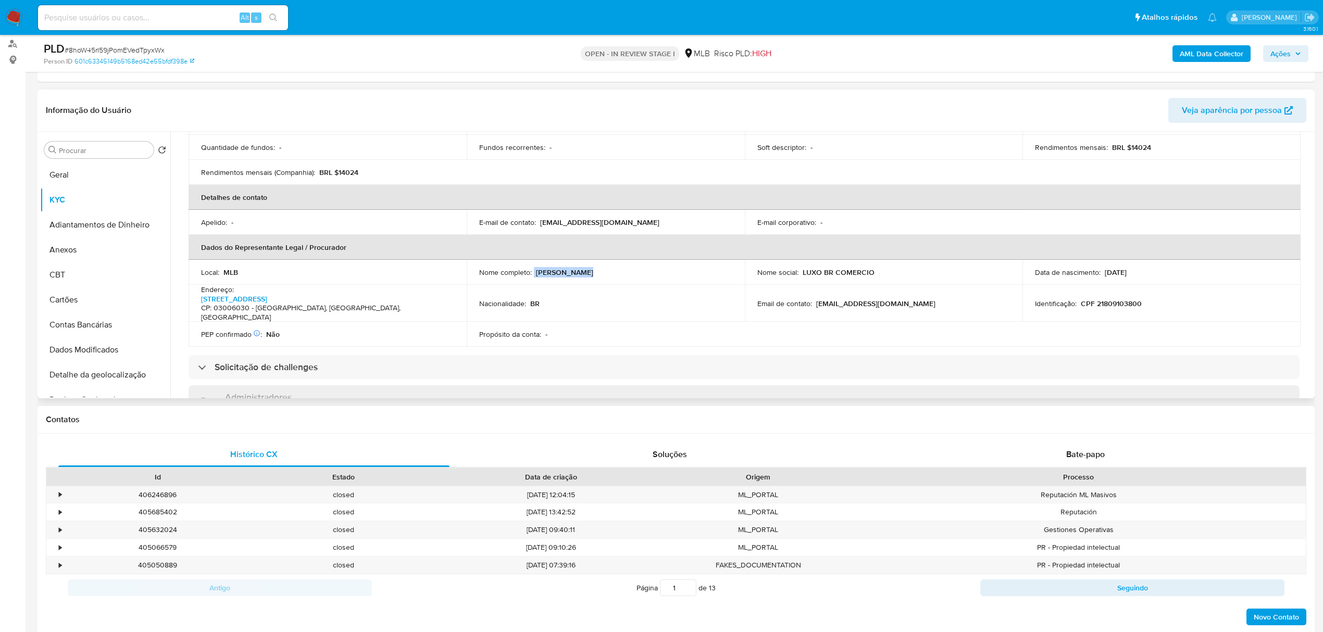
click at [533, 268] on div "Nome completo : [PERSON_NAME]" at bounding box center [605, 272] width 253 height 9
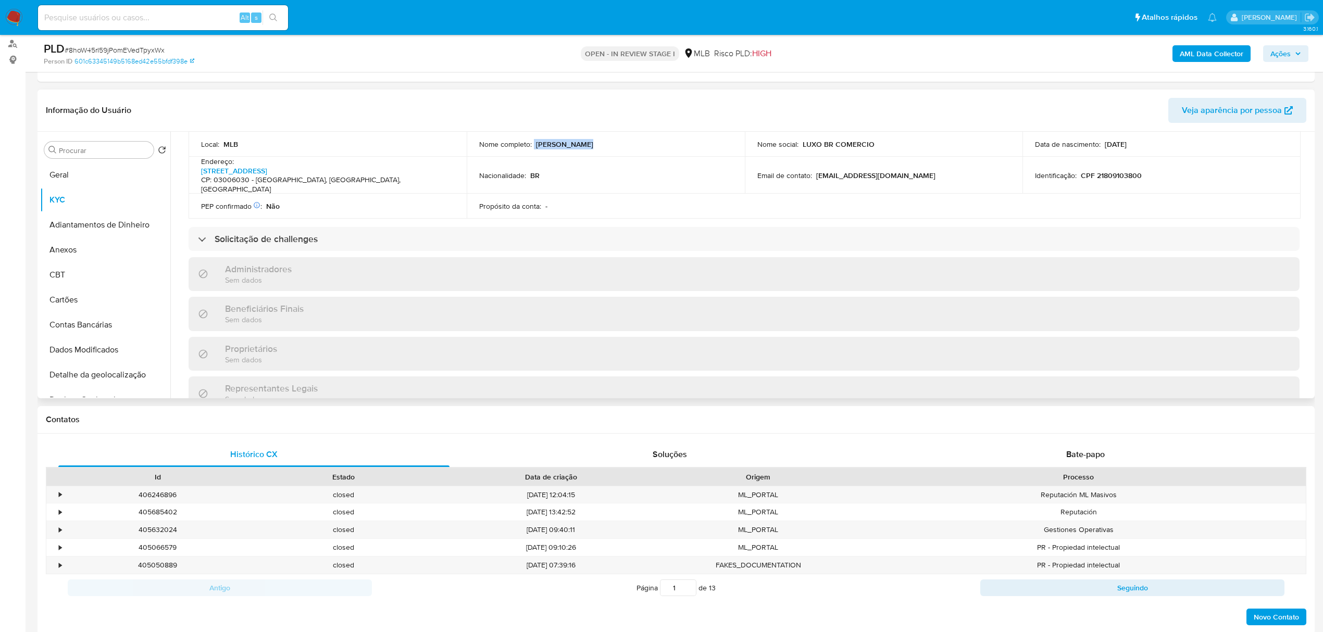
scroll to position [347, 0]
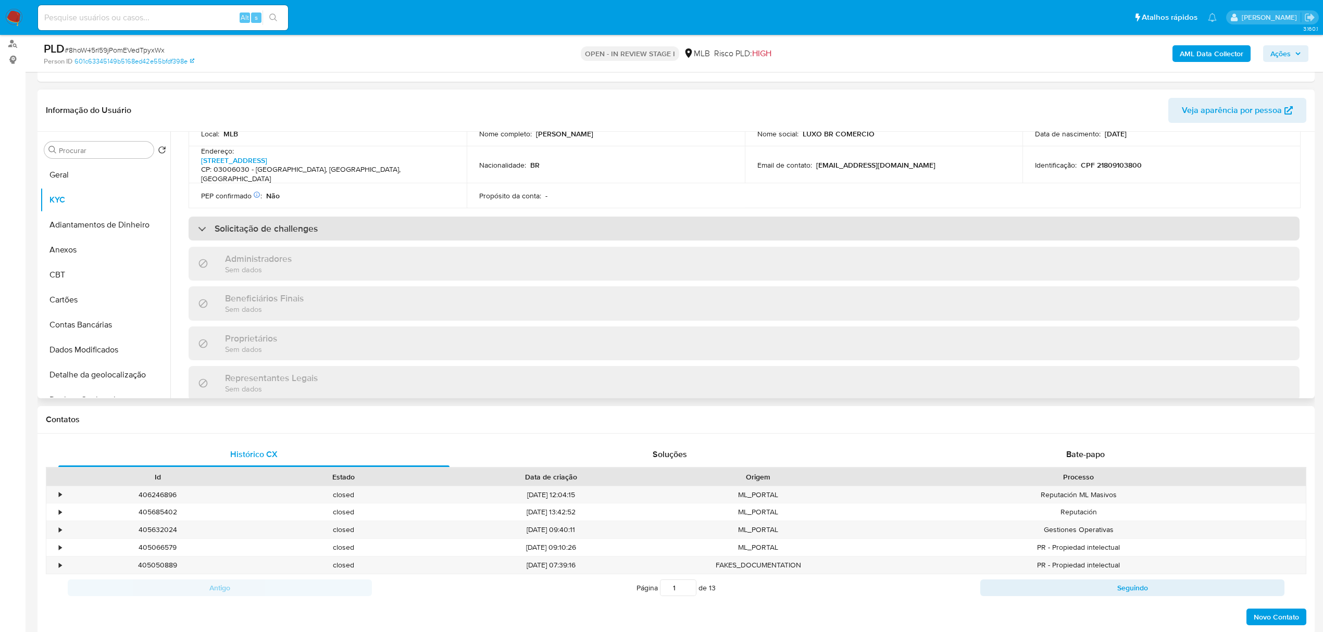
click at [328, 217] on div "Solicitação de challenges" at bounding box center [743, 229] width 1111 height 24
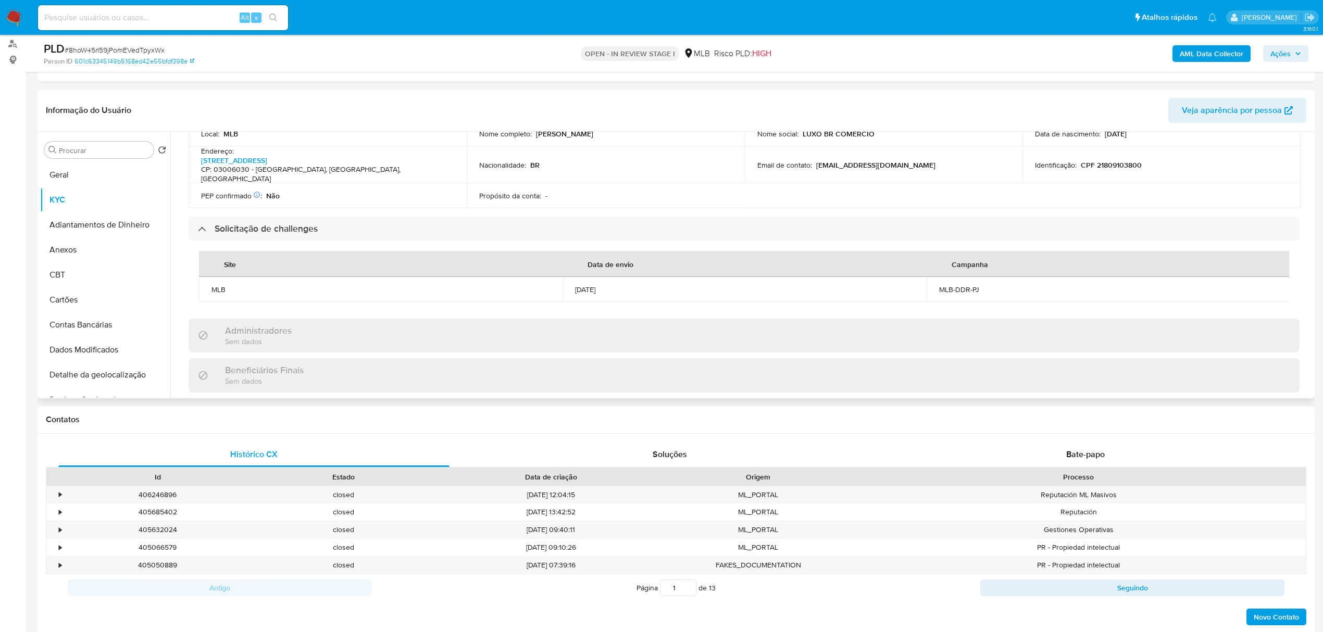
scroll to position [278, 0]
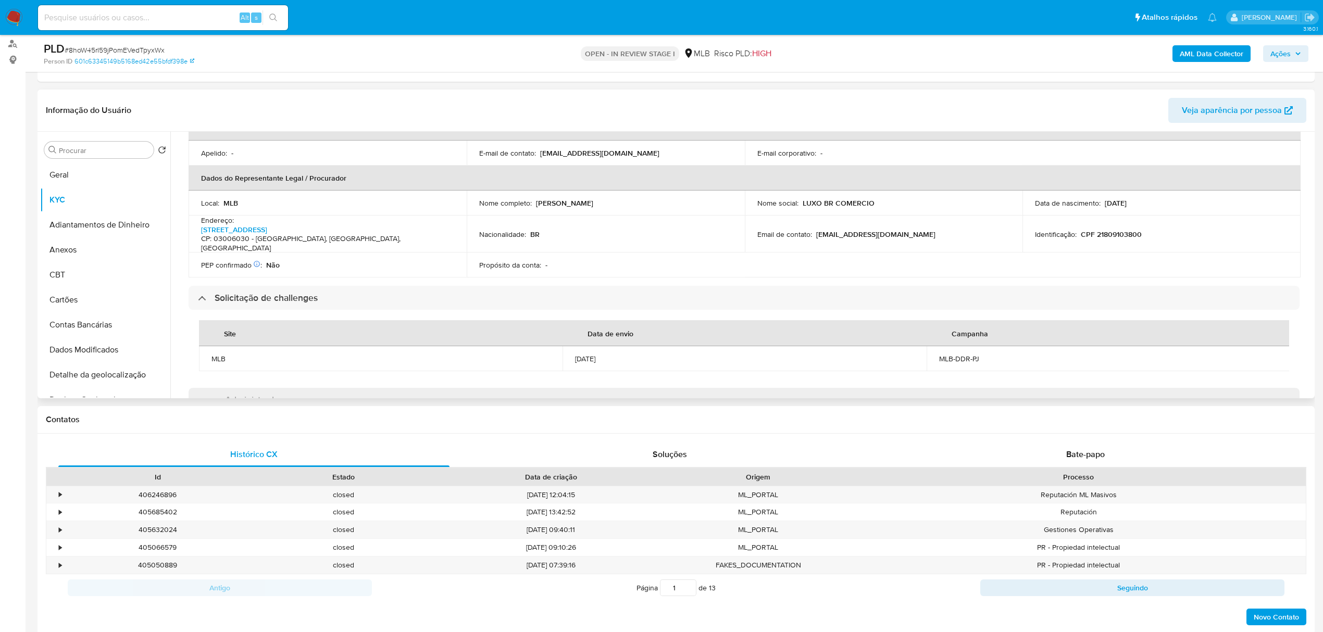
click at [1102, 230] on p "CPF 21809103800" at bounding box center [1110, 234] width 61 height 9
copy p "21809103800"
click at [123, 150] on input "Procurar" at bounding box center [104, 150] width 91 height 9
type input "DOC"
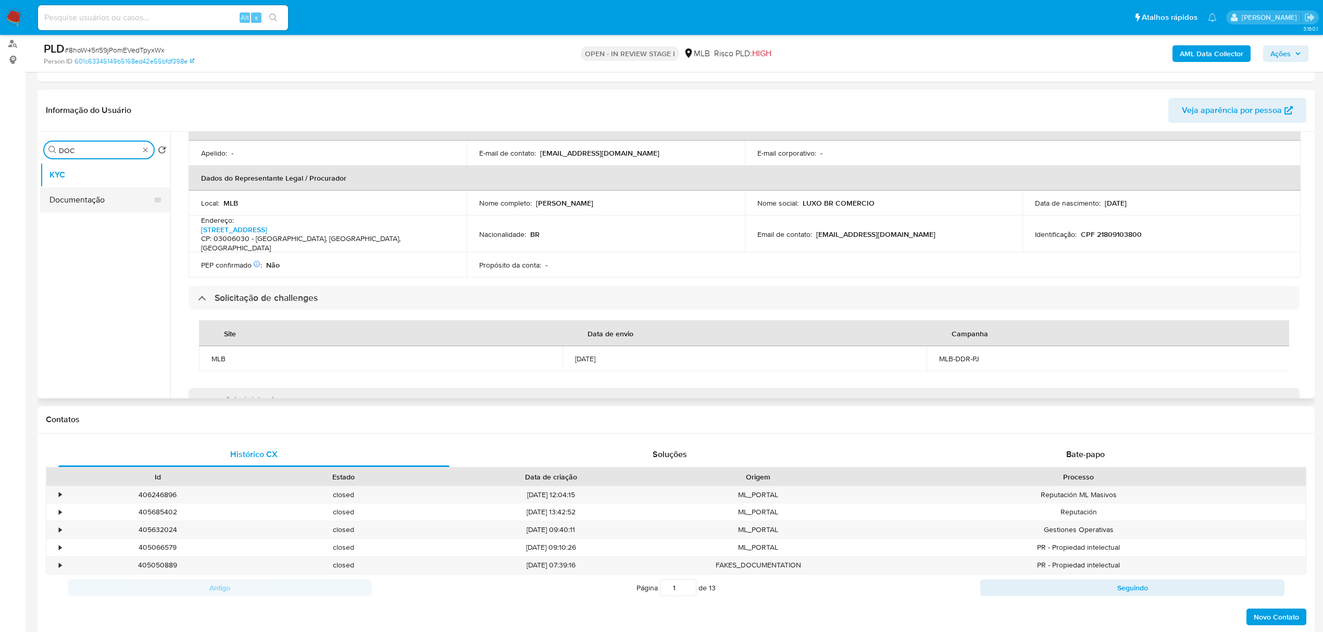
click at [105, 188] on button "Documentação" at bounding box center [101, 199] width 122 height 25
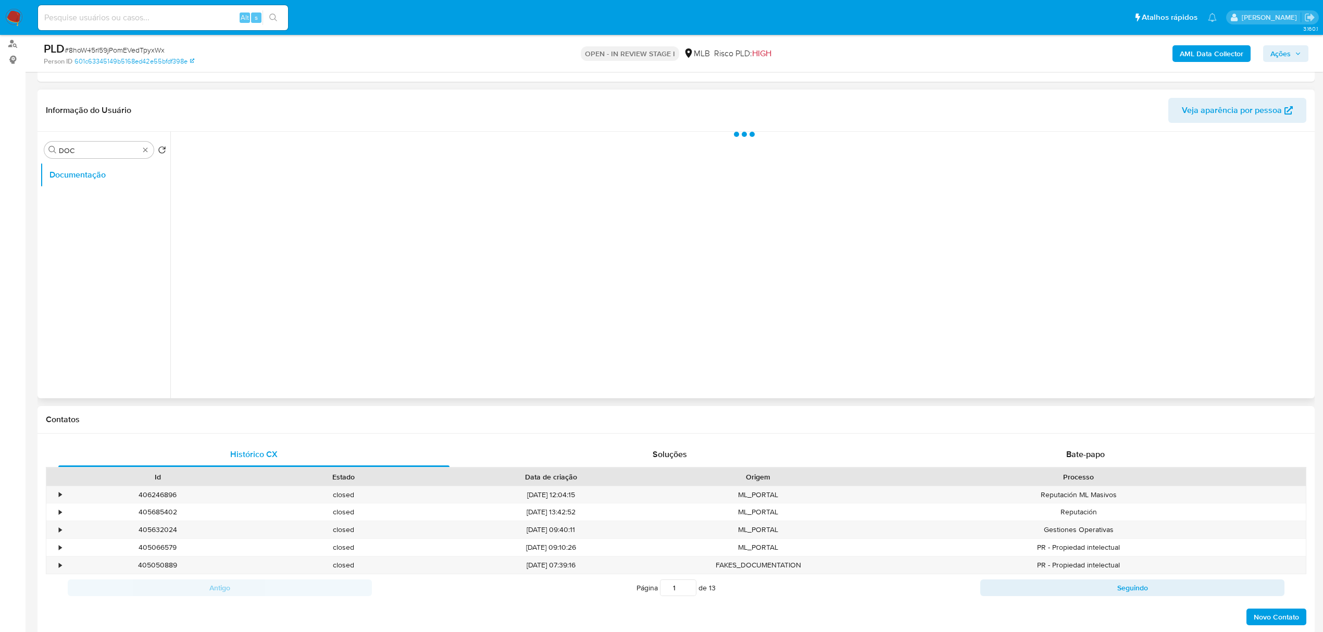
scroll to position [0, 0]
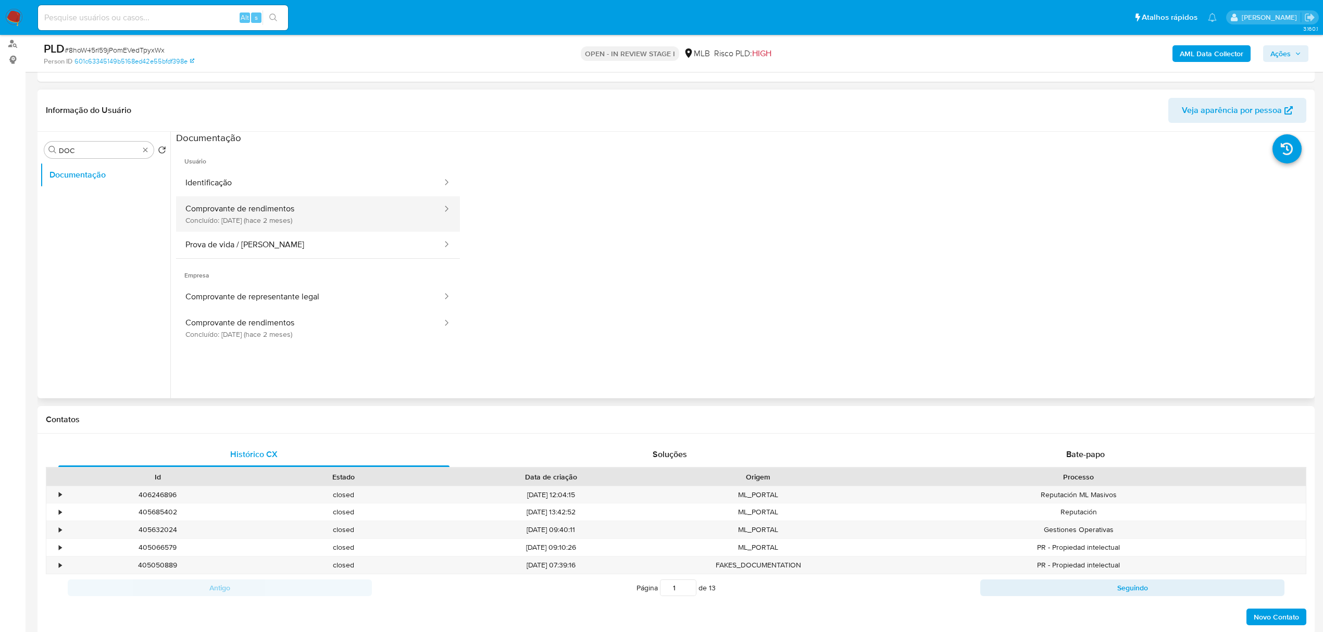
click at [277, 218] on button "Comprovante de rendimentos Concluído: [DATE] (hace 2 meses)" at bounding box center [309, 213] width 267 height 35
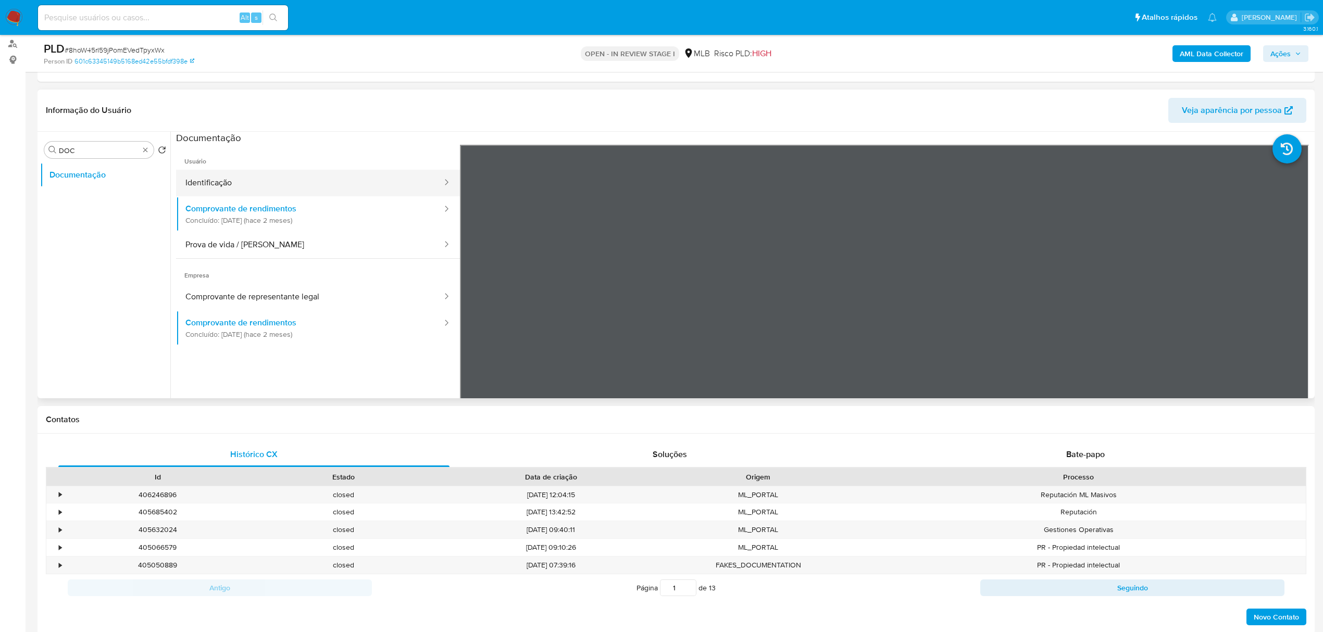
click at [250, 170] on button "Identificação" at bounding box center [309, 183] width 267 height 27
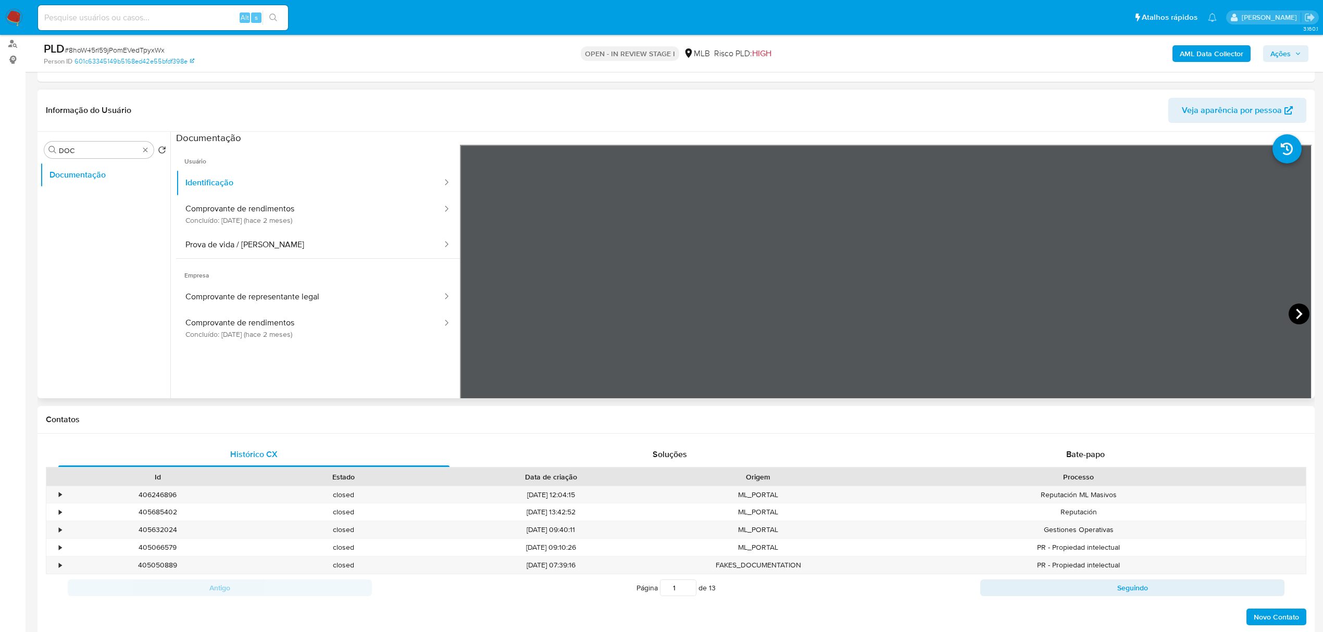
click at [1299, 305] on icon at bounding box center [1298, 314] width 21 height 21
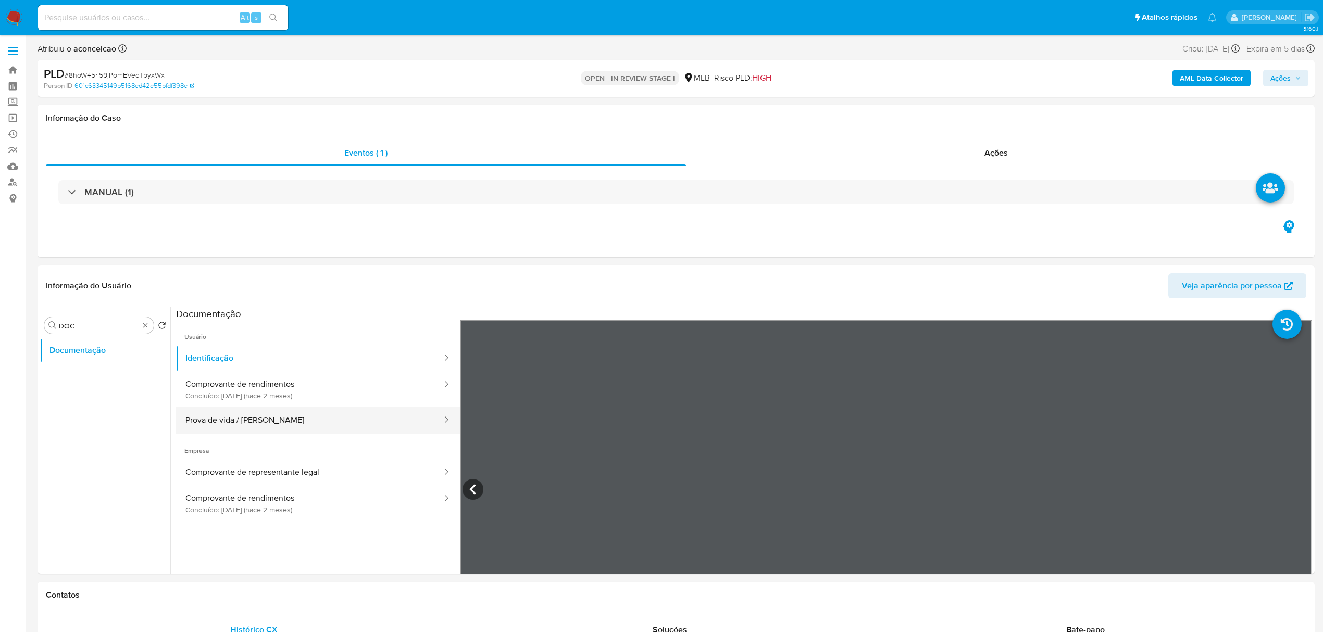
click at [259, 417] on button "Prova de vida / [PERSON_NAME]" at bounding box center [309, 420] width 267 height 27
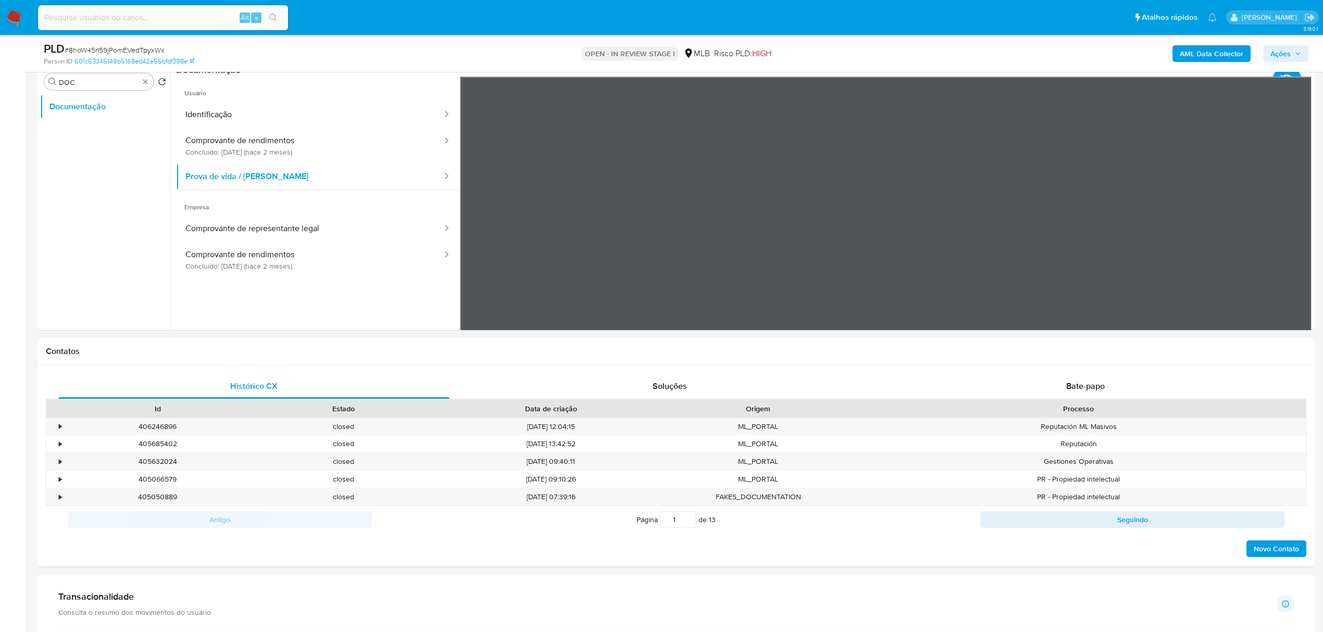
scroll to position [208, 0]
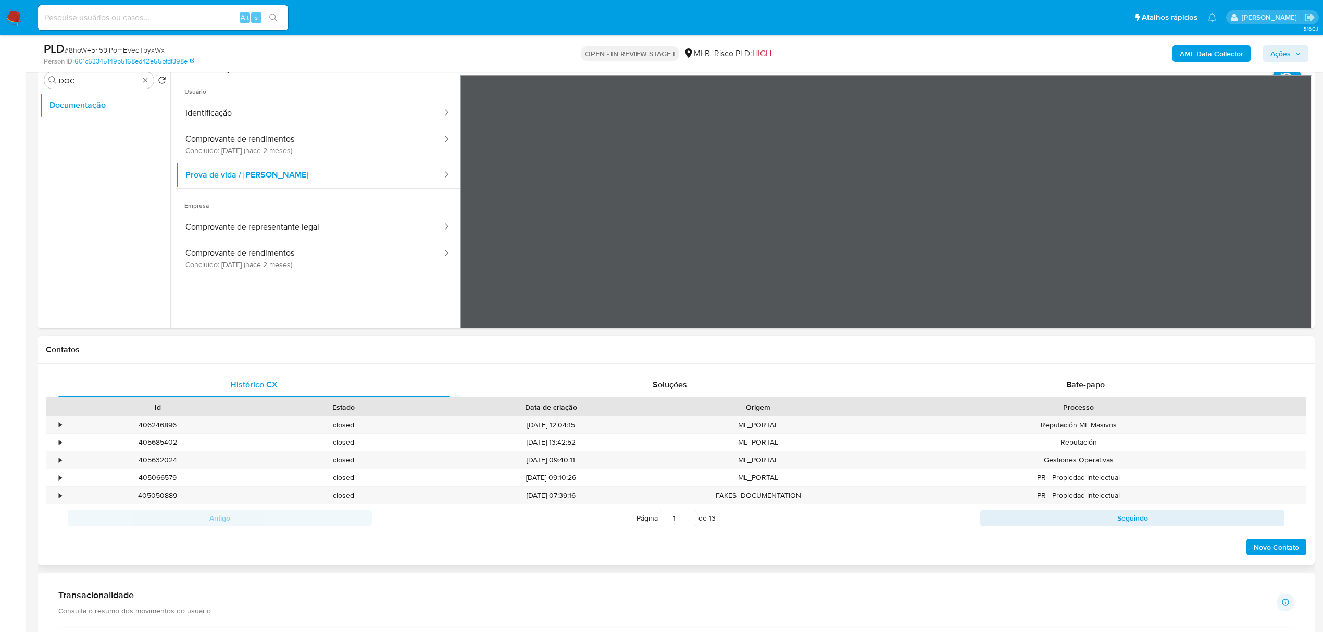
click at [176, 162] on button "Prova de vida / [PERSON_NAME]" at bounding box center [309, 175] width 267 height 27
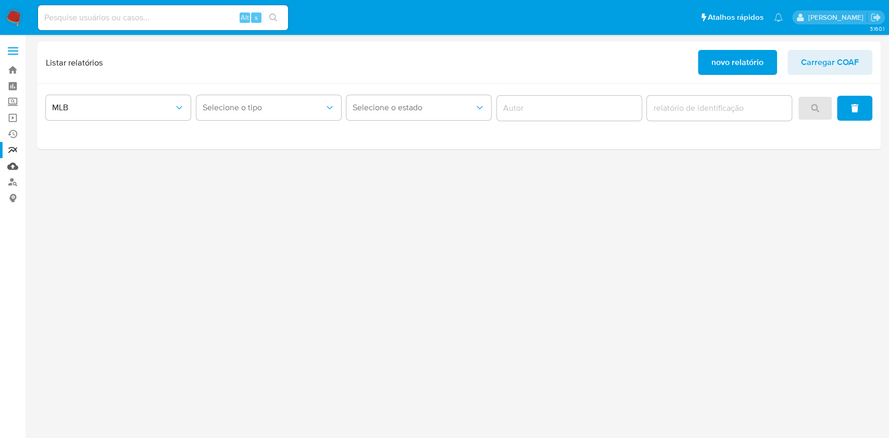
click at [17, 170] on link "Mulan" at bounding box center [62, 166] width 124 height 16
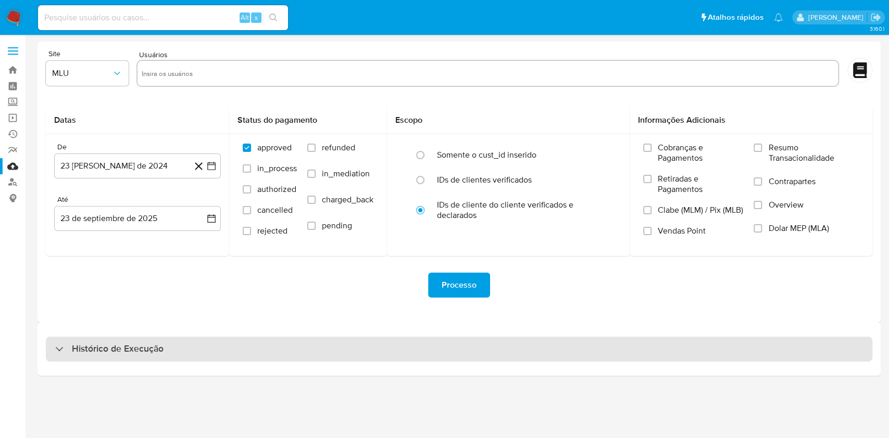
click at [468, 359] on div "Histórico de Execução" at bounding box center [459, 349] width 826 height 25
select select "10"
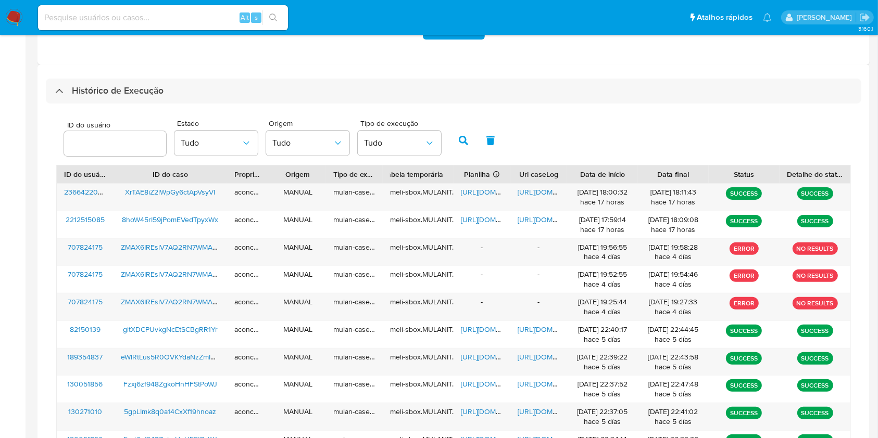
scroll to position [276, 0]
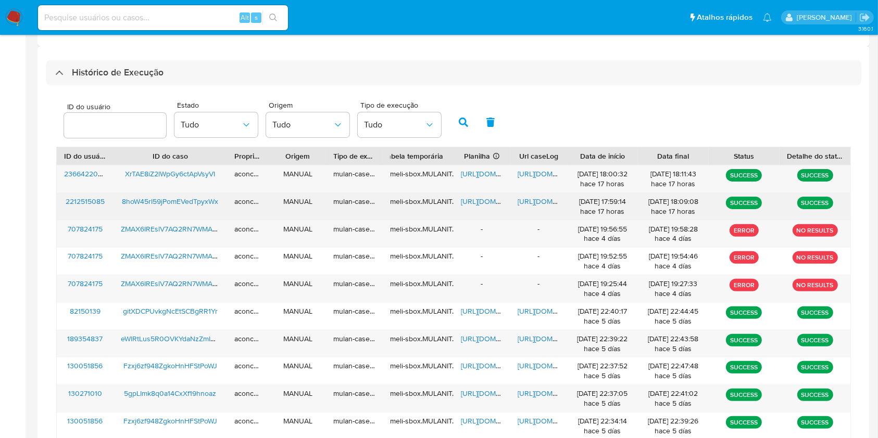
click at [537, 200] on span "https://docs.google.com/document/d/1Rm1q_YImkPJJqgfwCeZOa346KIQO0pyKn6y0w4AknHE…" at bounding box center [554, 201] width 72 height 10
click at [481, 203] on span "https://docs.google.com/spreadsheets/d/1oRqaemBrsHOK9ePoqEu-yMB958V8lqqdngcwpUb…" at bounding box center [497, 201] width 72 height 10
